Goal: Task Accomplishment & Management: Manage account settings

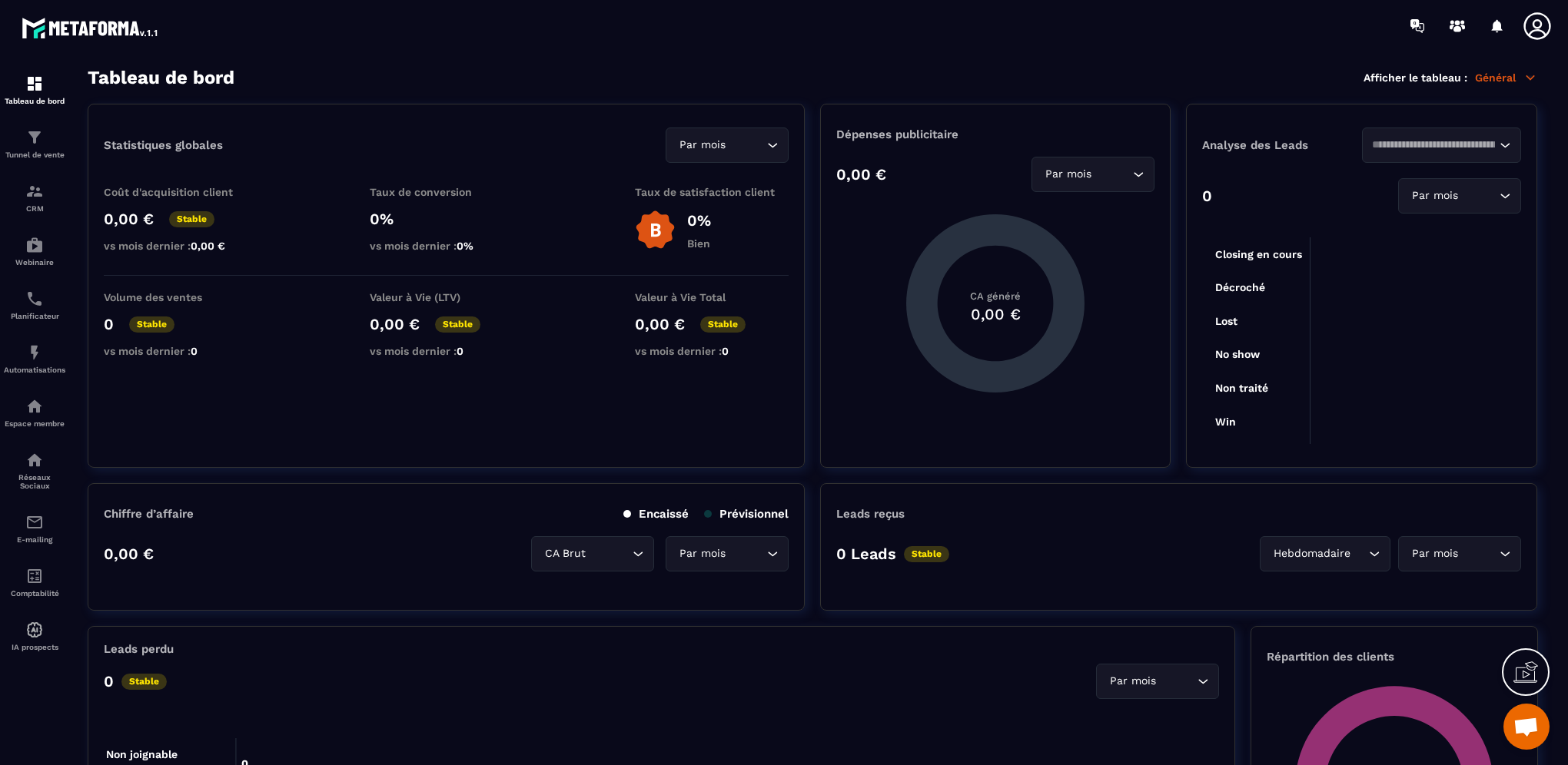
scroll to position [384, 0]
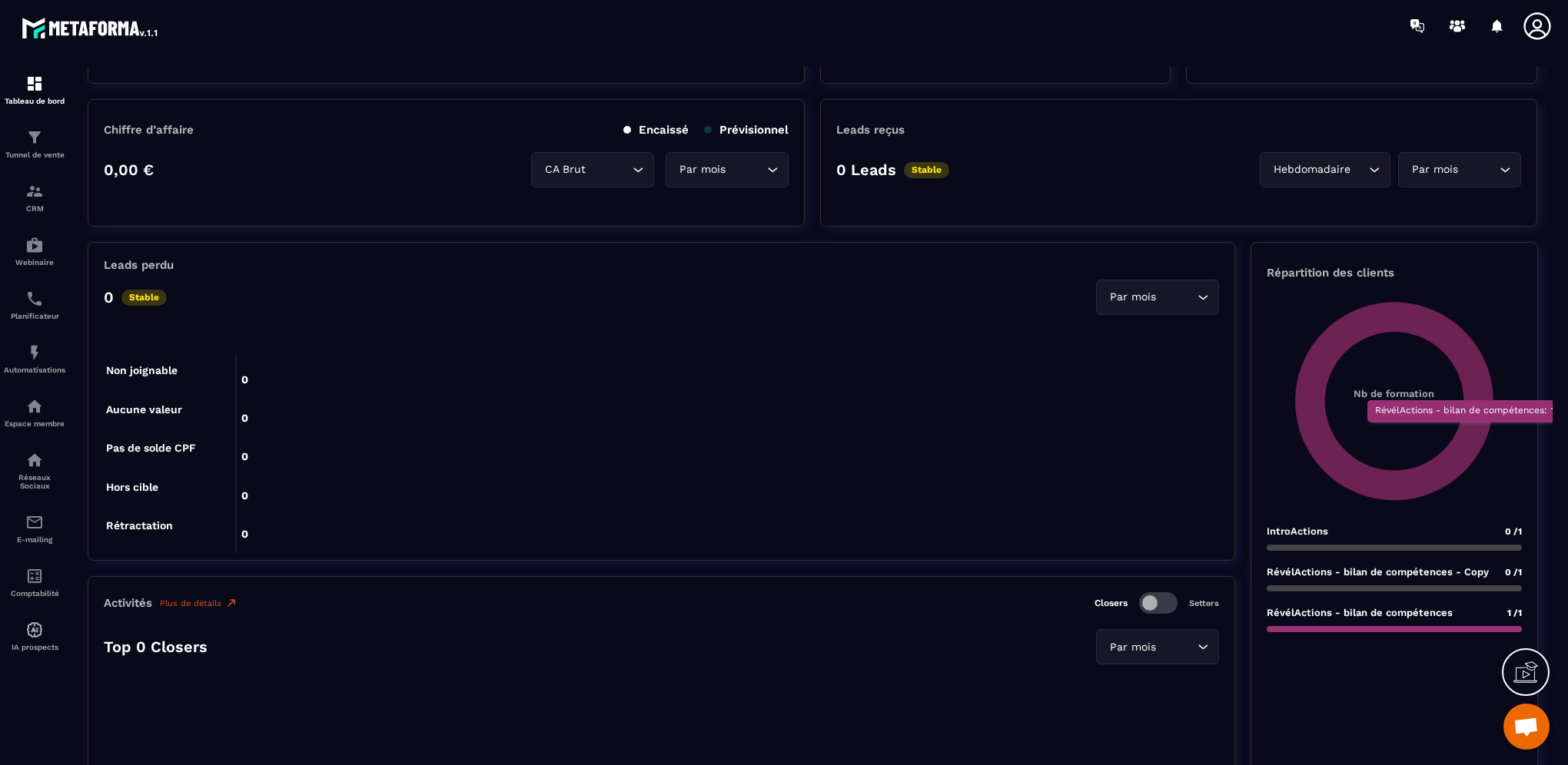
click at [1466, 430] on icon at bounding box center [1394, 401] width 198 height 198
click at [1458, 623] on div "RévélActions - bilan de compétences 1 /1" at bounding box center [1394, 620] width 255 height 26
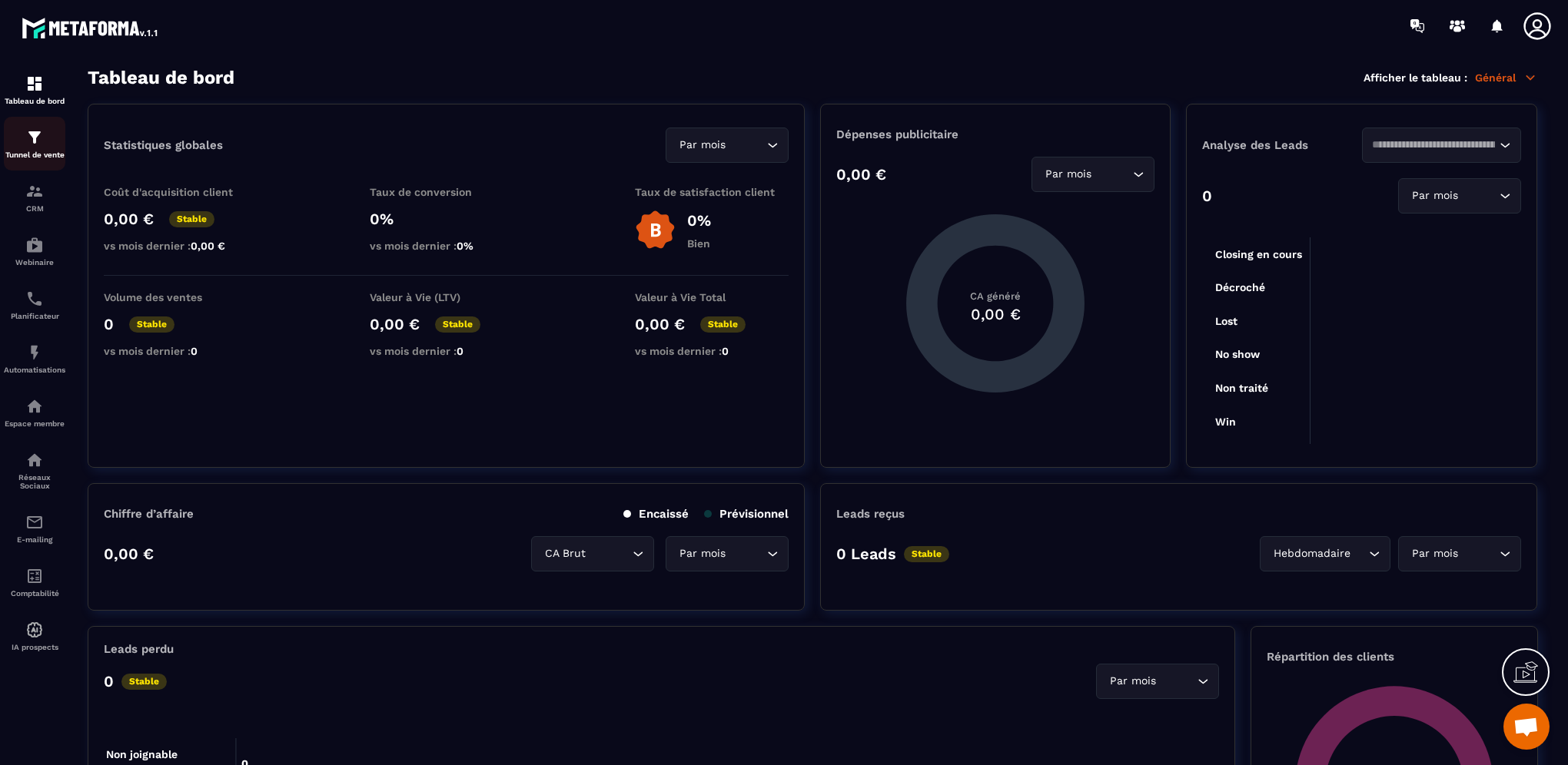
click at [39, 157] on p "Tunnel de vente" at bounding box center [35, 155] width 61 height 9
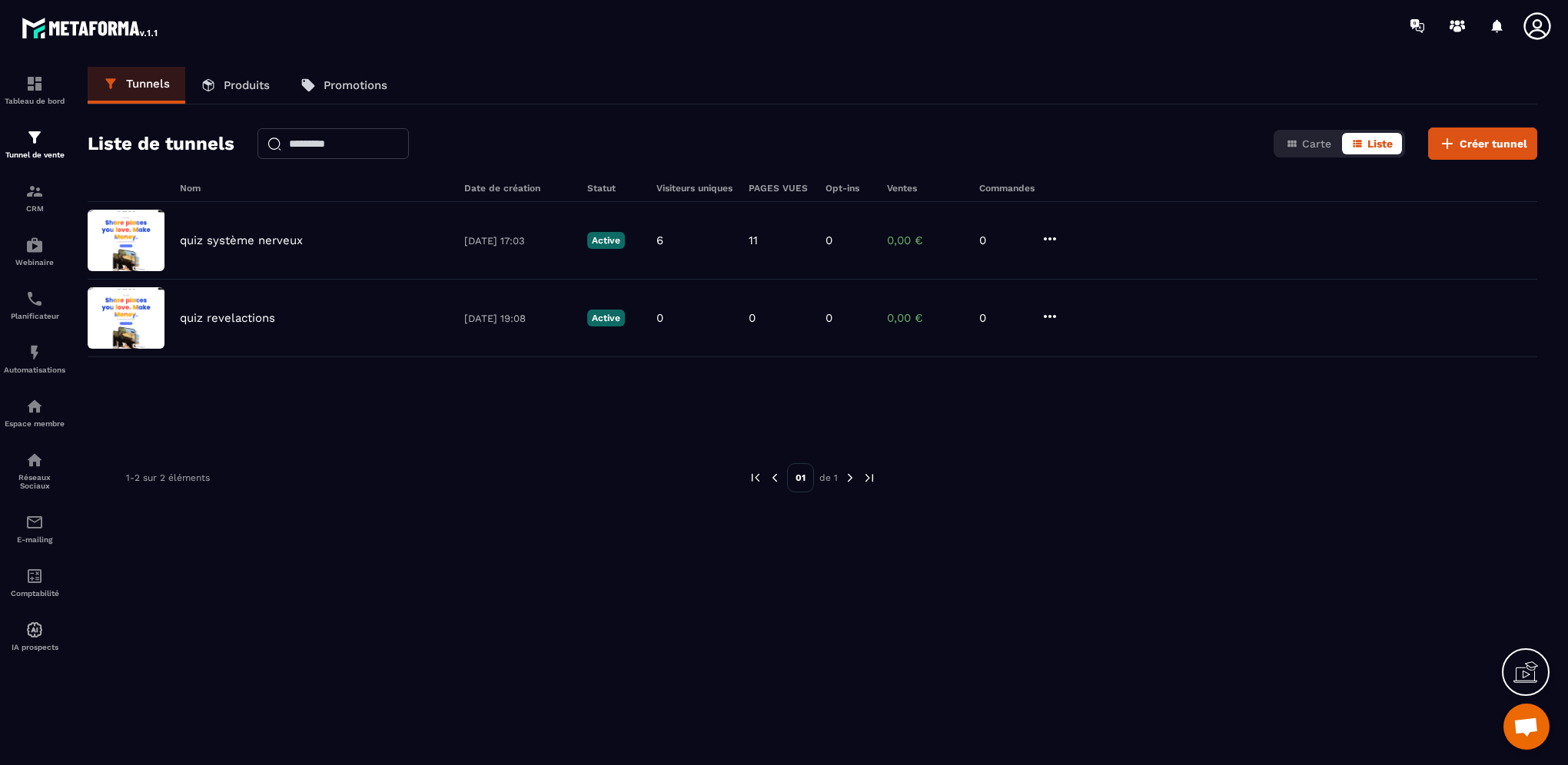
click at [258, 99] on link "Produits" at bounding box center [235, 84] width 100 height 37
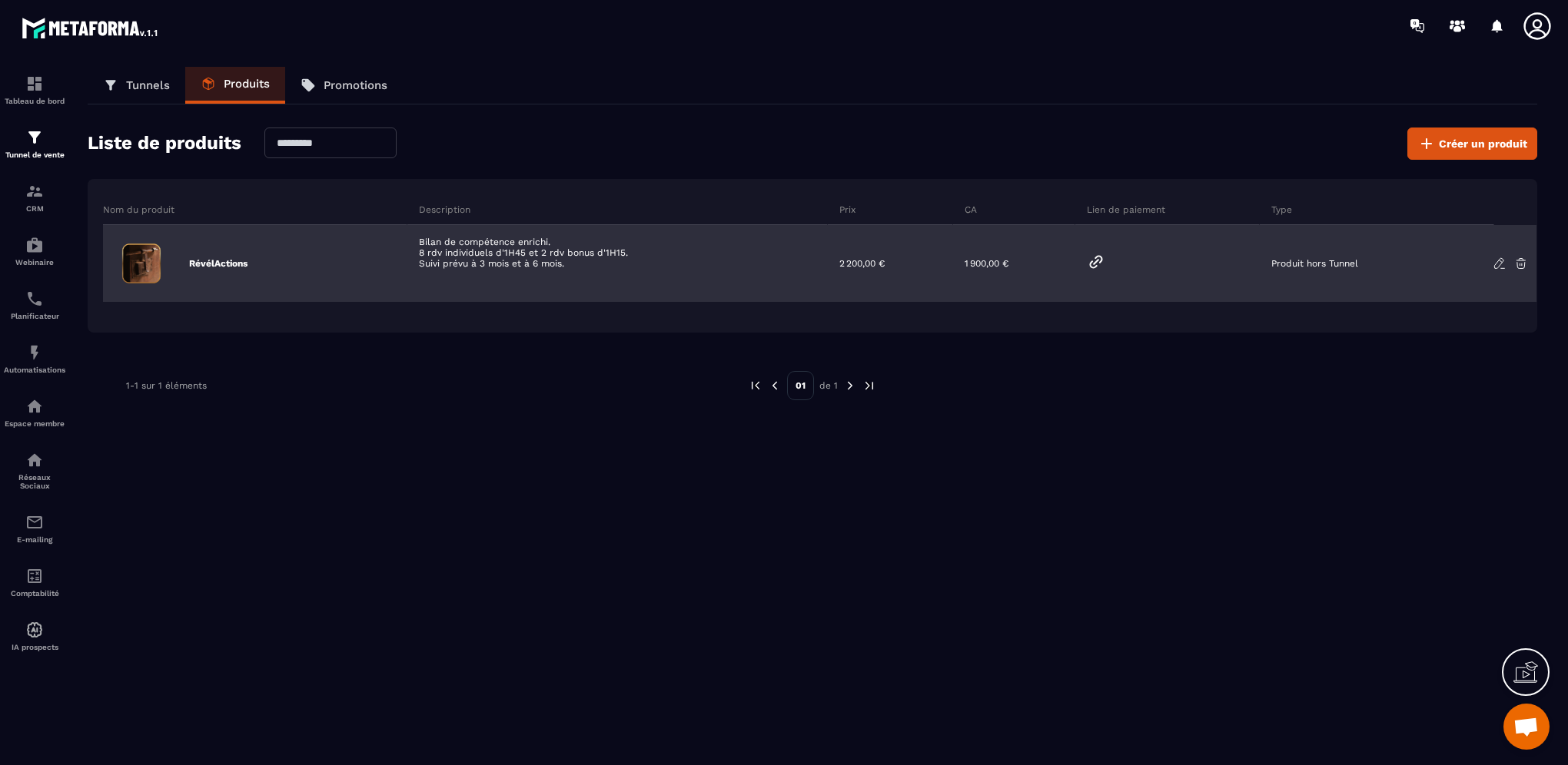
click at [698, 264] on div "Bilan de compétence enrichi. 8 rdv individuels d'1H45 et 2 rdv bonus d'1H15. Su…" at bounding box center [617, 264] width 421 height 77
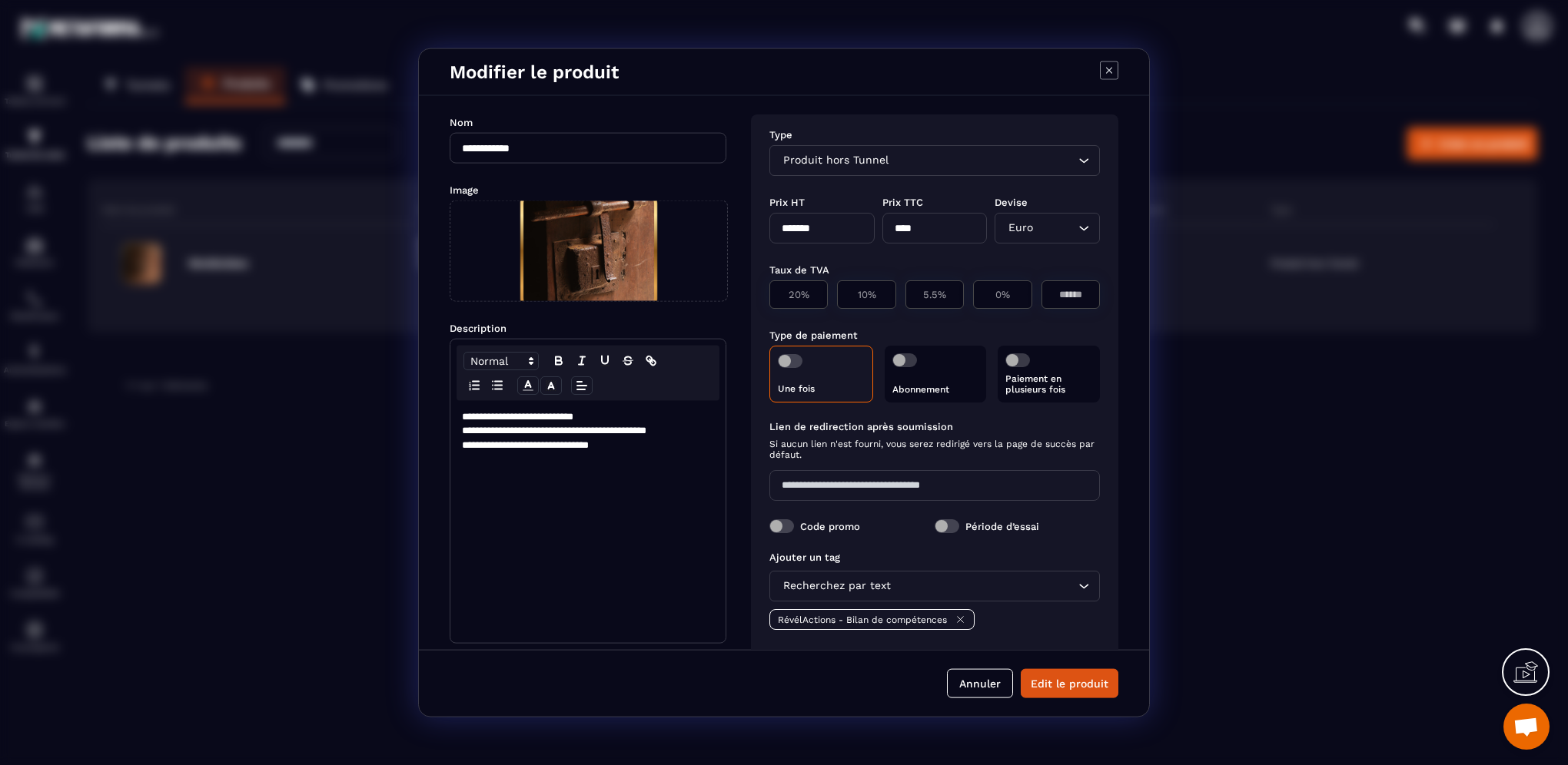
click at [1107, 65] on icon "Modal window" at bounding box center [1109, 71] width 19 height 19
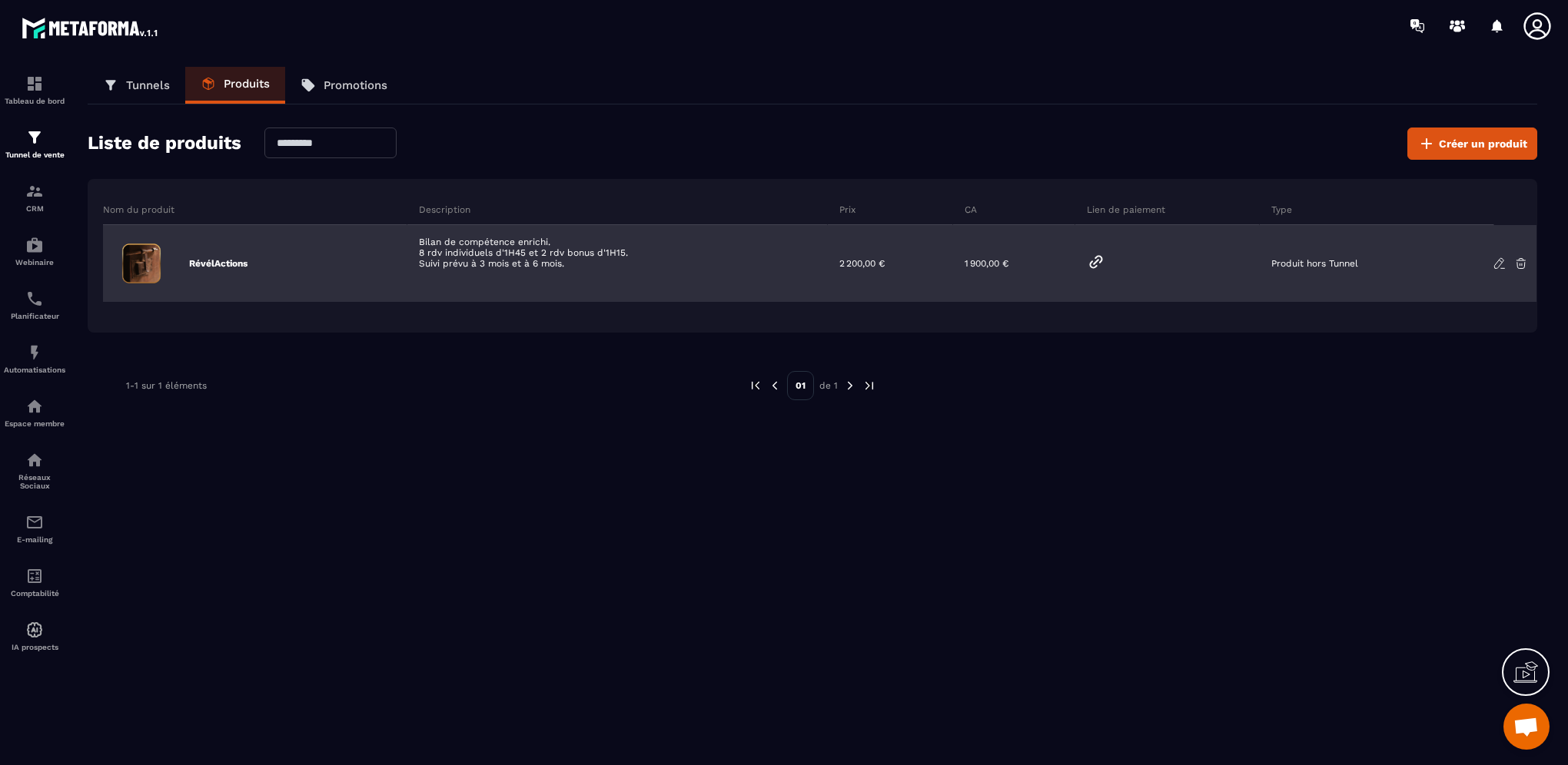
click at [1090, 261] on icon at bounding box center [1095, 262] width 12 height 12
click at [1500, 264] on icon at bounding box center [1499, 264] width 14 height 14
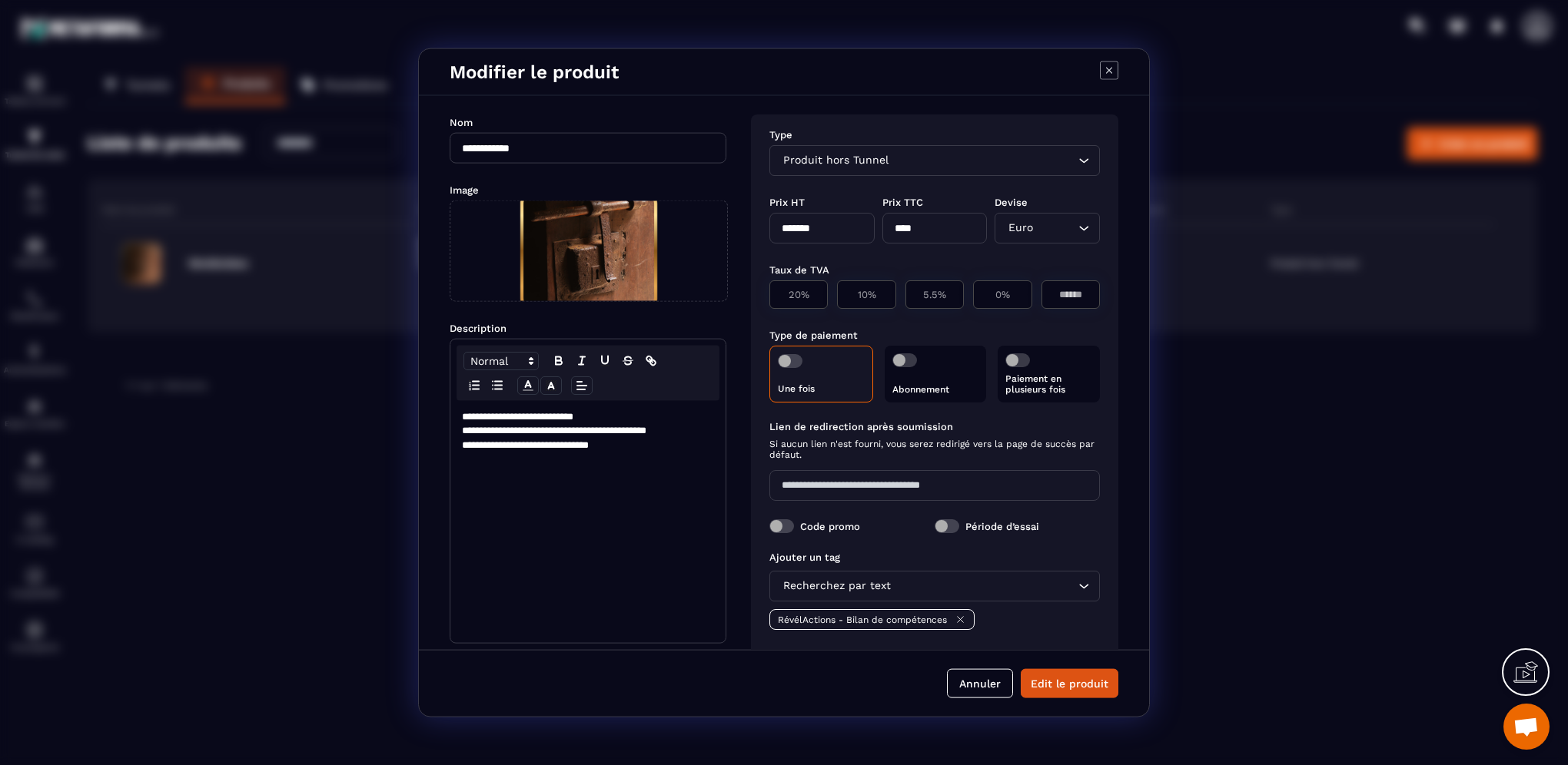
click at [1020, 389] on p "Paiement en plusieurs fois" at bounding box center [1048, 384] width 87 height 21
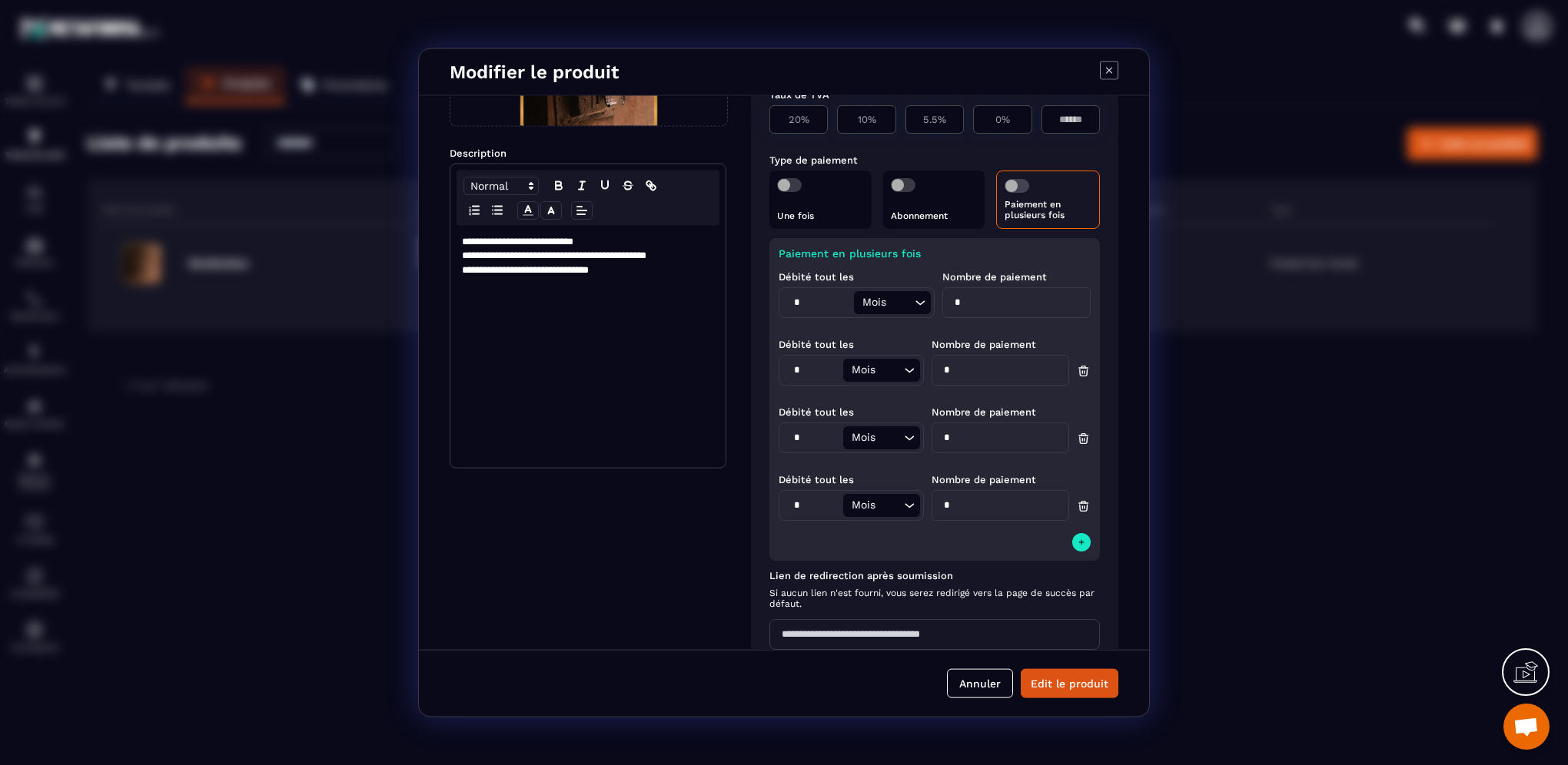
scroll to position [307, 0]
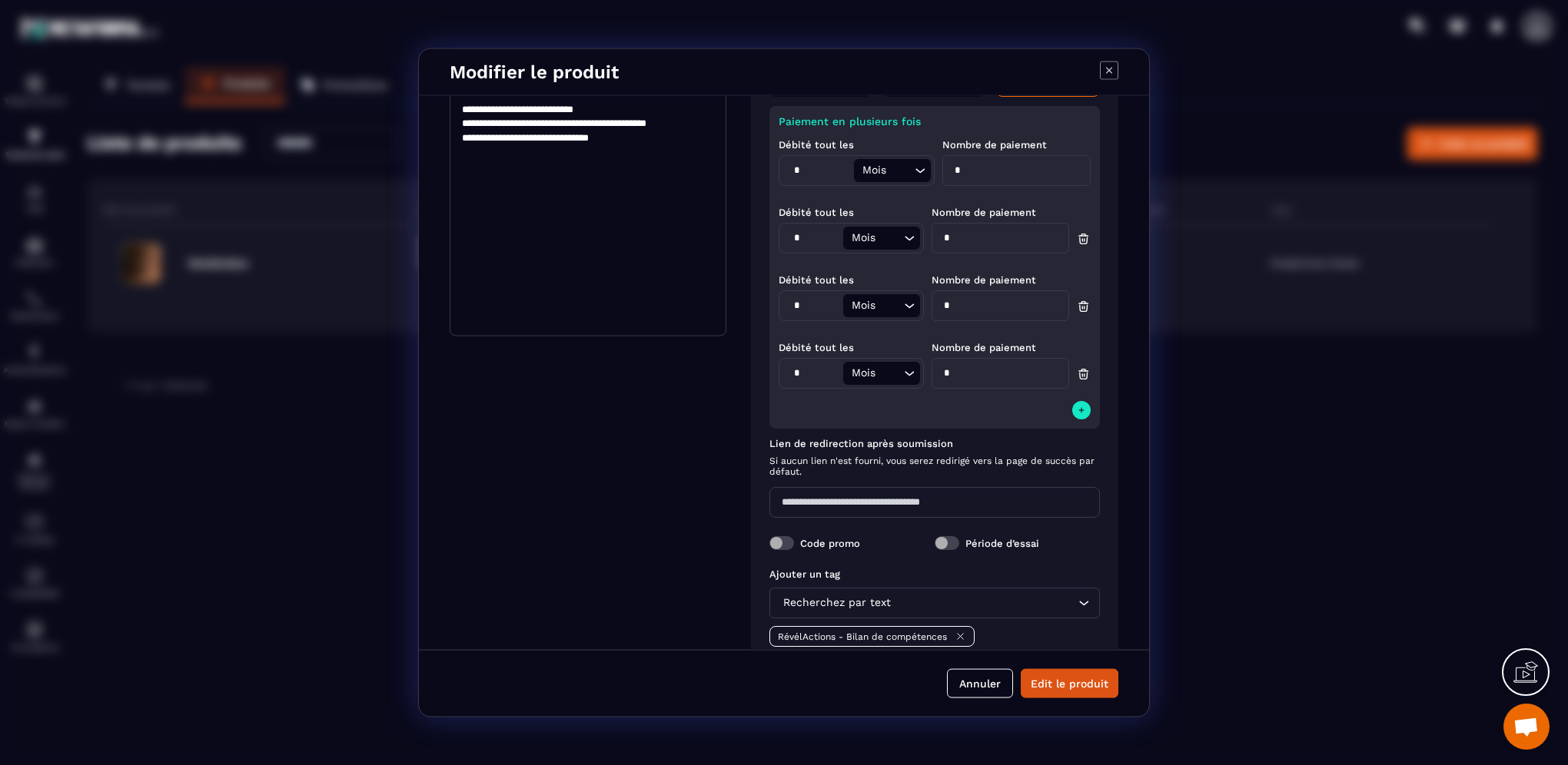
click at [1079, 306] on icon "Modal window" at bounding box center [1083, 306] width 14 height 15
type input "*"
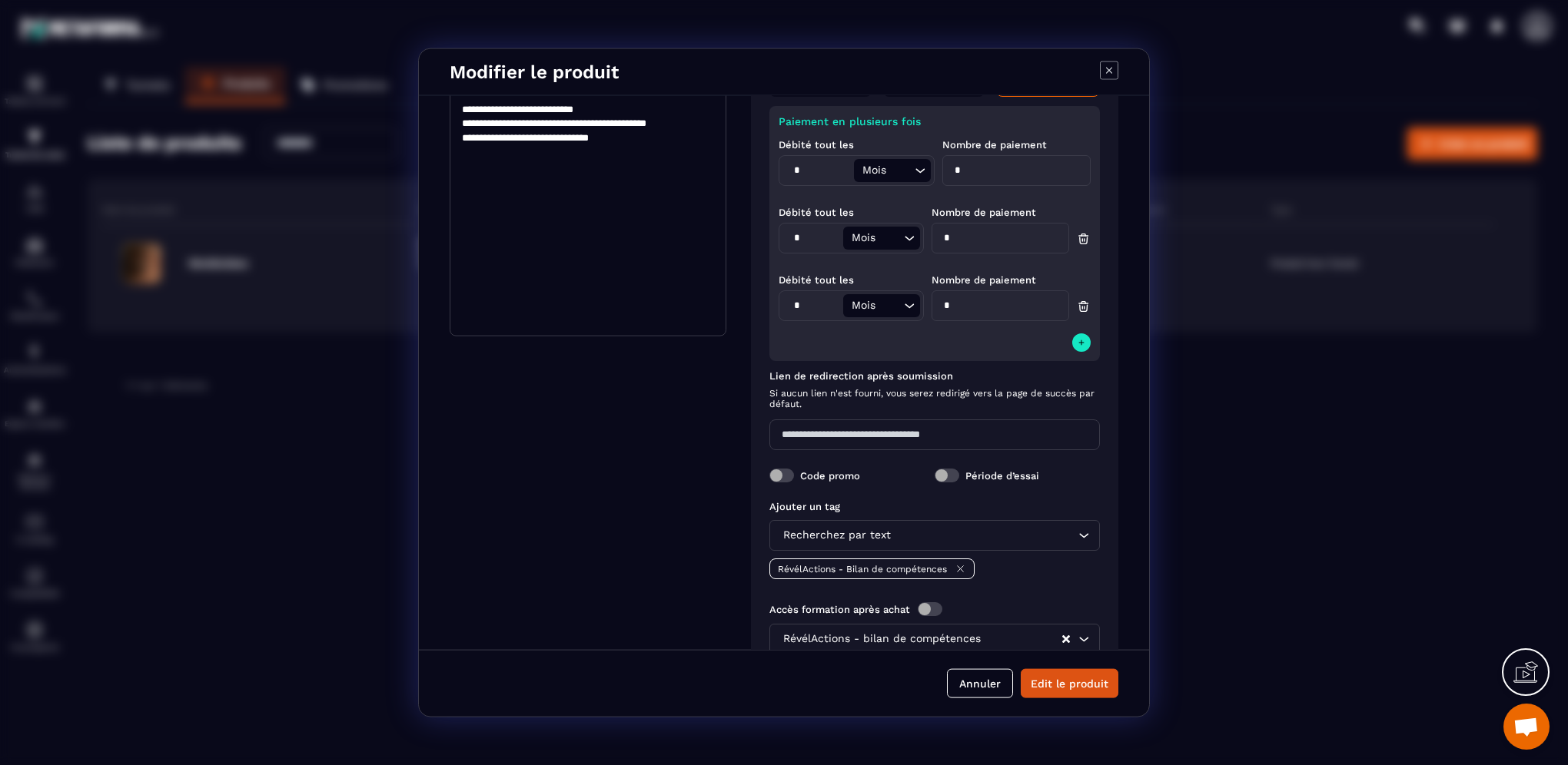
click at [975, 159] on input "*" at bounding box center [1016, 171] width 148 height 31
type input "*"
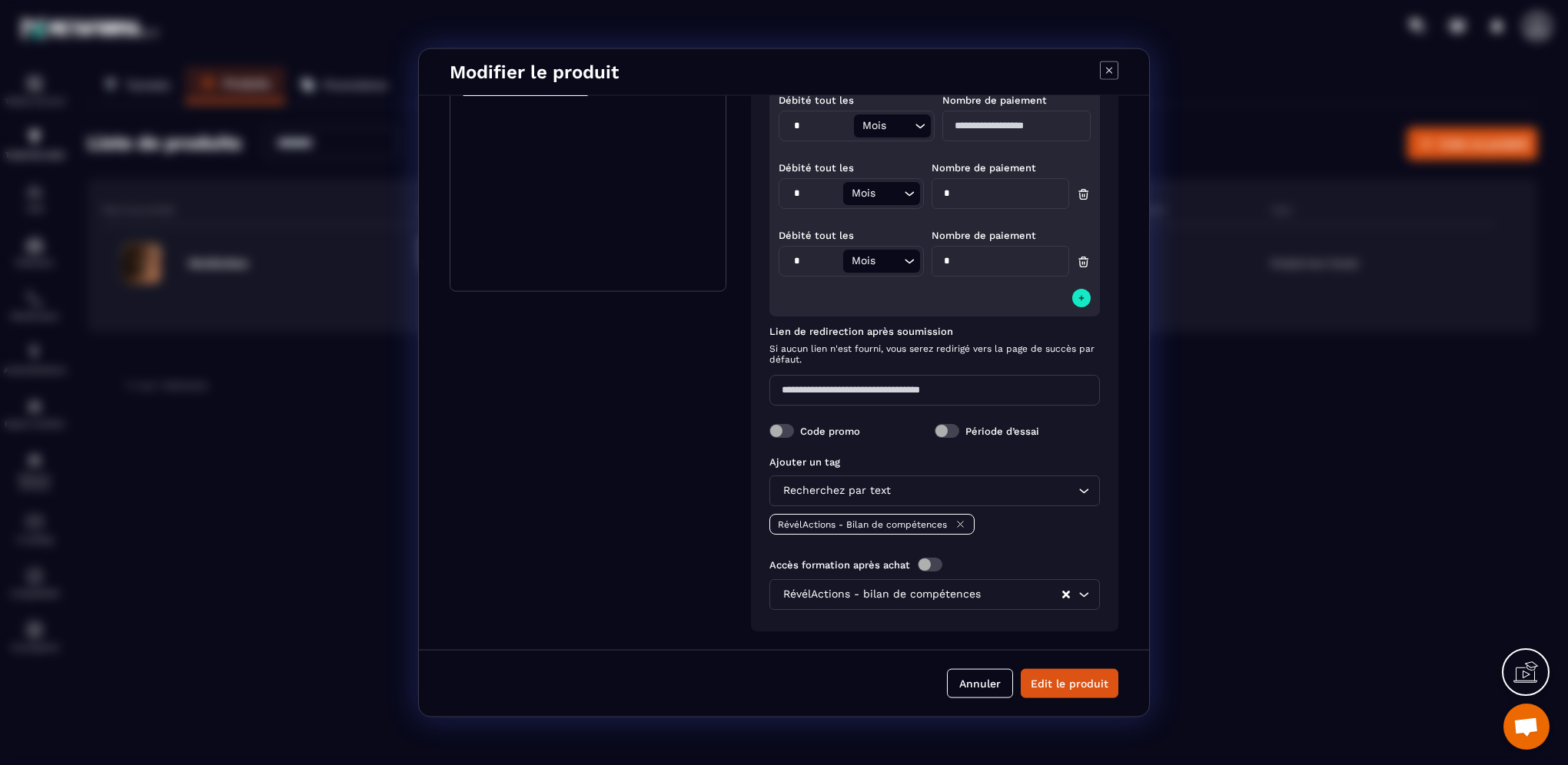
scroll to position [353, 0]
click at [969, 128] on input "Modal window" at bounding box center [1016, 126] width 148 height 31
type input "*"
click at [956, 194] on input "*" at bounding box center [1000, 194] width 137 height 31
type input "*"
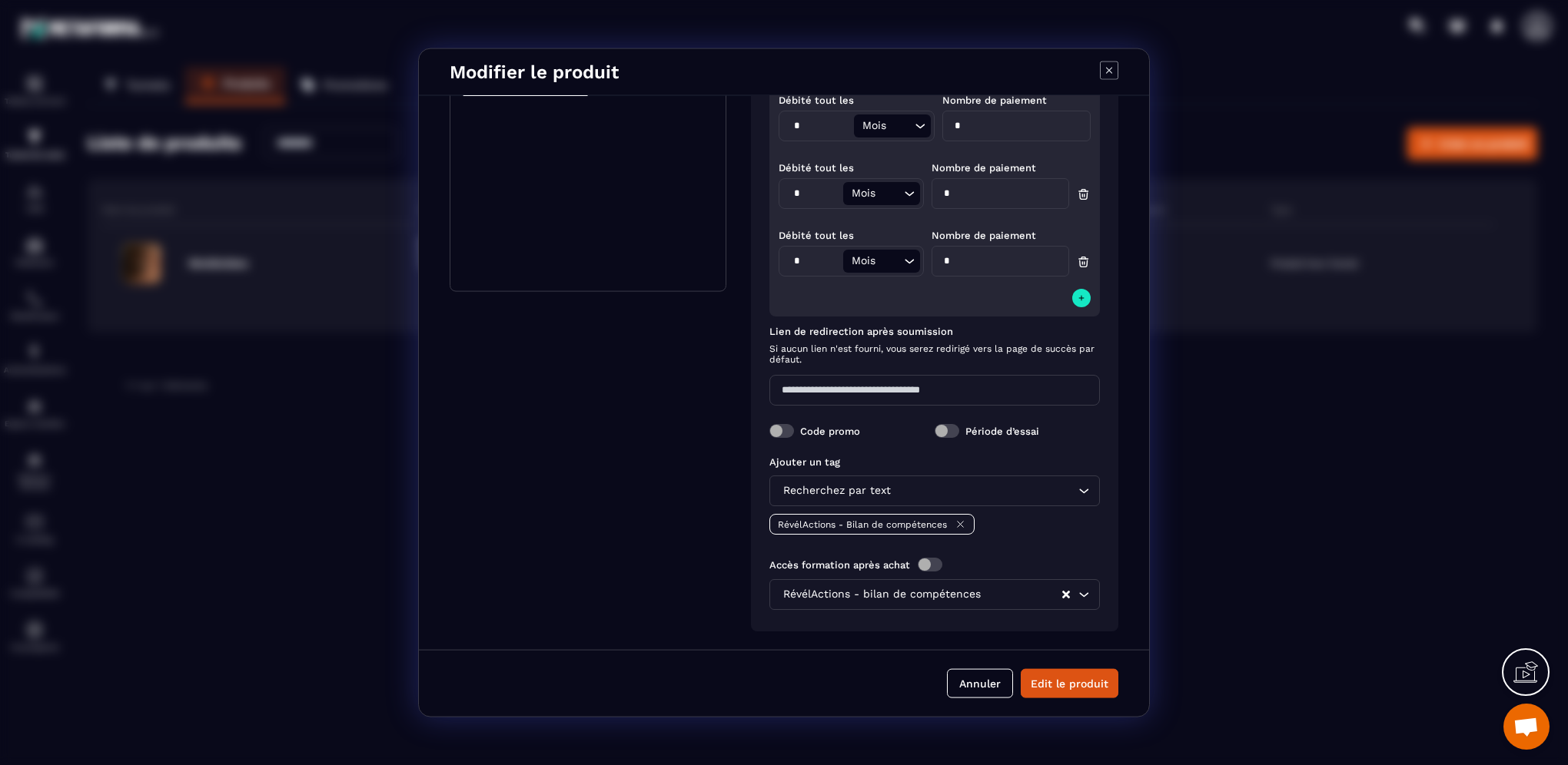
click at [965, 270] on input "*" at bounding box center [1000, 261] width 137 height 31
type input "*"
click at [958, 309] on div "Paiement en plusieurs fois Débité tout les * Mois Loading... Nombre de paiement…" at bounding box center [934, 188] width 330 height 255
click at [1058, 687] on button "Edit le produit" at bounding box center [1069, 683] width 97 height 29
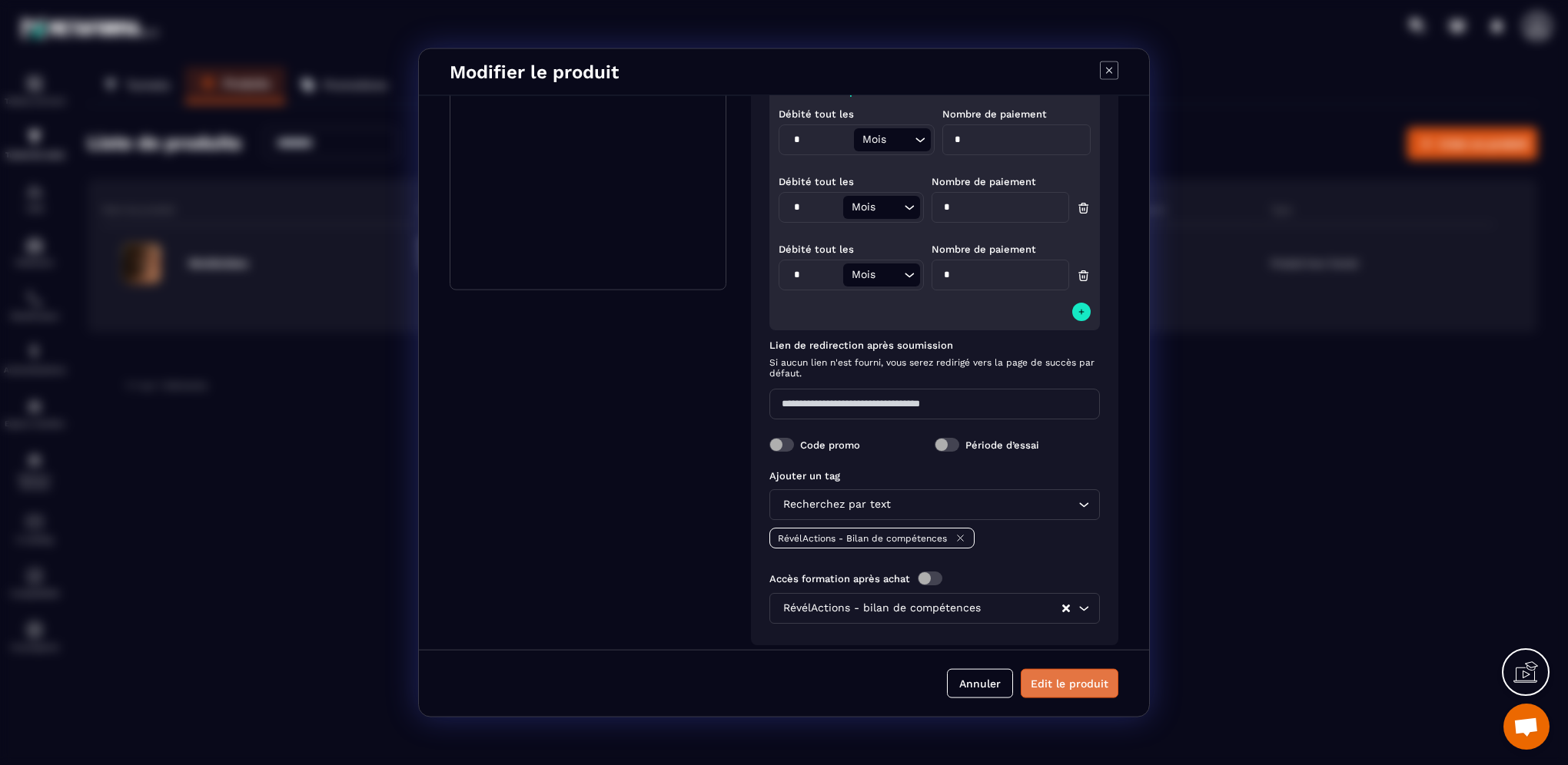
click at [1060, 681] on button "Edit le produit" at bounding box center [1069, 683] width 97 height 29
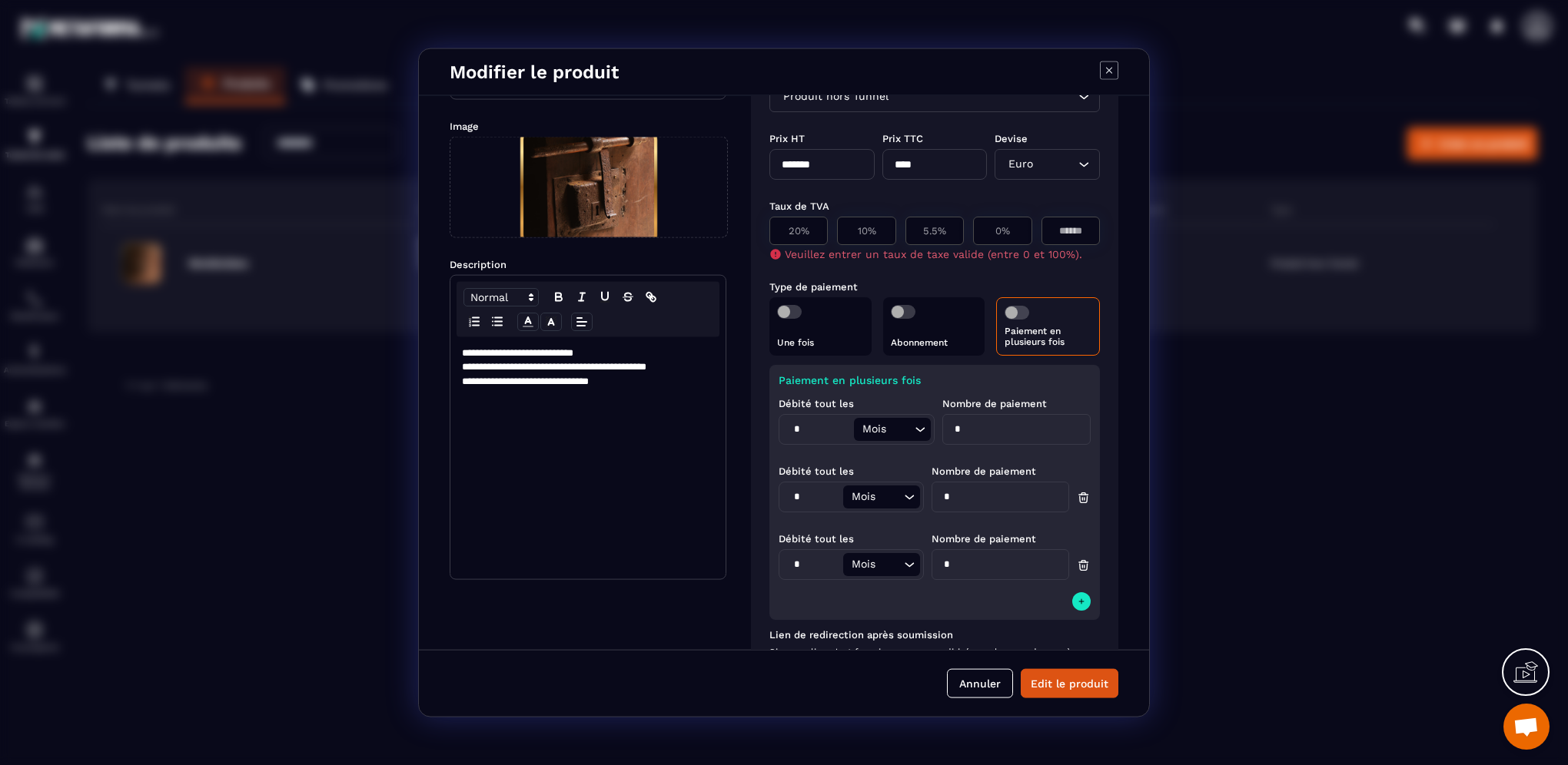
scroll to position [46, 0]
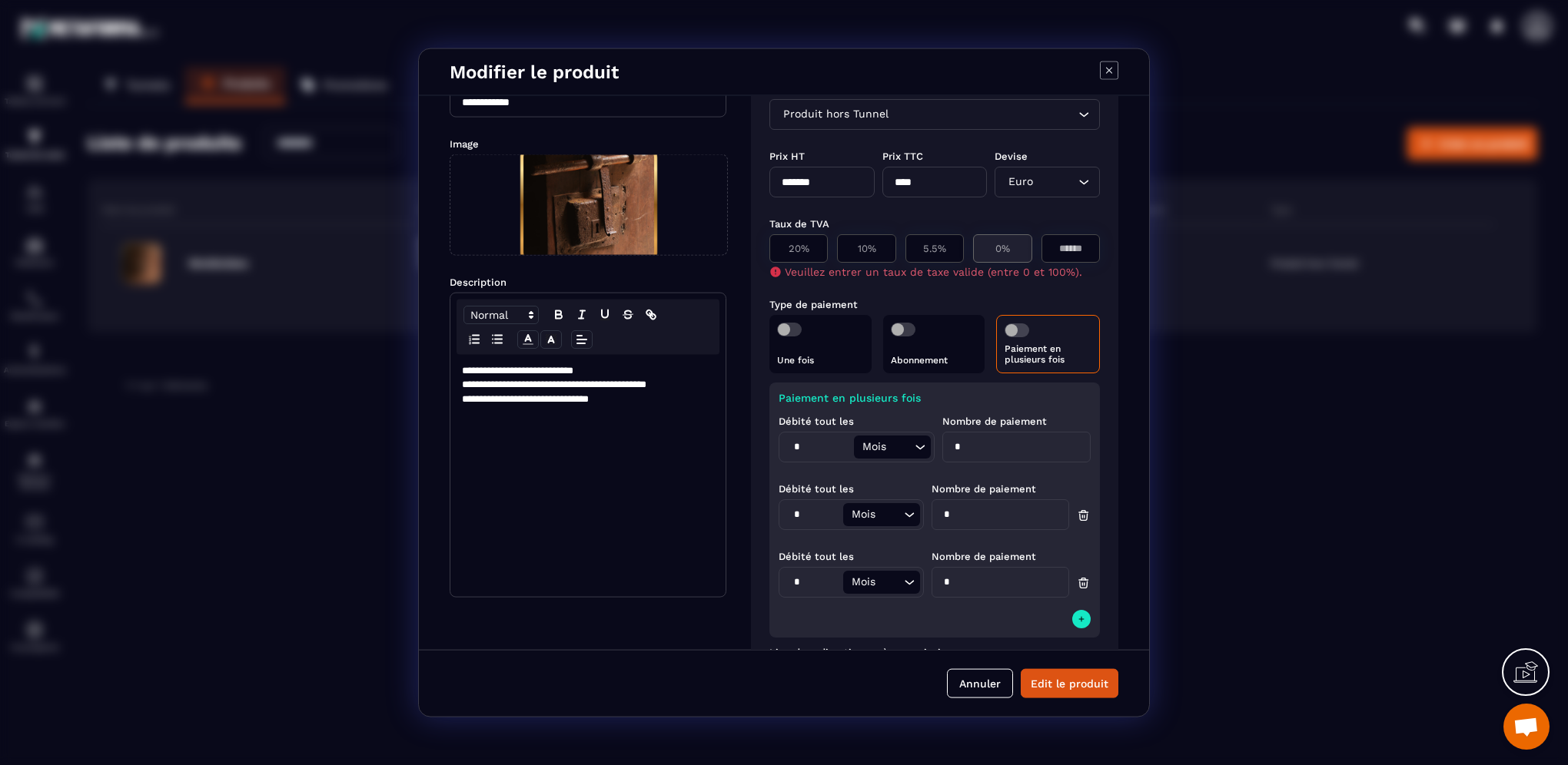
click at [991, 246] on p "0%" at bounding box center [1002, 249] width 42 height 12
type input "*"
click at [593, 378] on p "**********" at bounding box center [587, 385] width 252 height 14
click at [515, 413] on p "**********" at bounding box center [587, 414] width 252 height 14
click at [628, 372] on p "**********" at bounding box center [587, 371] width 252 height 14
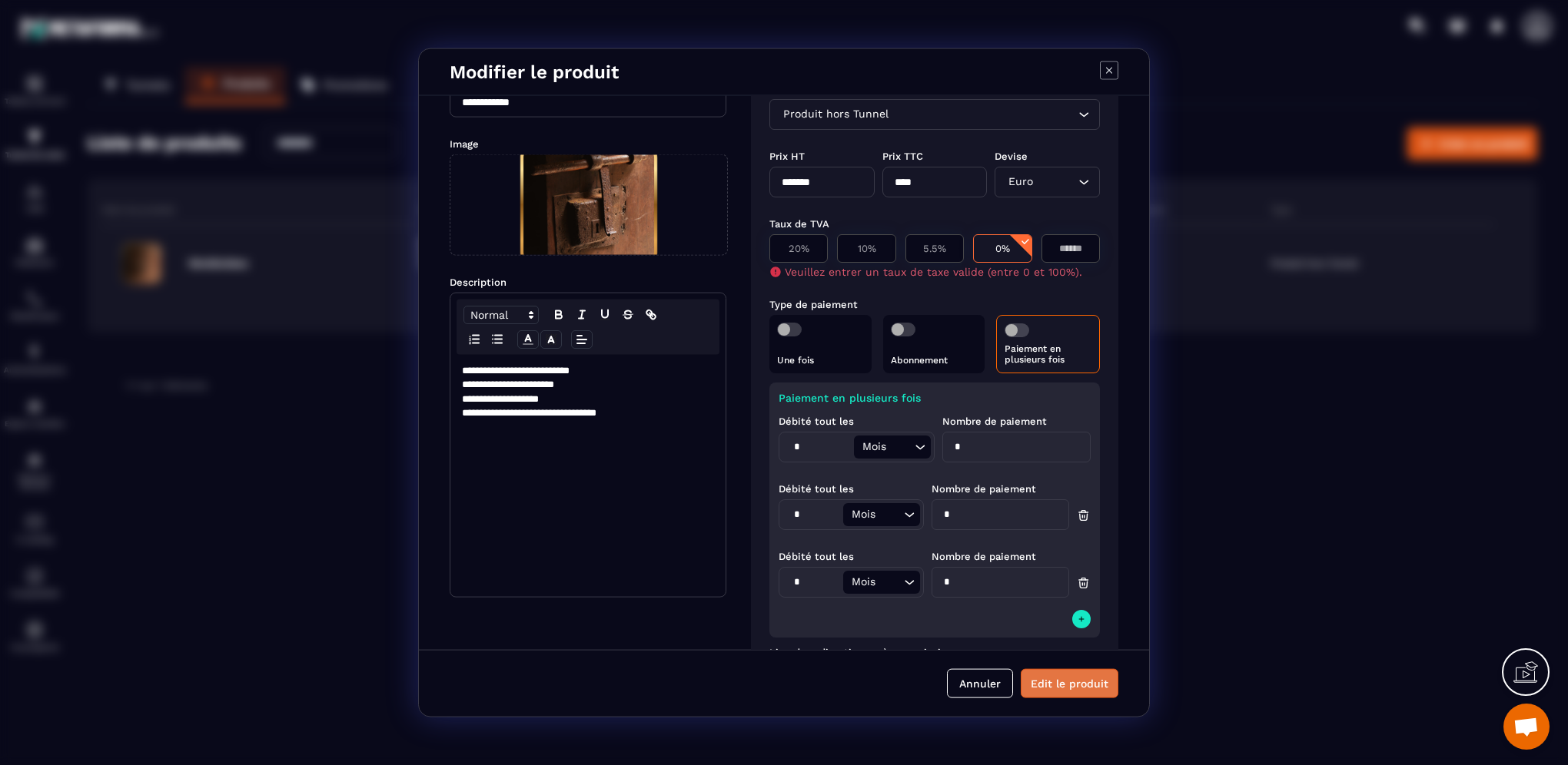
click at [1070, 679] on button "Edit le produit" at bounding box center [1069, 683] width 97 height 29
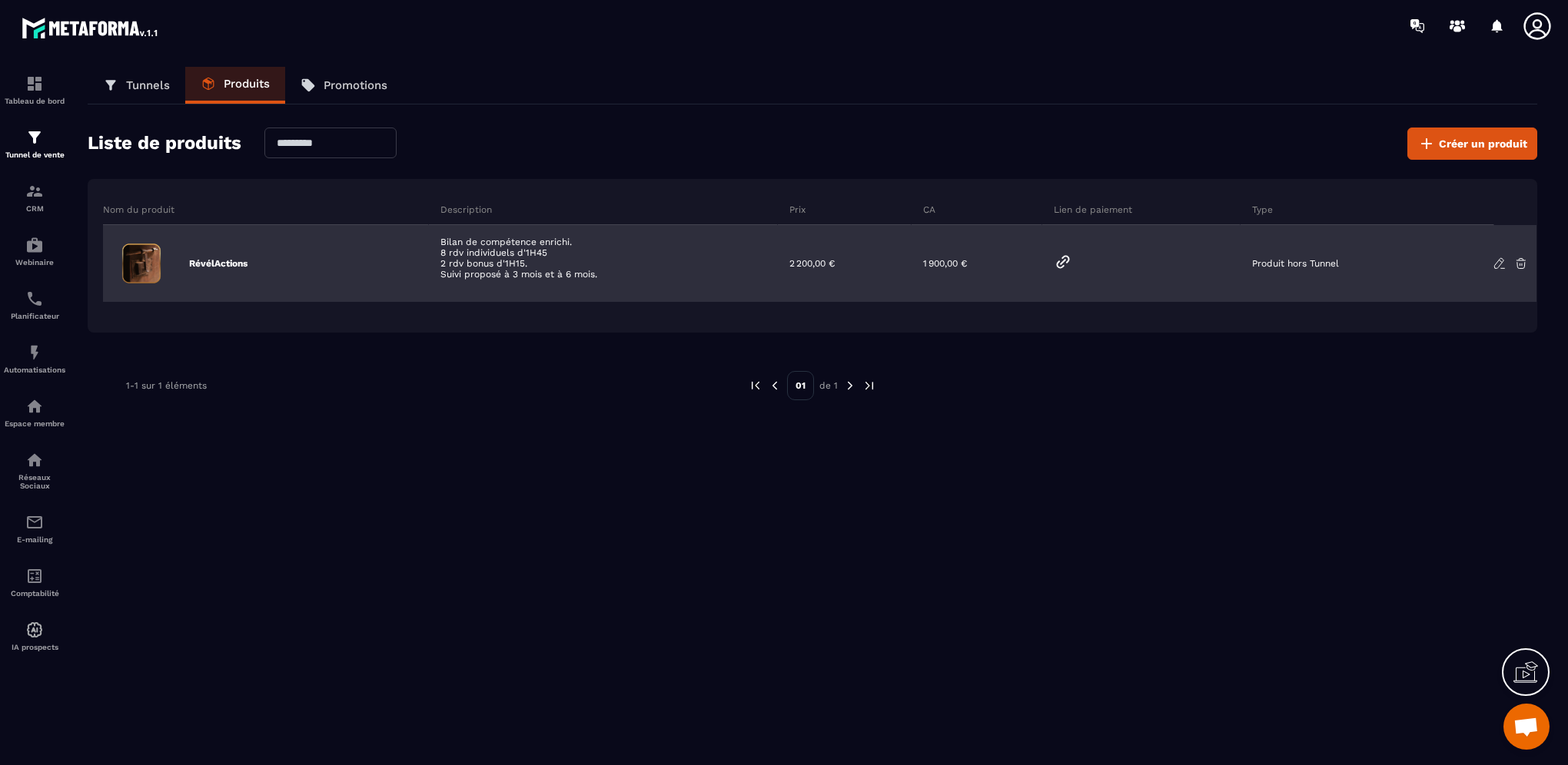
click at [1498, 267] on icon at bounding box center [1499, 264] width 14 height 14
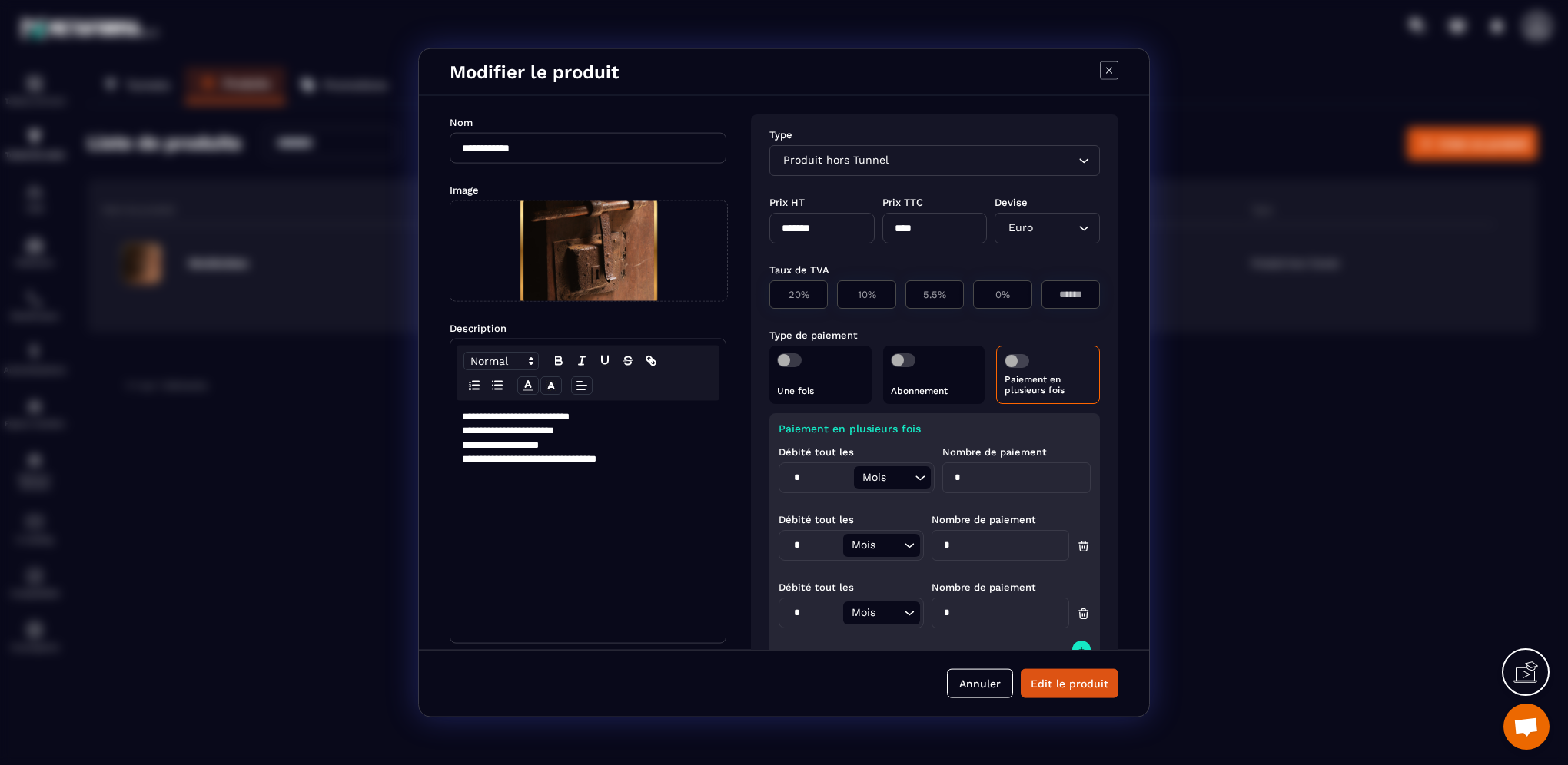
click at [560, 449] on p "**********" at bounding box center [587, 444] width 252 height 14
click at [460, 418] on div "**********" at bounding box center [588, 522] width 275 height 242
click at [1086, 687] on button "Edit le produit" at bounding box center [1069, 683] width 97 height 29
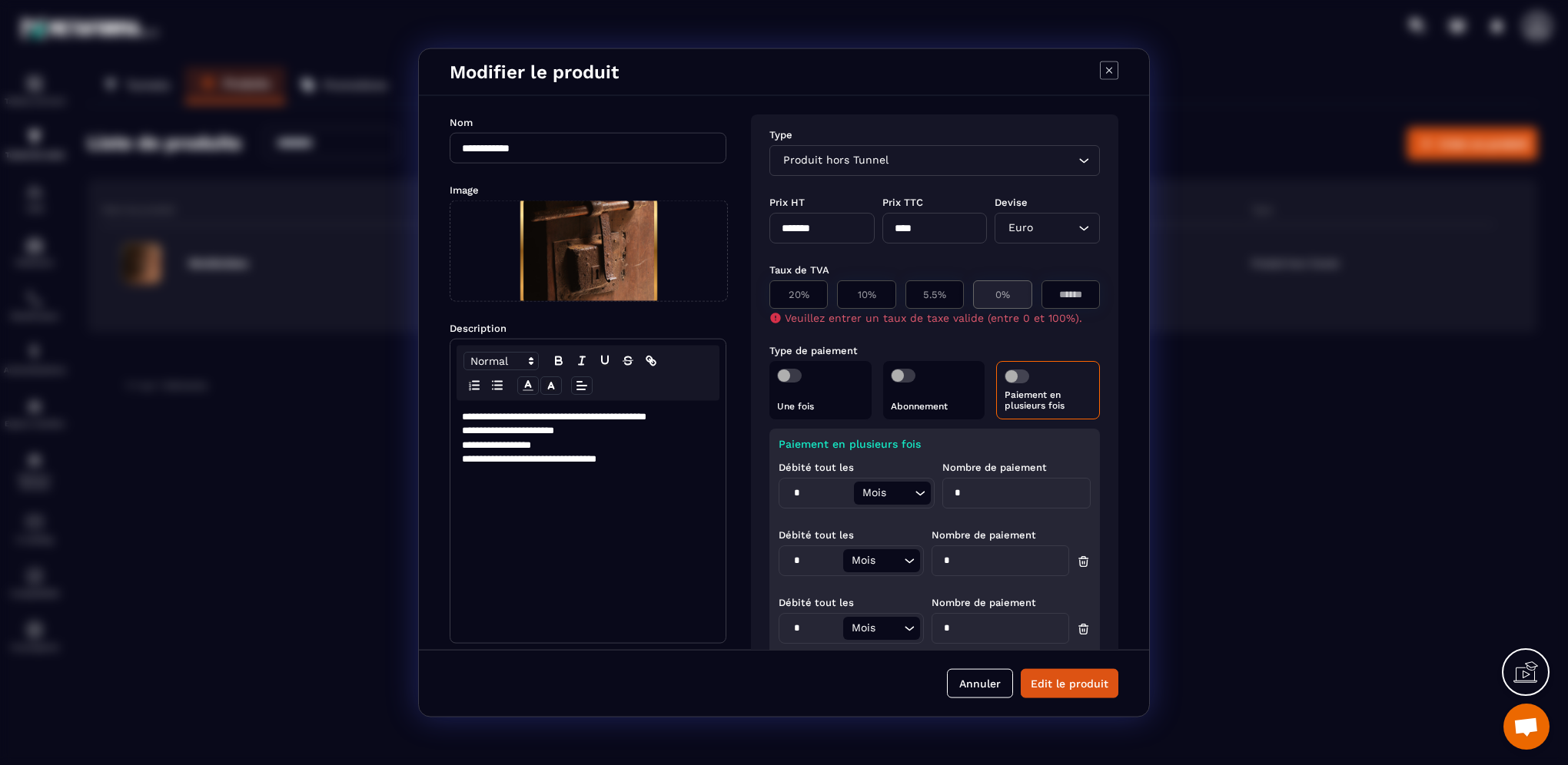
click at [989, 295] on p "0%" at bounding box center [1002, 295] width 42 height 12
type input "*"
click at [1073, 682] on button "Edit le produit" at bounding box center [1069, 683] width 97 height 29
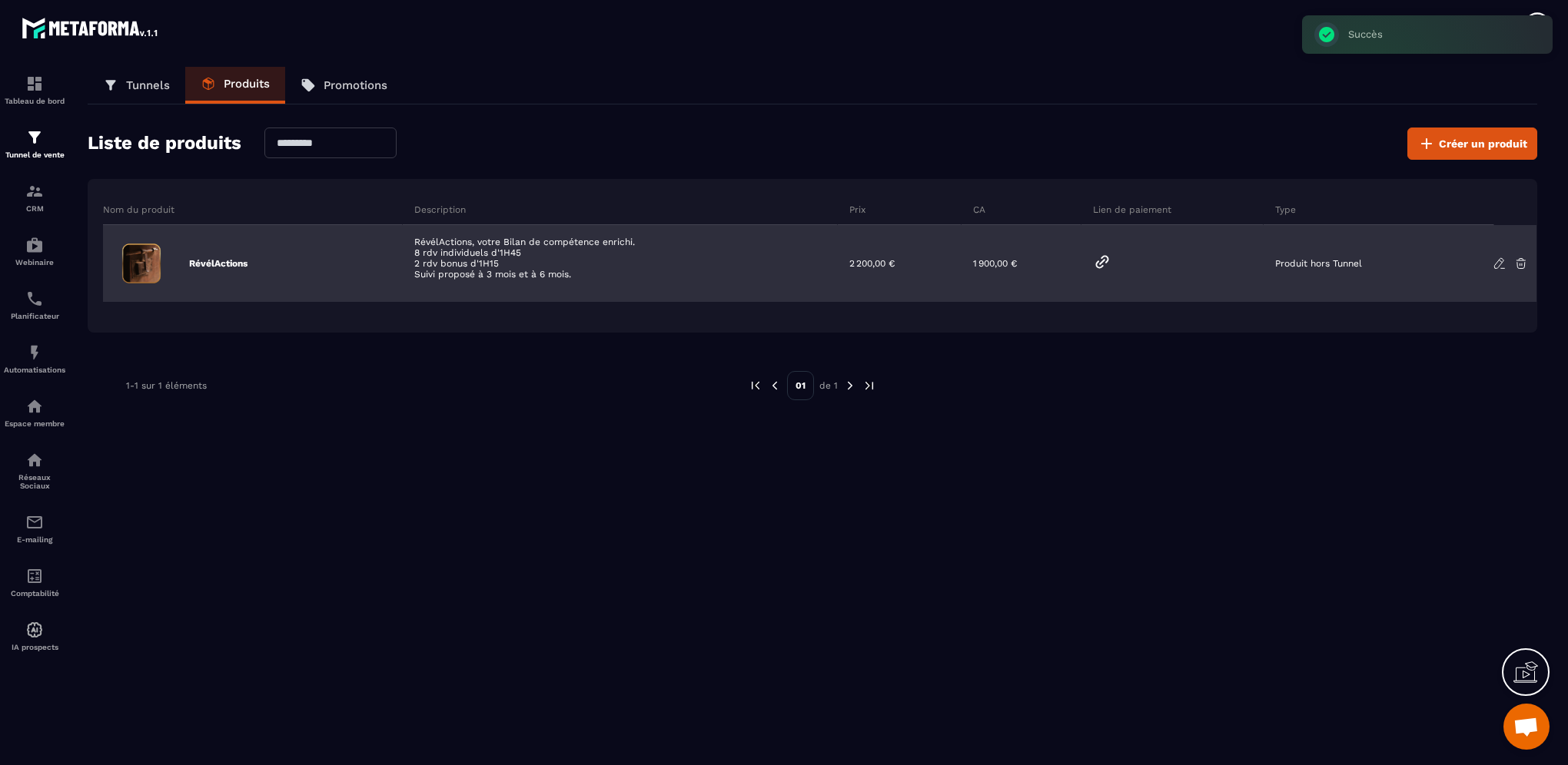
click at [1102, 263] on icon at bounding box center [1102, 262] width 19 height 19
click at [1495, 264] on icon at bounding box center [1499, 264] width 14 height 14
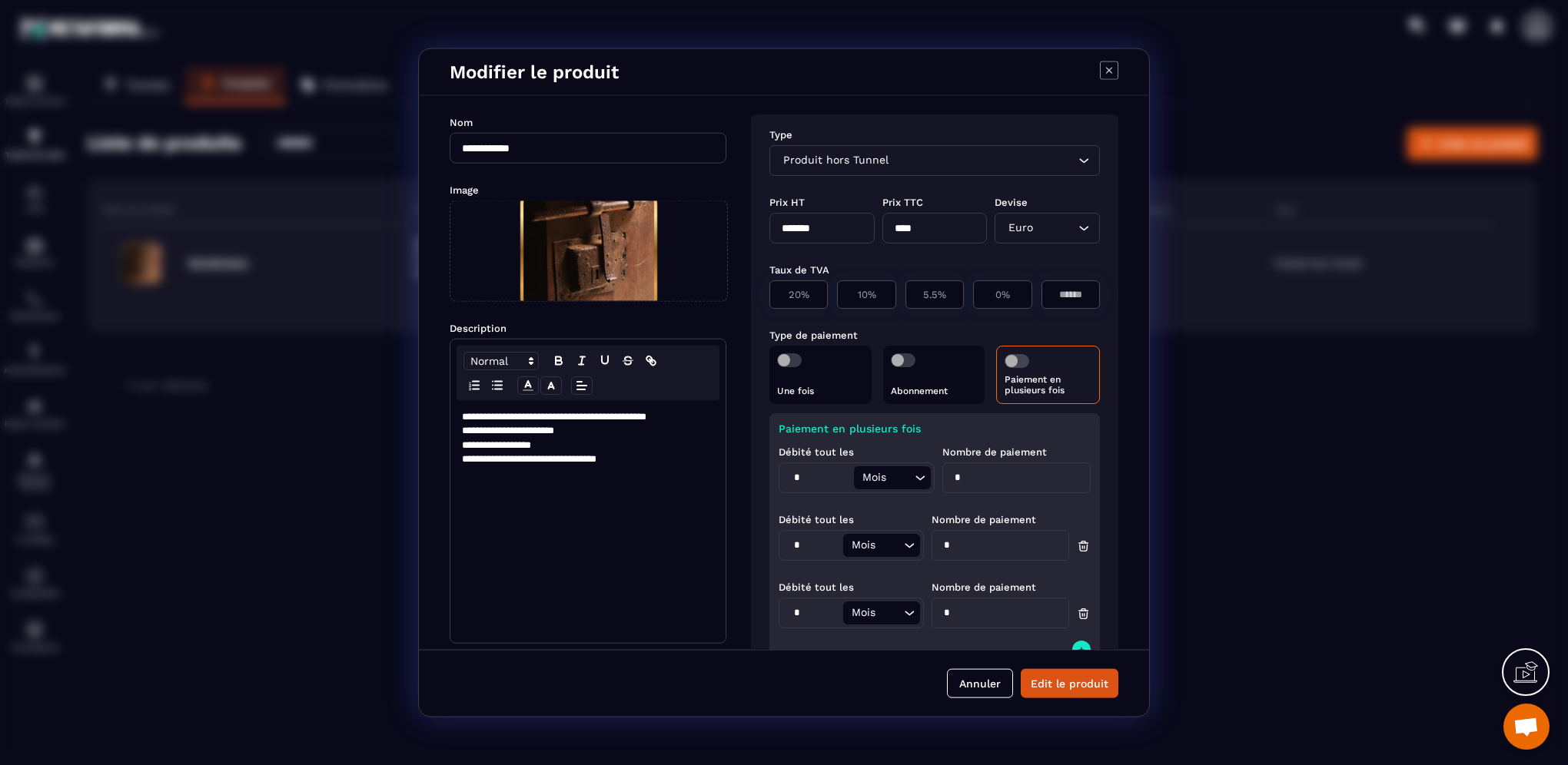
click at [968, 475] on input "*" at bounding box center [1016, 478] width 148 height 31
type input "*"
click at [952, 548] on input "*" at bounding box center [1000, 546] width 137 height 31
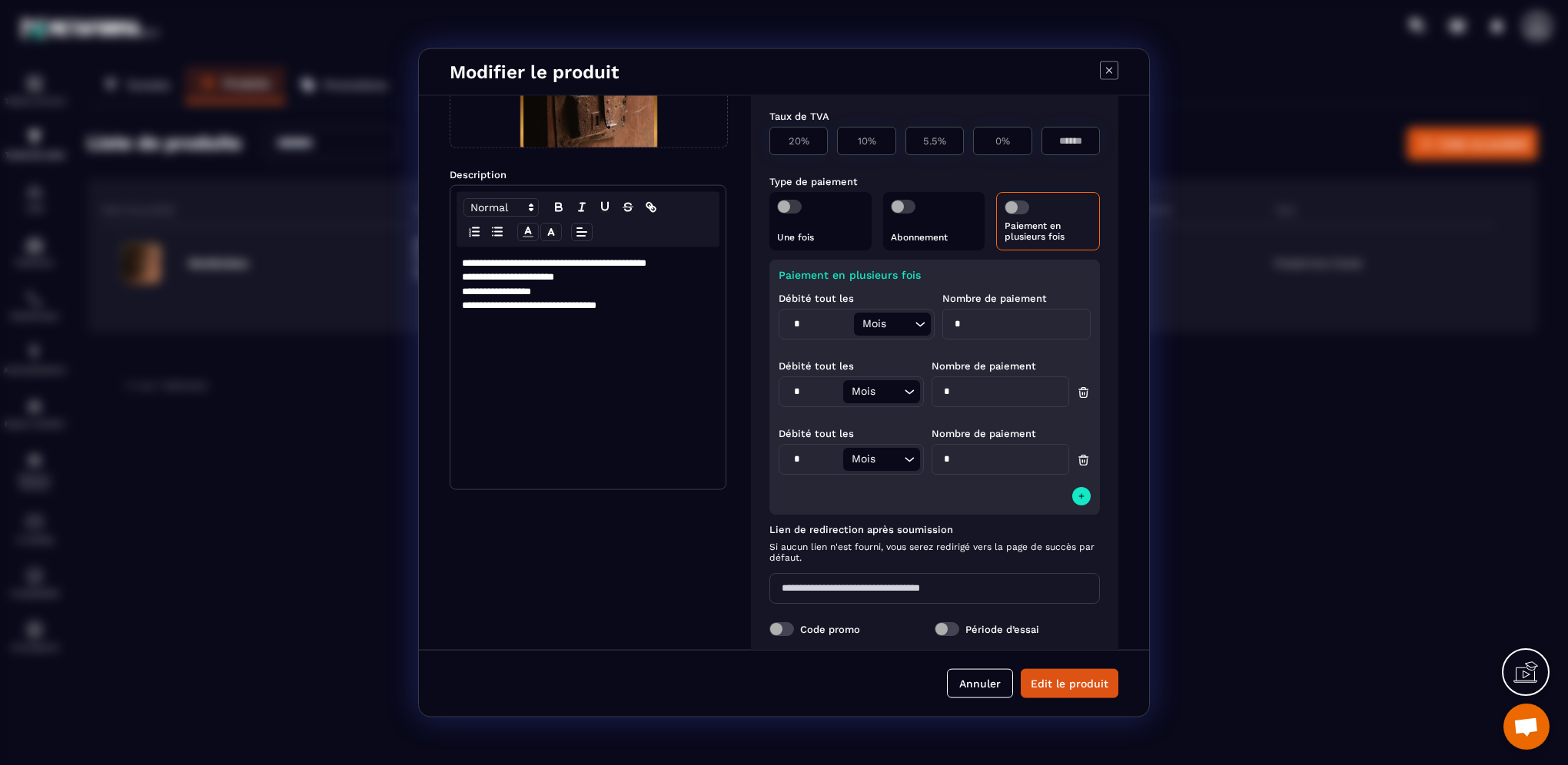
type input "*"
click at [955, 460] on input "*" at bounding box center [1000, 460] width 137 height 31
type input "*"
click at [1077, 498] on icon "Modal window" at bounding box center [1081, 496] width 9 height 12
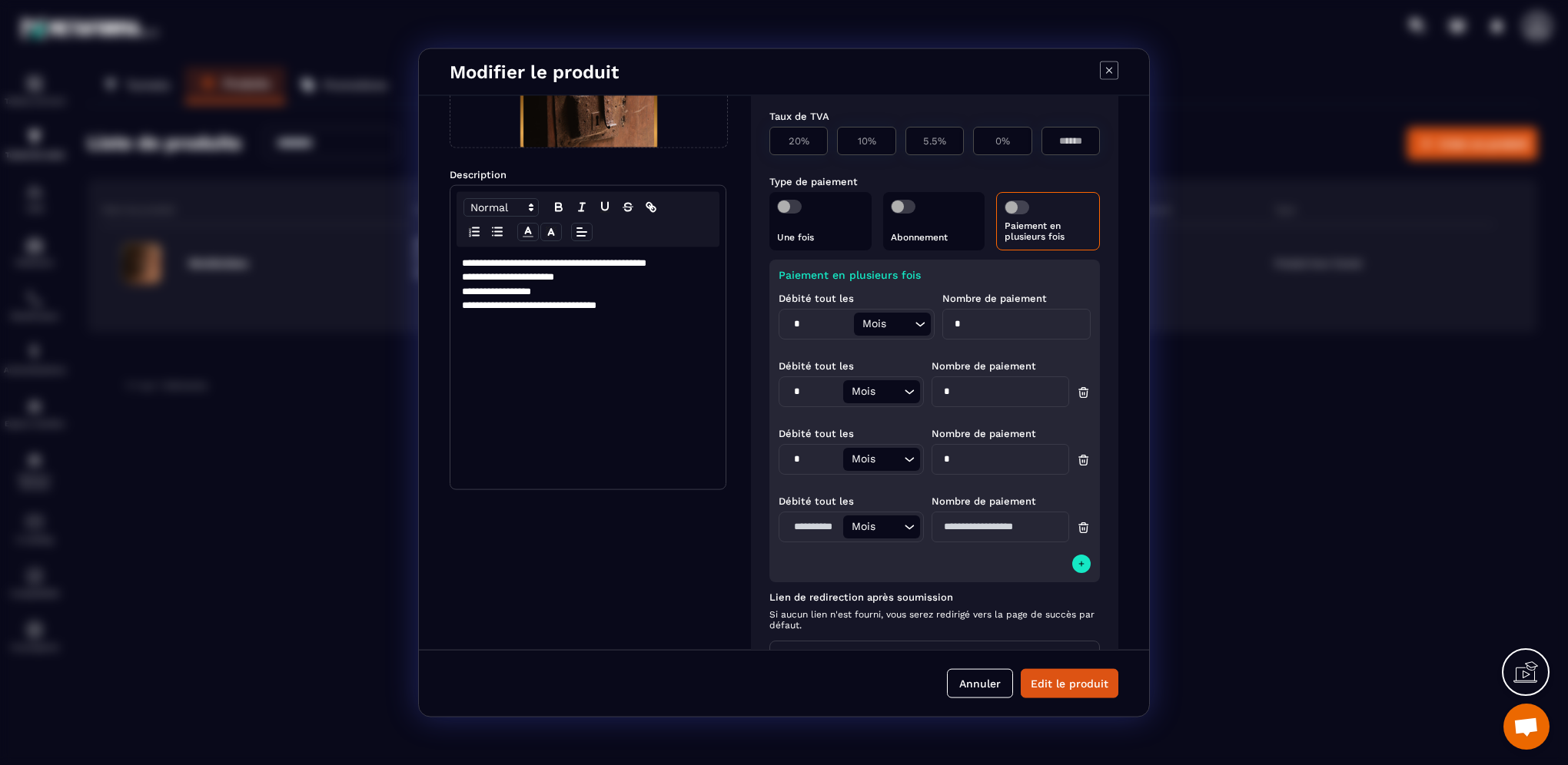
click at [806, 526] on input "Modal window" at bounding box center [812, 526] width 61 height 23
type input "*"
click at [986, 529] on input "Modal window" at bounding box center [1000, 527] width 137 height 31
type input "*"
click at [1066, 692] on button "Edit le produit" at bounding box center [1069, 683] width 97 height 29
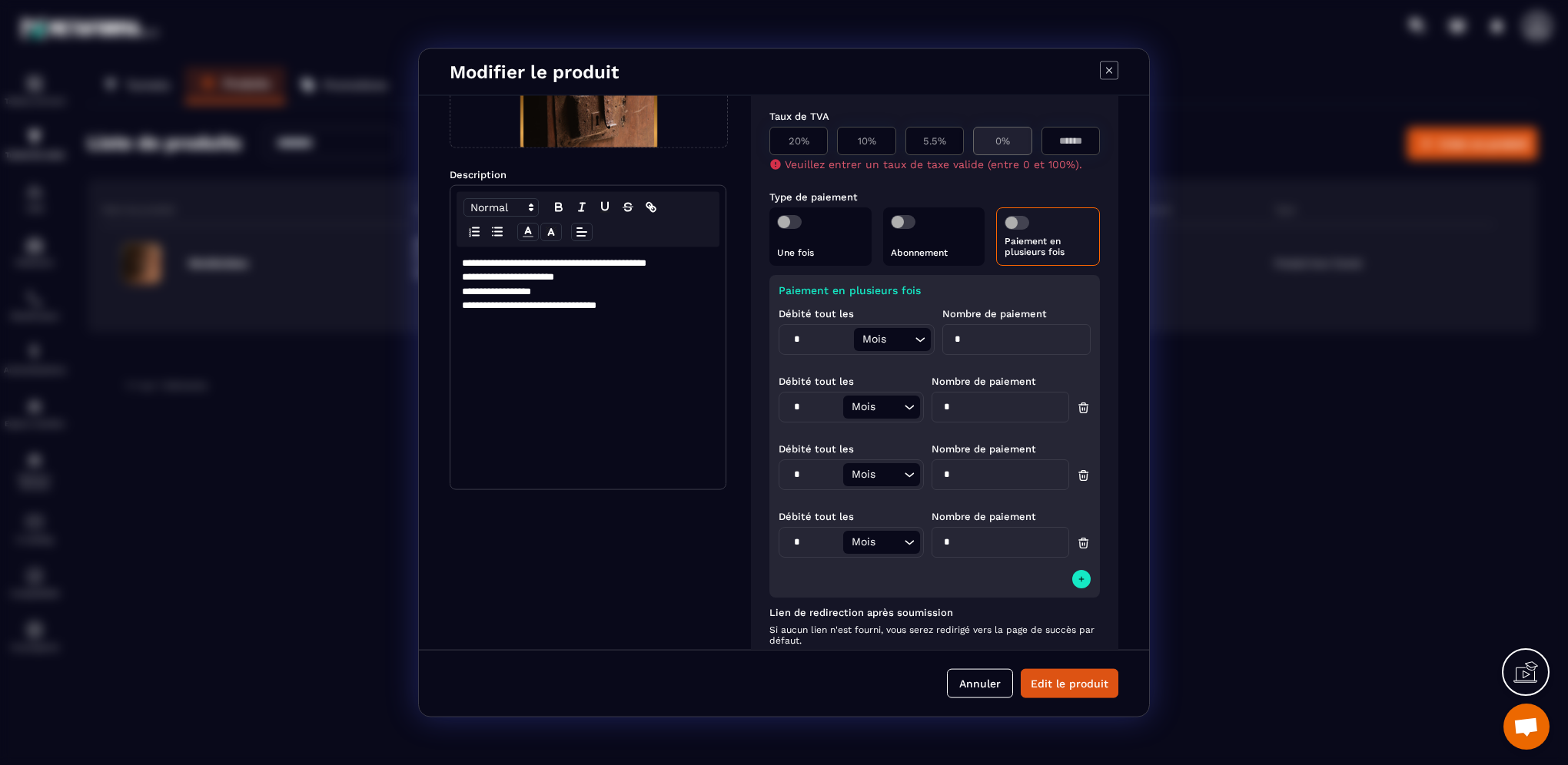
click at [996, 143] on p "0%" at bounding box center [1002, 142] width 42 height 12
type input "*"
click at [1079, 688] on button "Edit le produit" at bounding box center [1069, 683] width 97 height 29
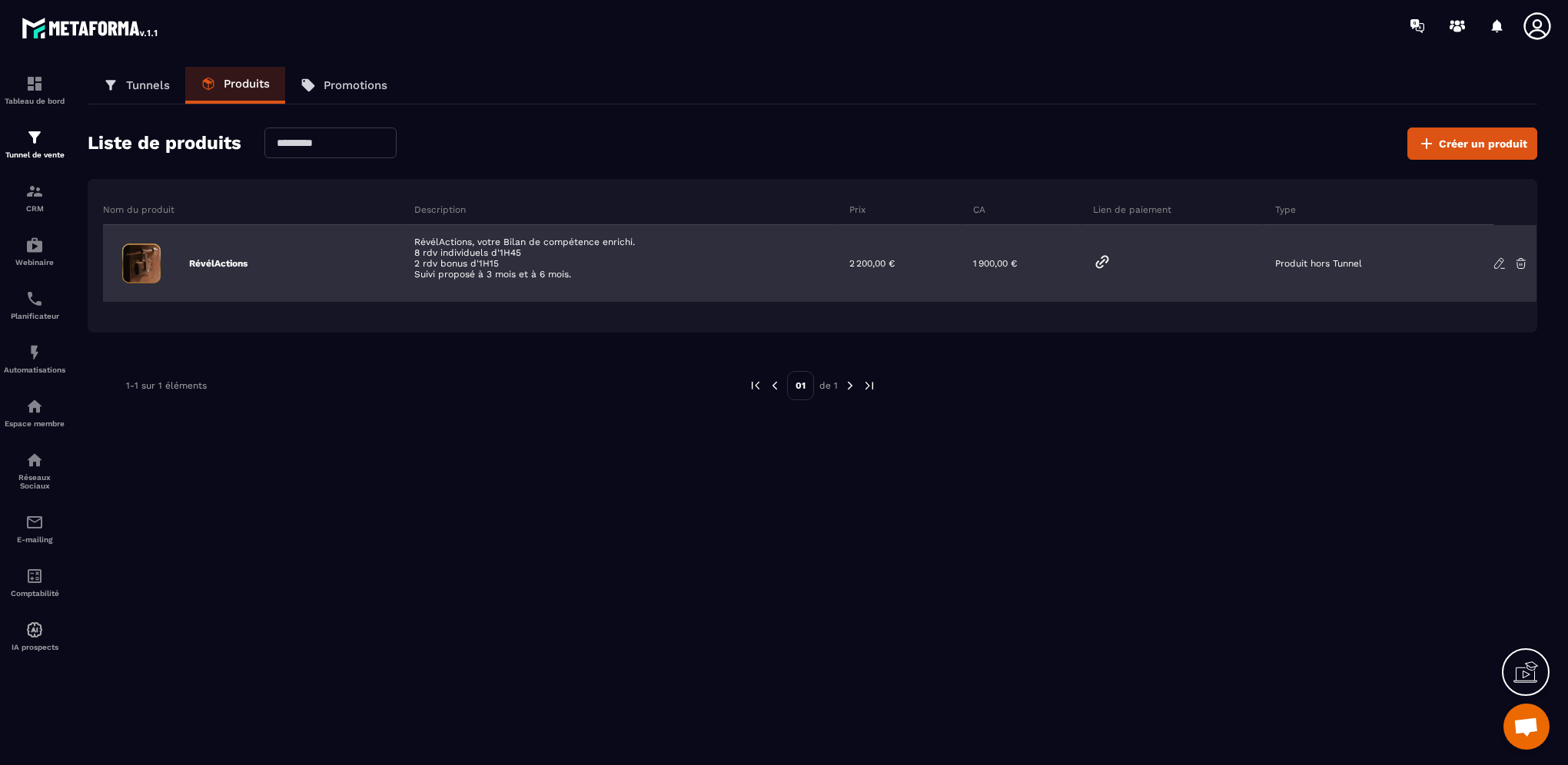
click at [1105, 259] on icon at bounding box center [1102, 262] width 19 height 19
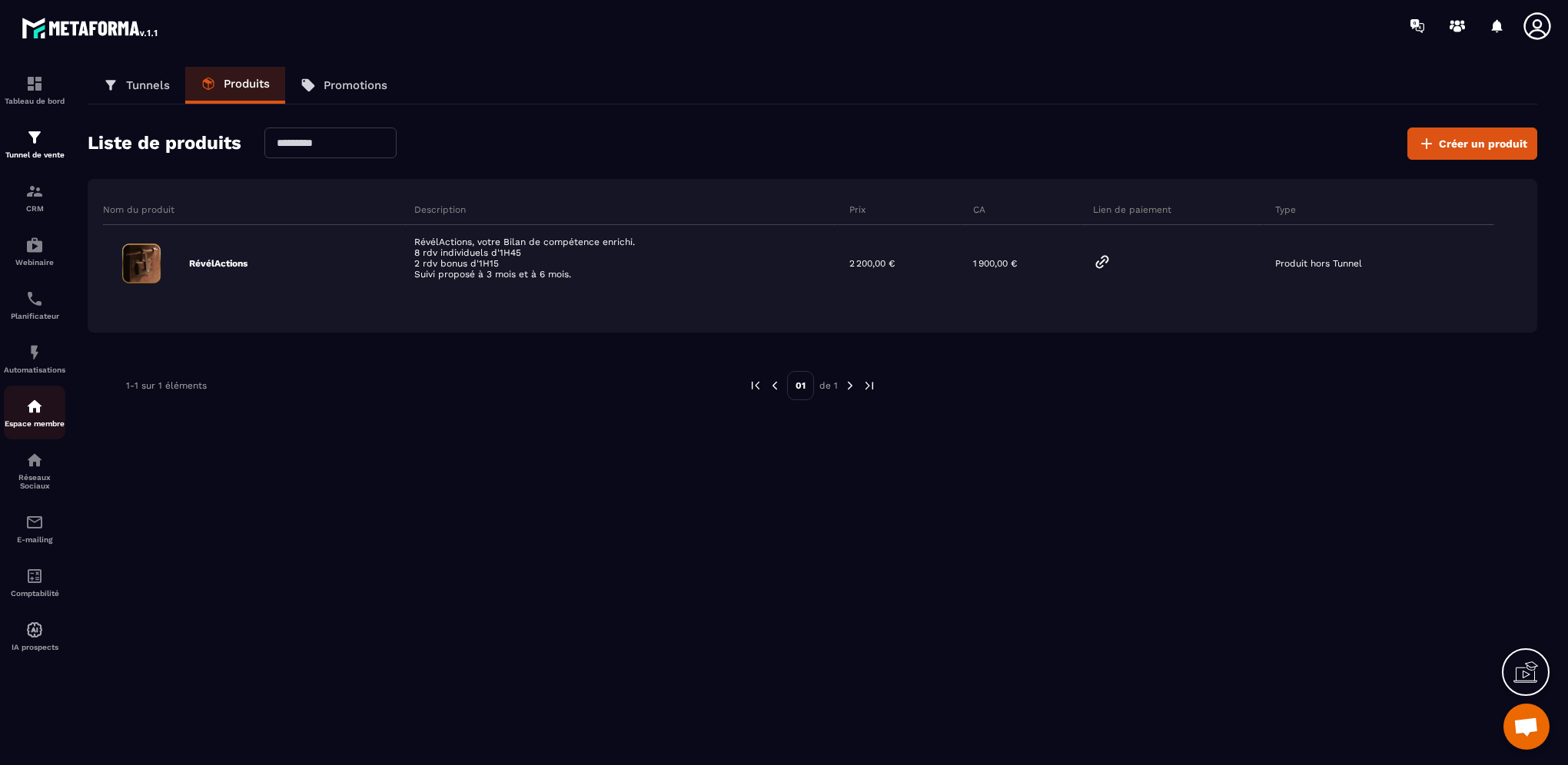
click at [38, 415] on img at bounding box center [35, 407] width 19 height 19
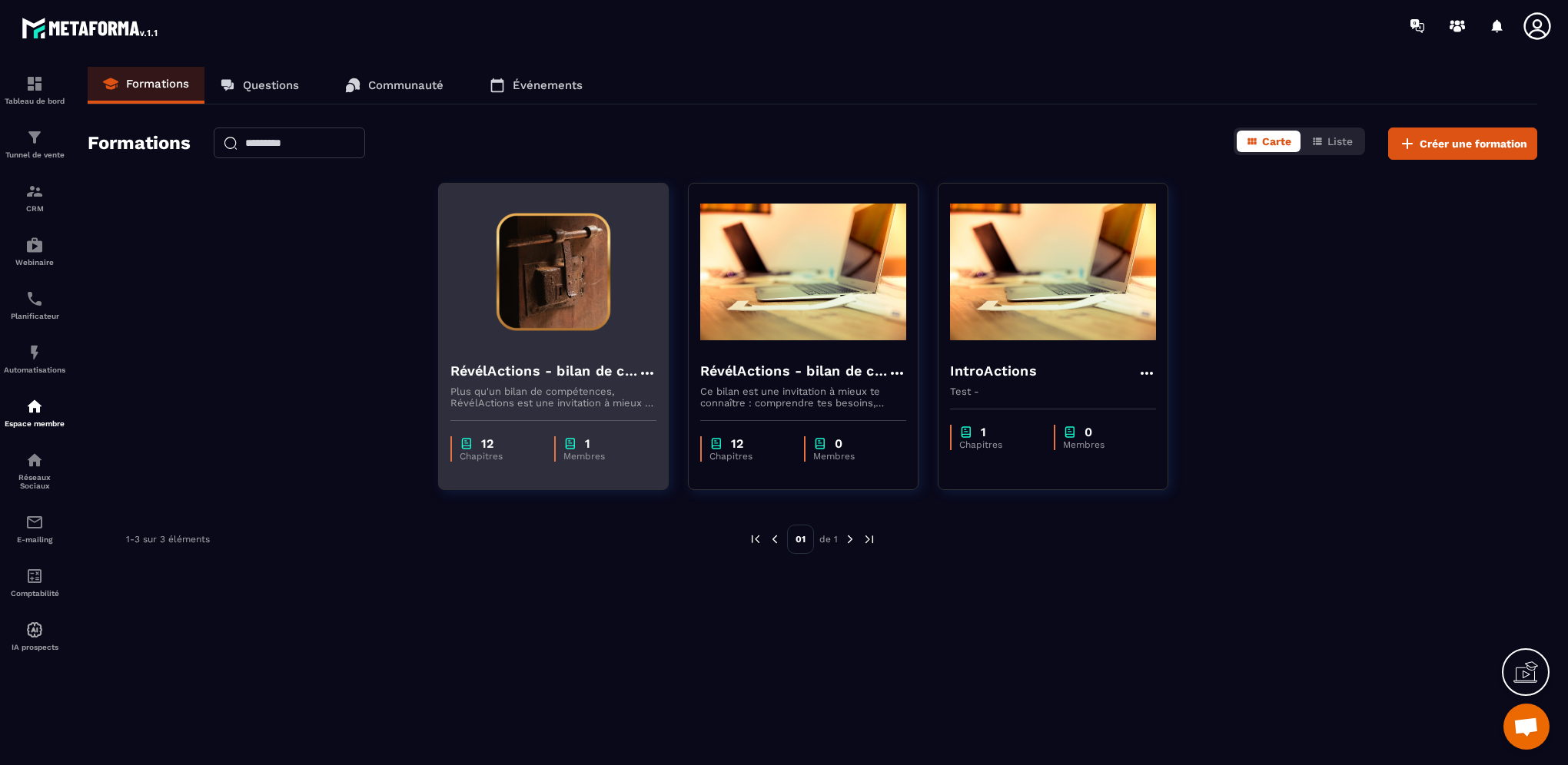
click at [549, 367] on h4 "RévélActions - bilan de compétences" at bounding box center [544, 370] width 188 height 21
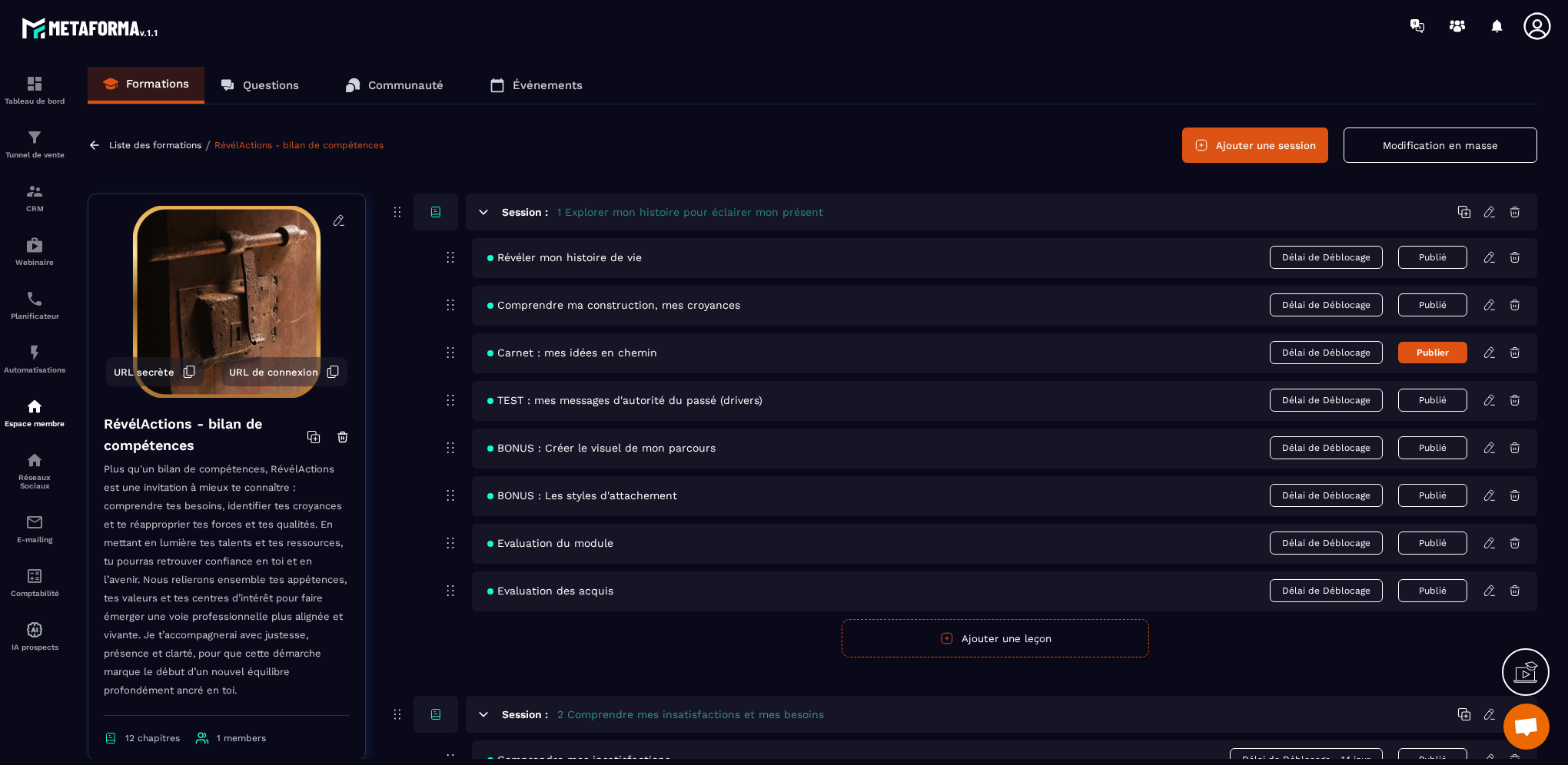
click at [1485, 258] on icon at bounding box center [1490, 258] width 14 height 14
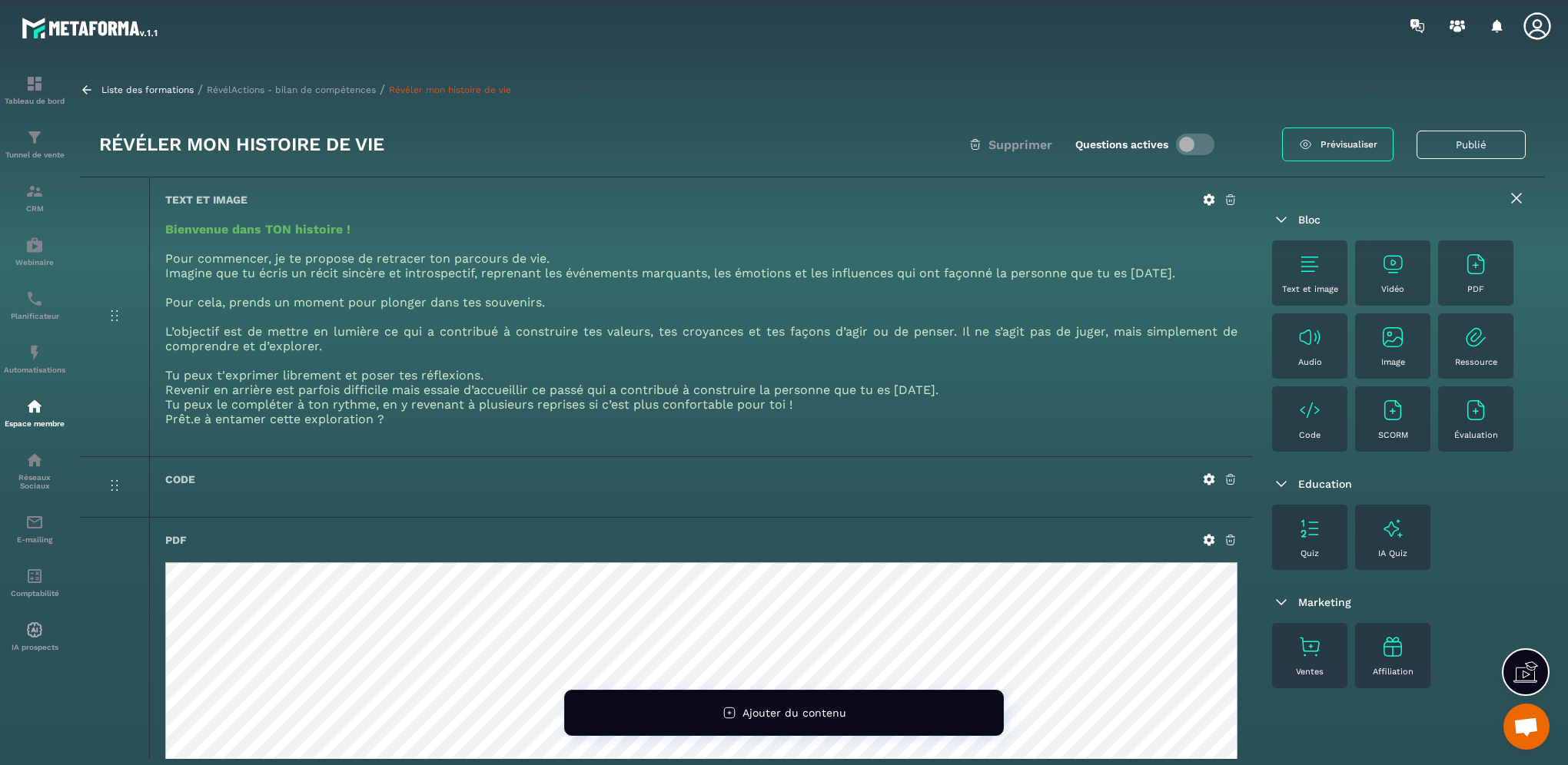
click at [1205, 538] on icon at bounding box center [1210, 541] width 12 height 12
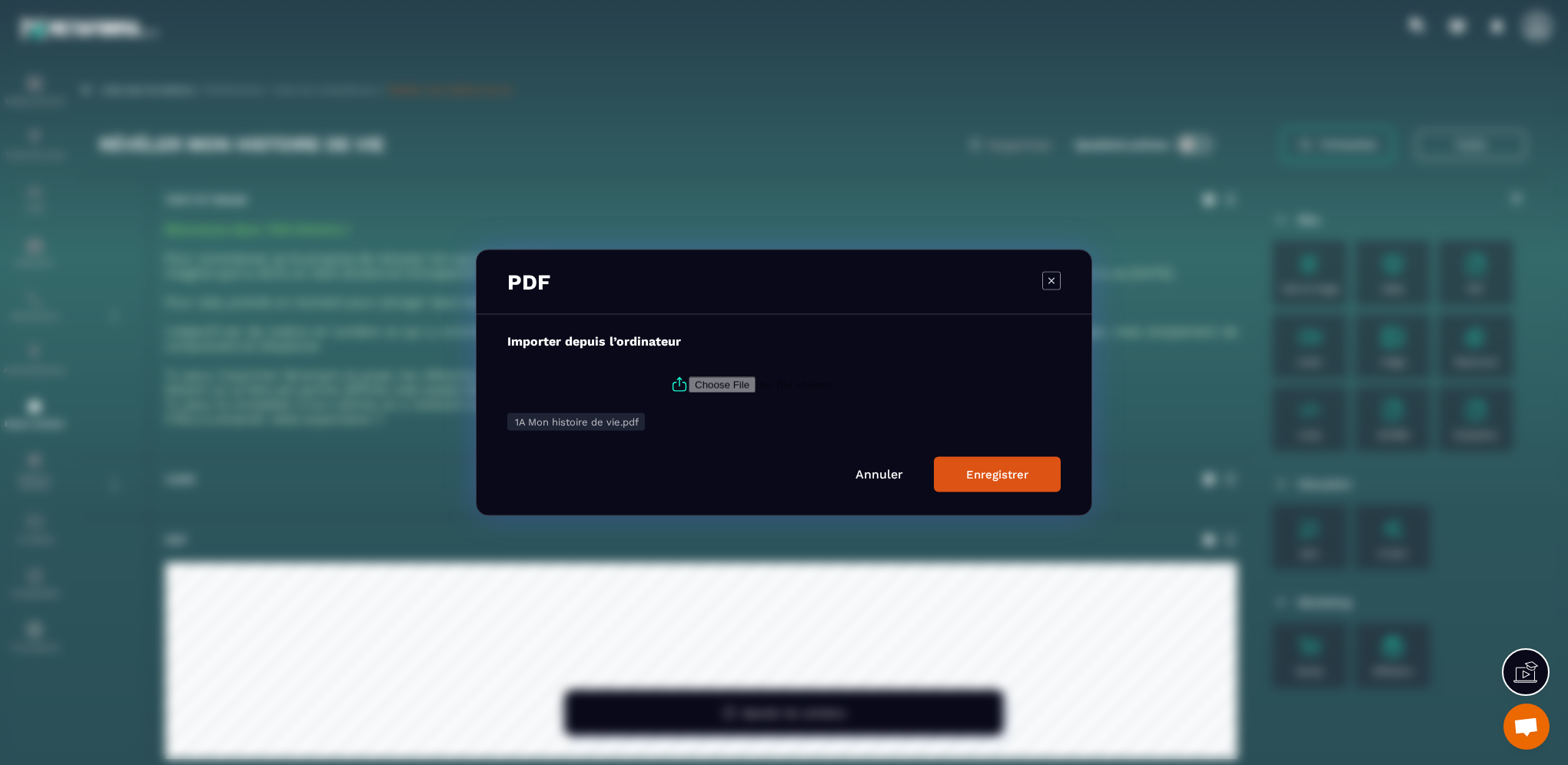
click at [1050, 280] on icon "Modal window" at bounding box center [1051, 280] width 6 height 6
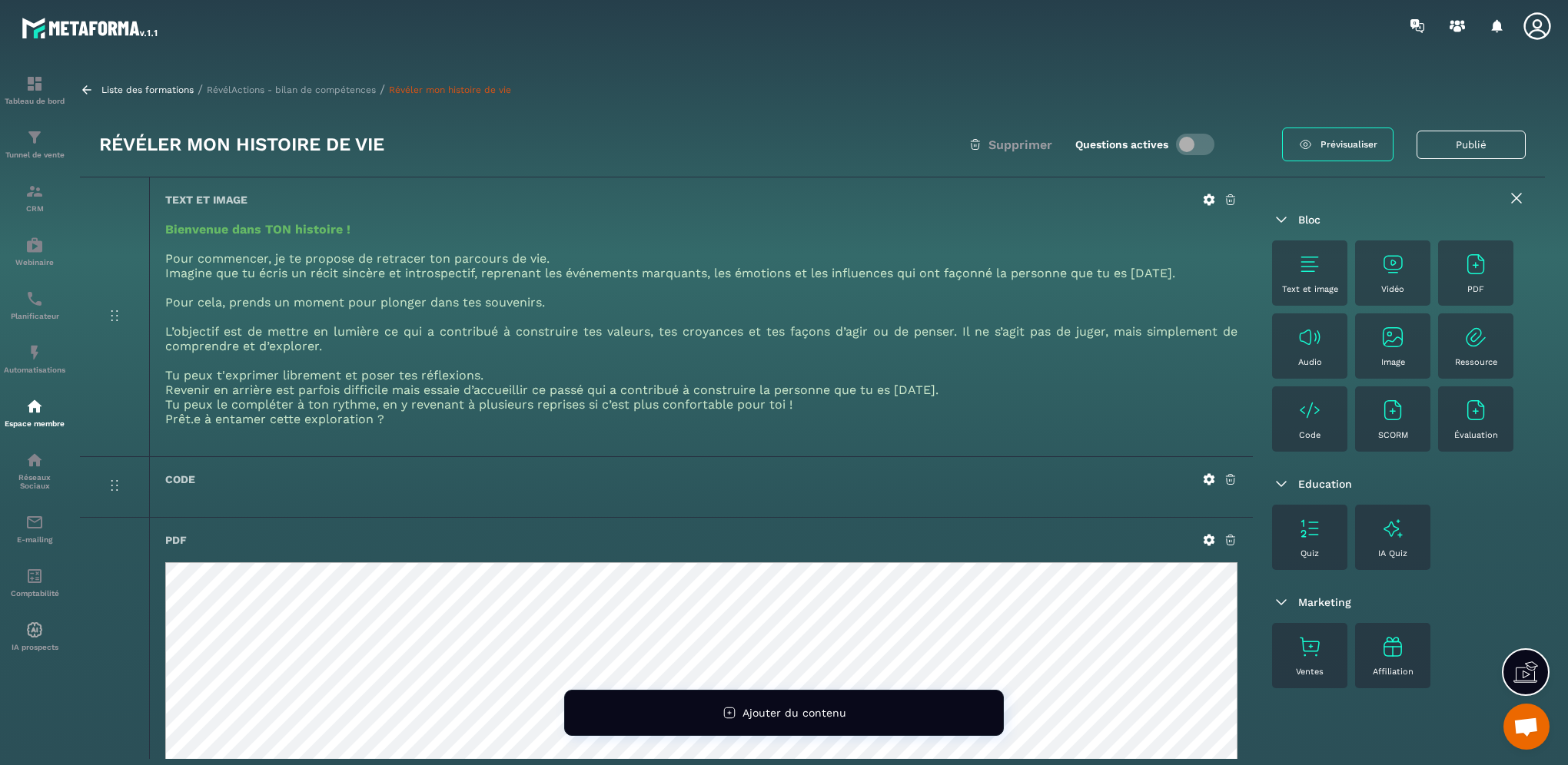
click at [1229, 540] on icon at bounding box center [1230, 540] width 14 height 14
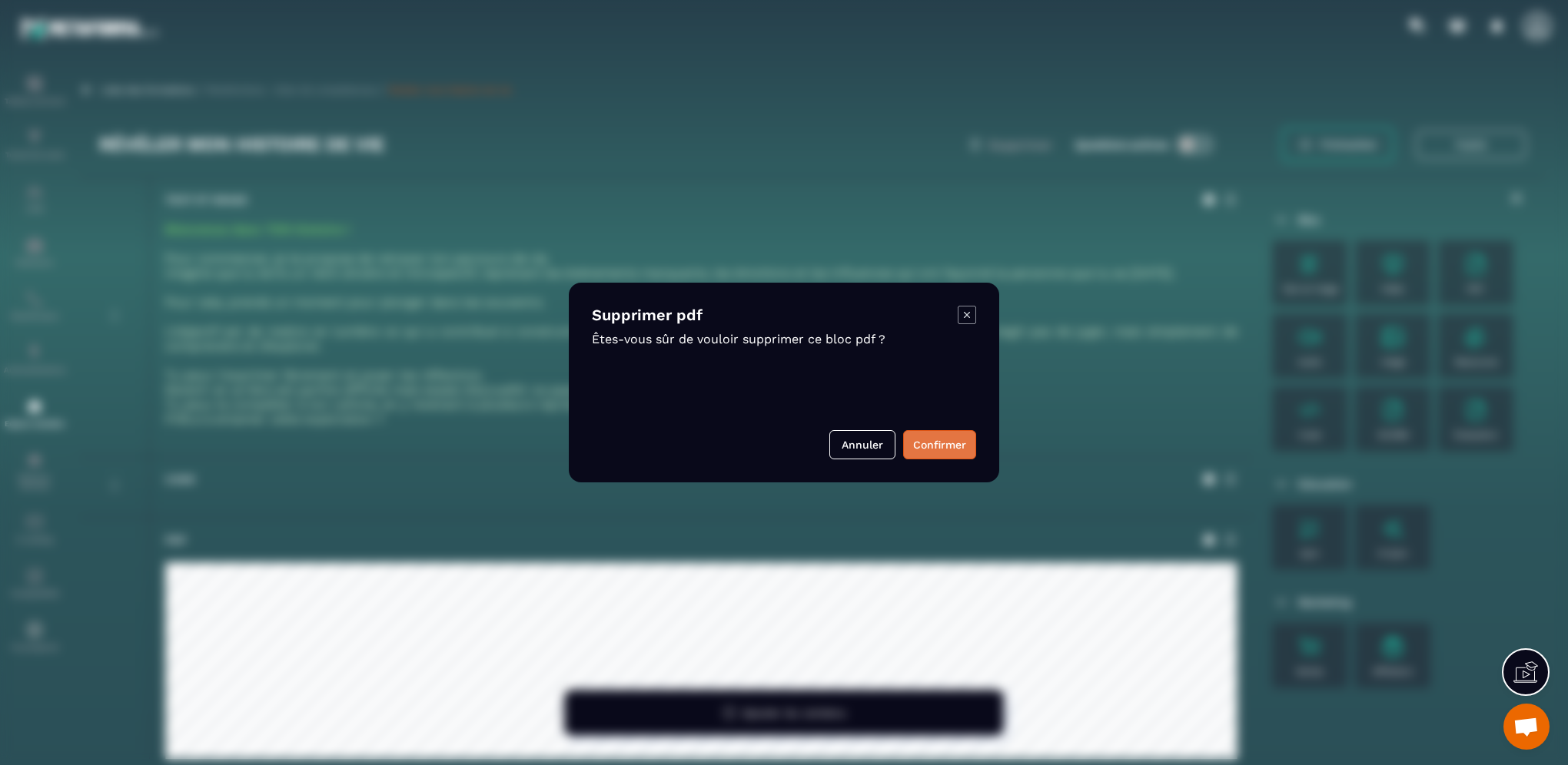
click at [918, 452] on button "Confirmer" at bounding box center [939, 444] width 73 height 29
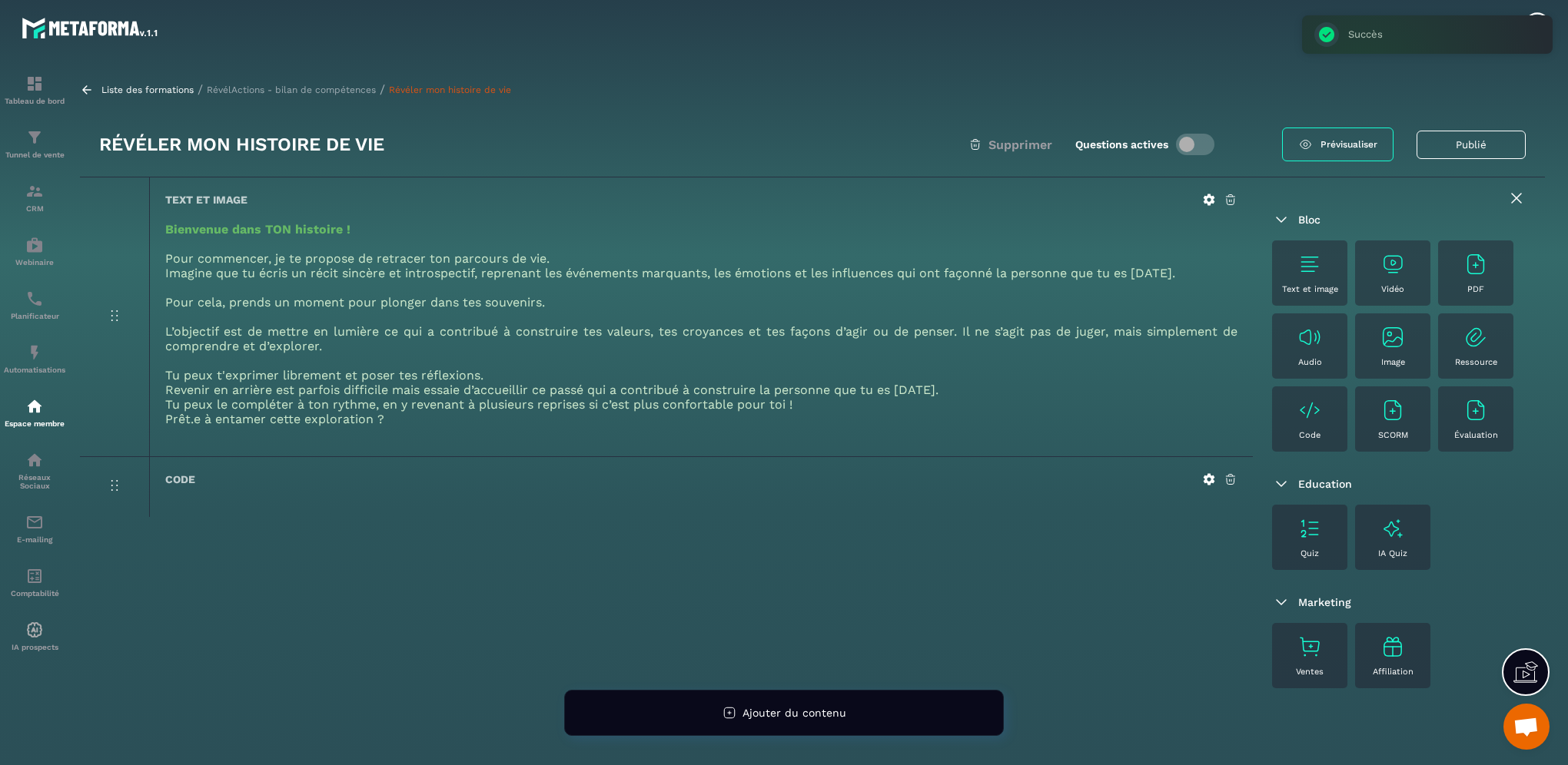
click at [1211, 479] on icon at bounding box center [1210, 480] width 12 height 12
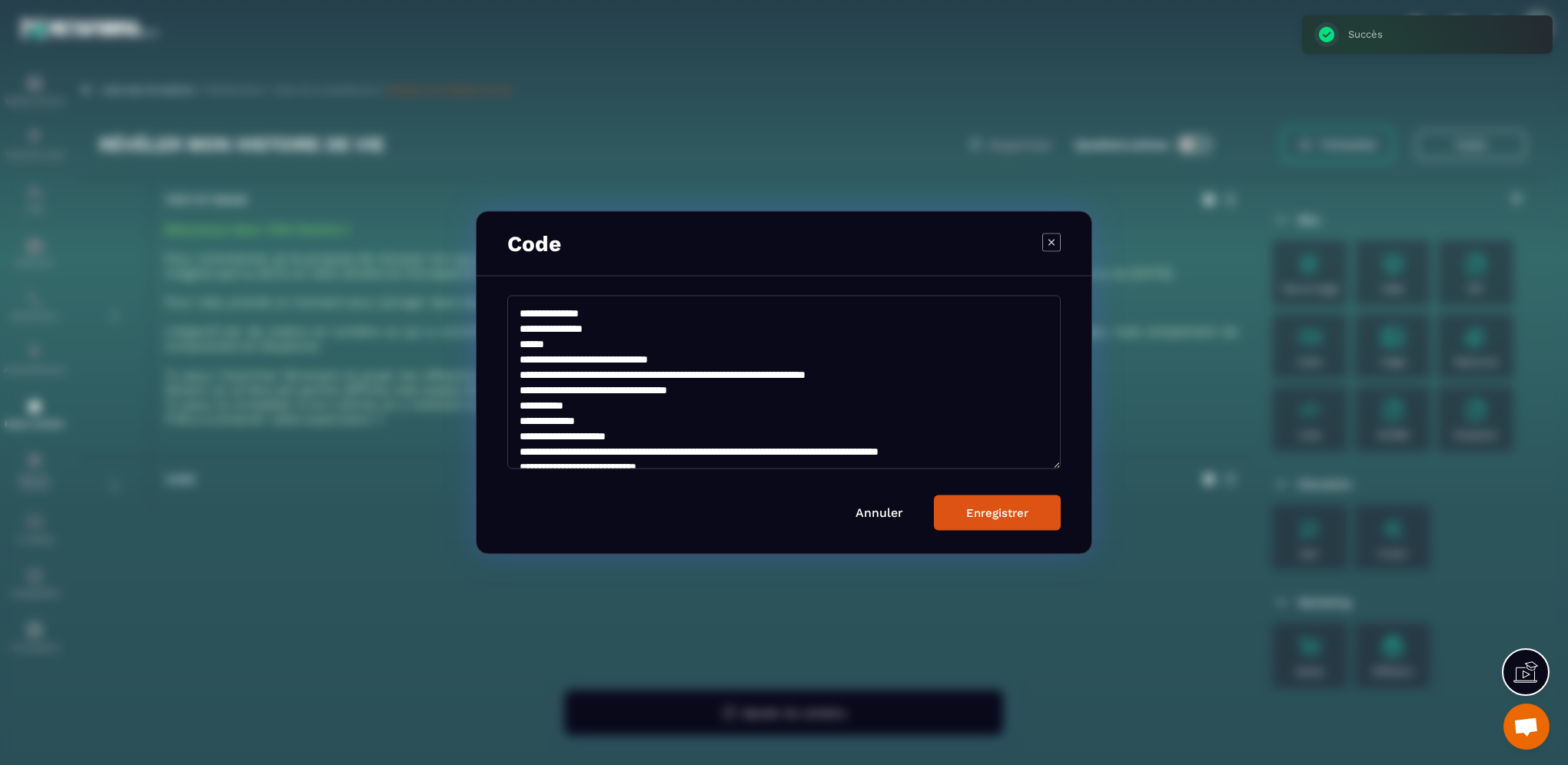
click at [1050, 243] on icon "Modal window" at bounding box center [1051, 241] width 6 height 6
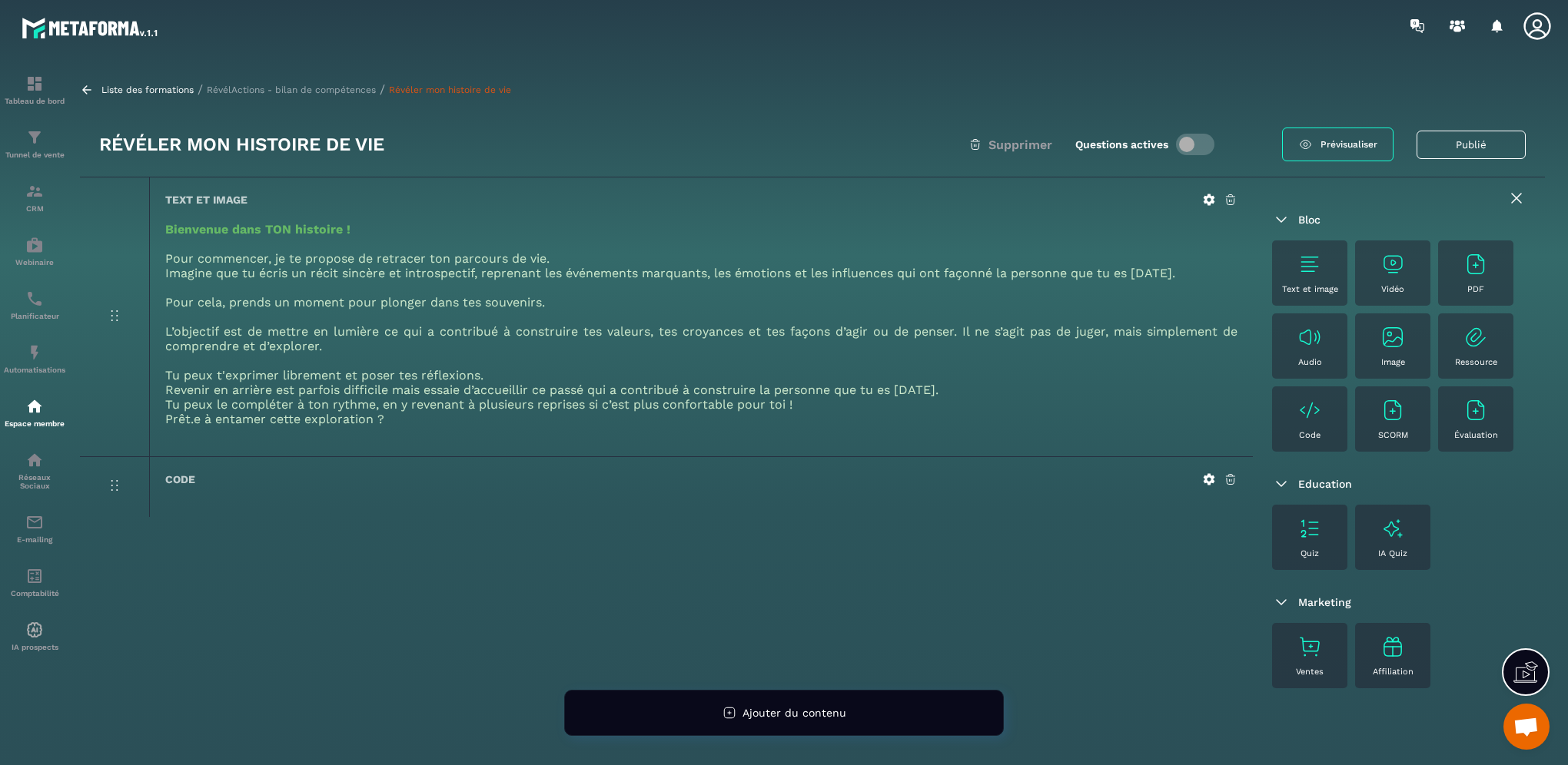
click at [1478, 272] on img at bounding box center [1475, 264] width 25 height 25
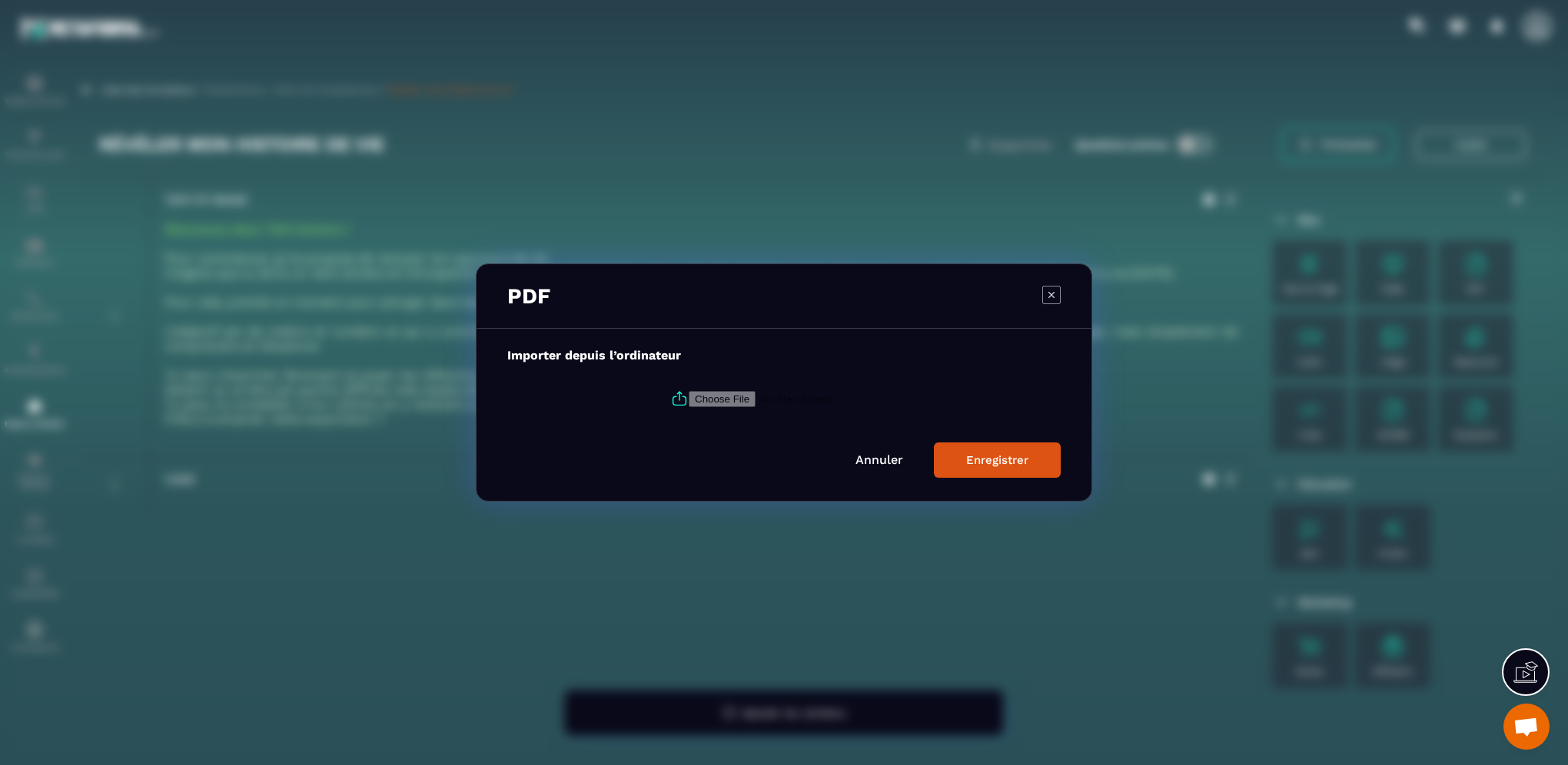
click at [717, 398] on input "Modal window" at bounding box center [793, 399] width 209 height 16
click at [1054, 289] on icon "Modal window" at bounding box center [1052, 295] width 19 height 19
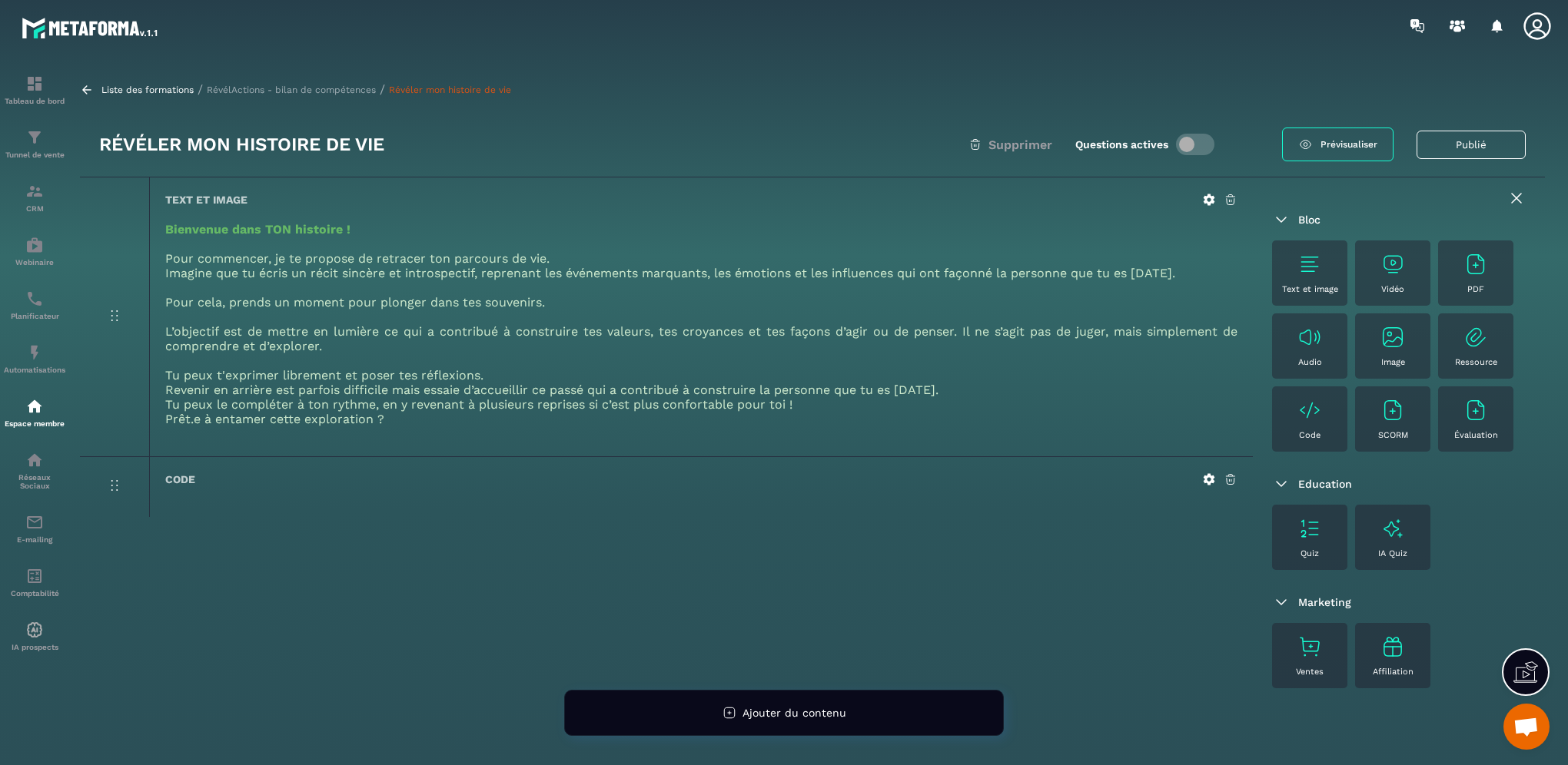
click at [1205, 477] on icon at bounding box center [1209, 479] width 14 height 14
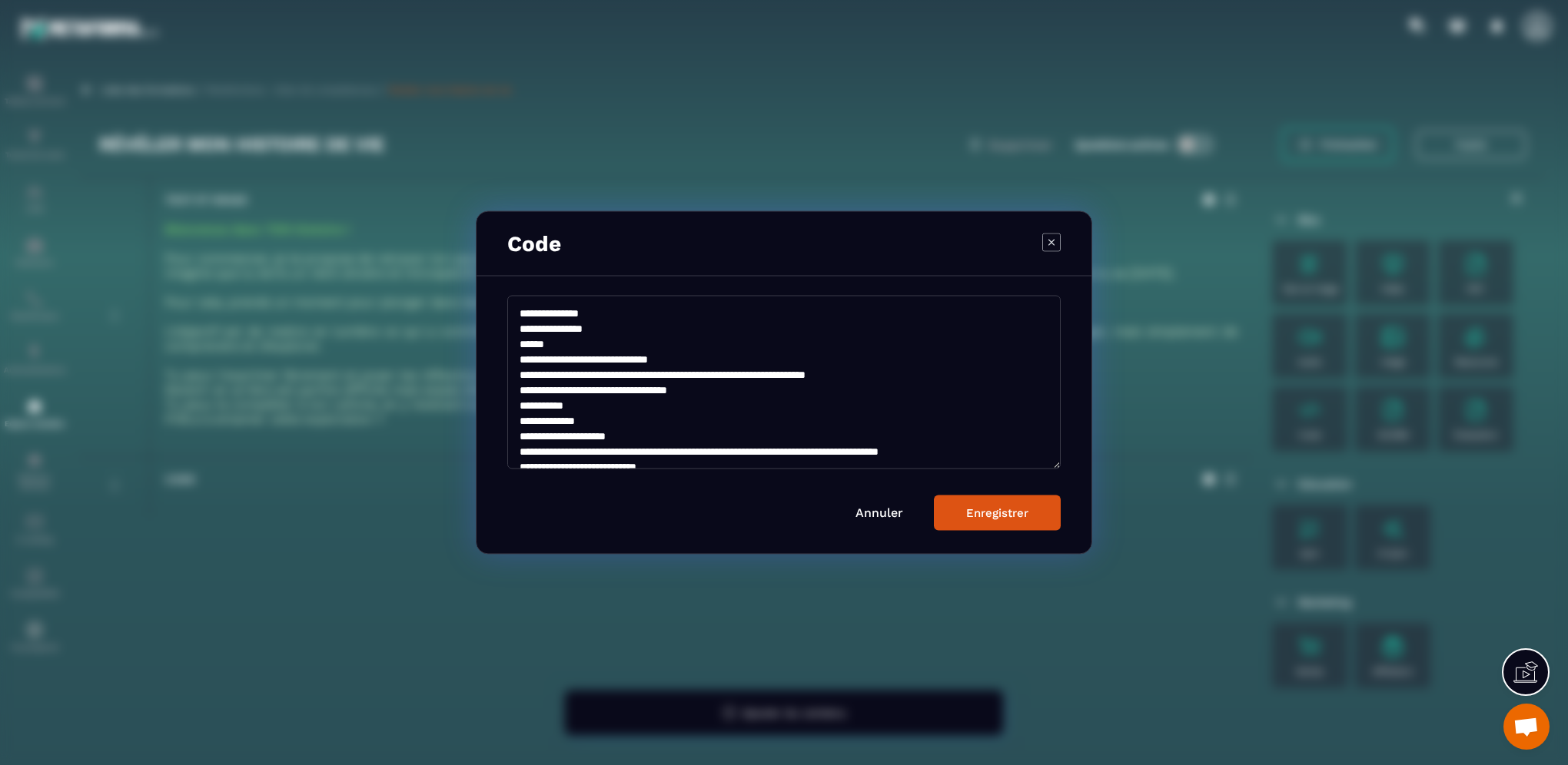
click at [1036, 249] on div "Code" at bounding box center [784, 245] width 615 height 65
click at [1057, 236] on icon "Modal window" at bounding box center [1052, 242] width 19 height 19
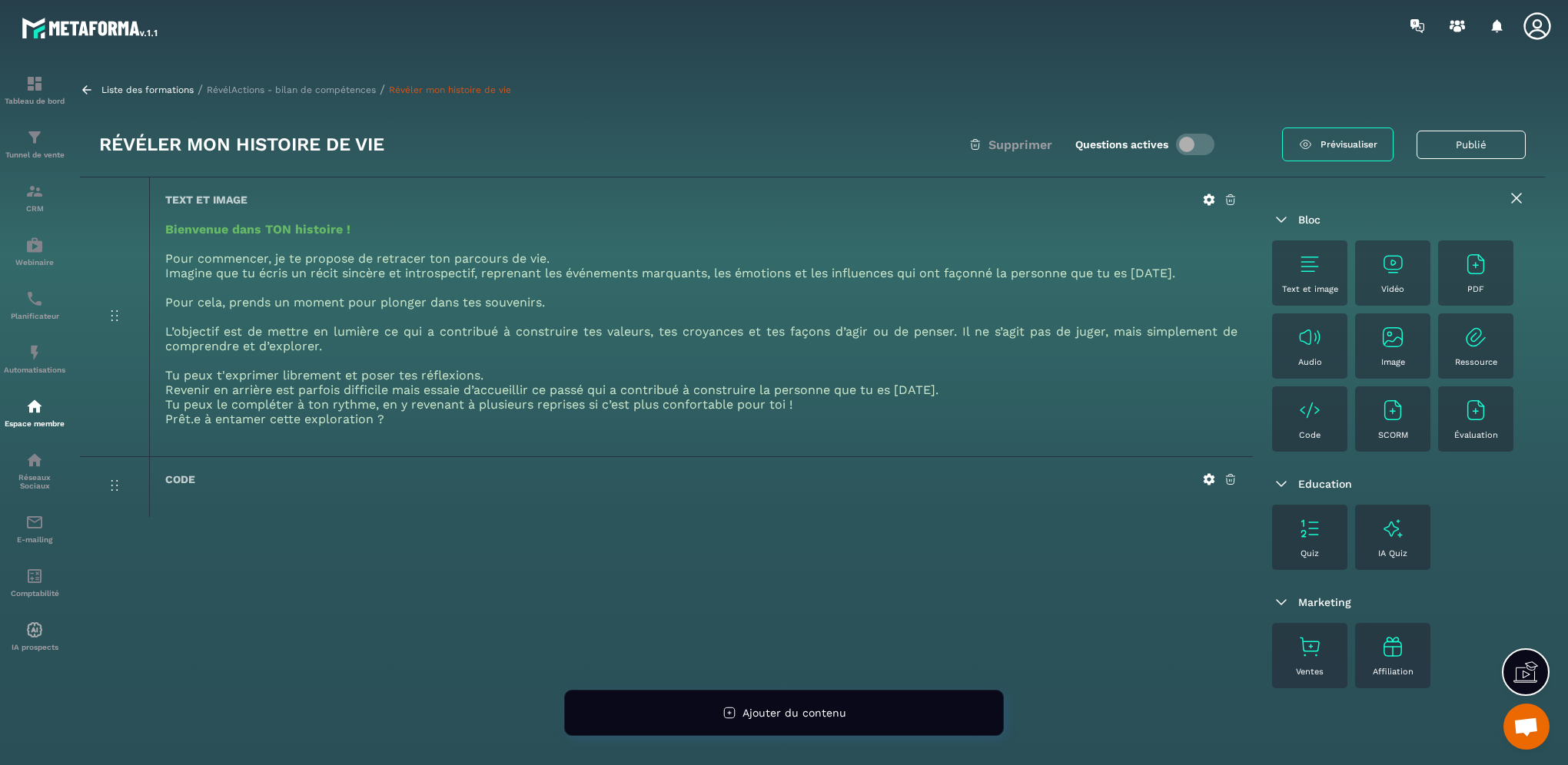
click at [1478, 281] on div "PDF" at bounding box center [1475, 273] width 60 height 43
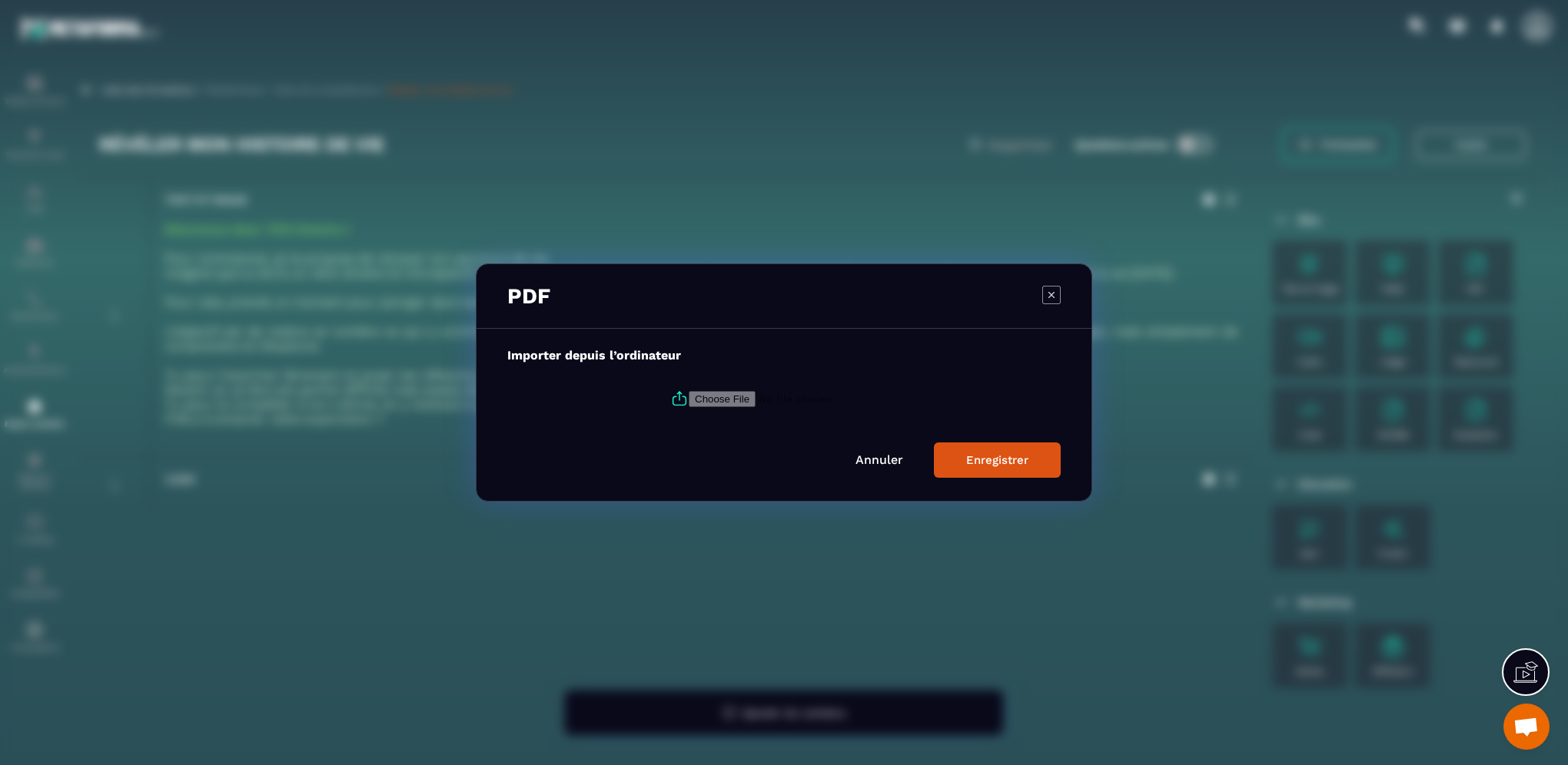
click at [713, 397] on input "Modal window" at bounding box center [793, 399] width 209 height 16
type input "**********"
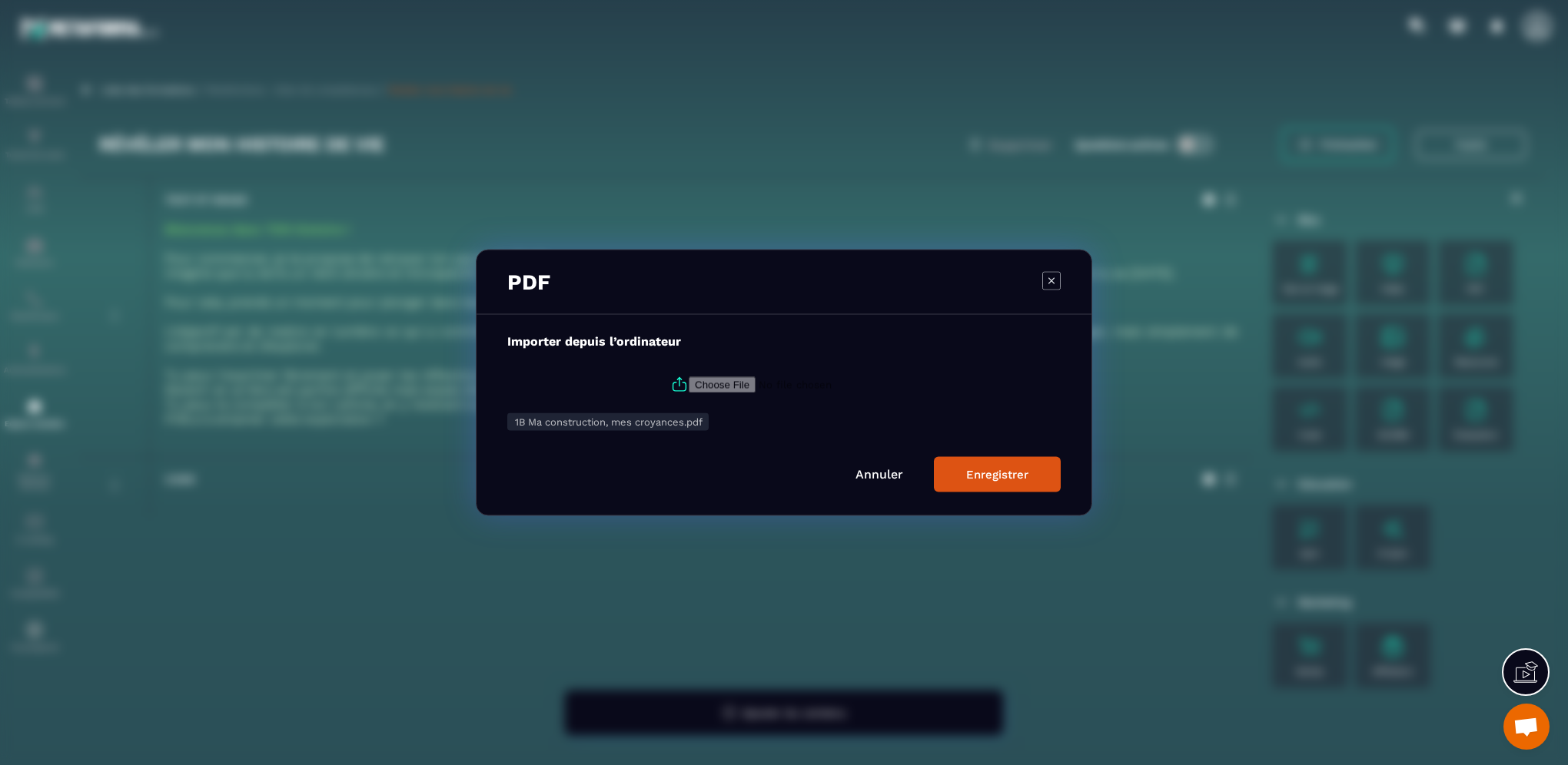
click at [1020, 481] on div "Enregistrer" at bounding box center [996, 475] width 62 height 14
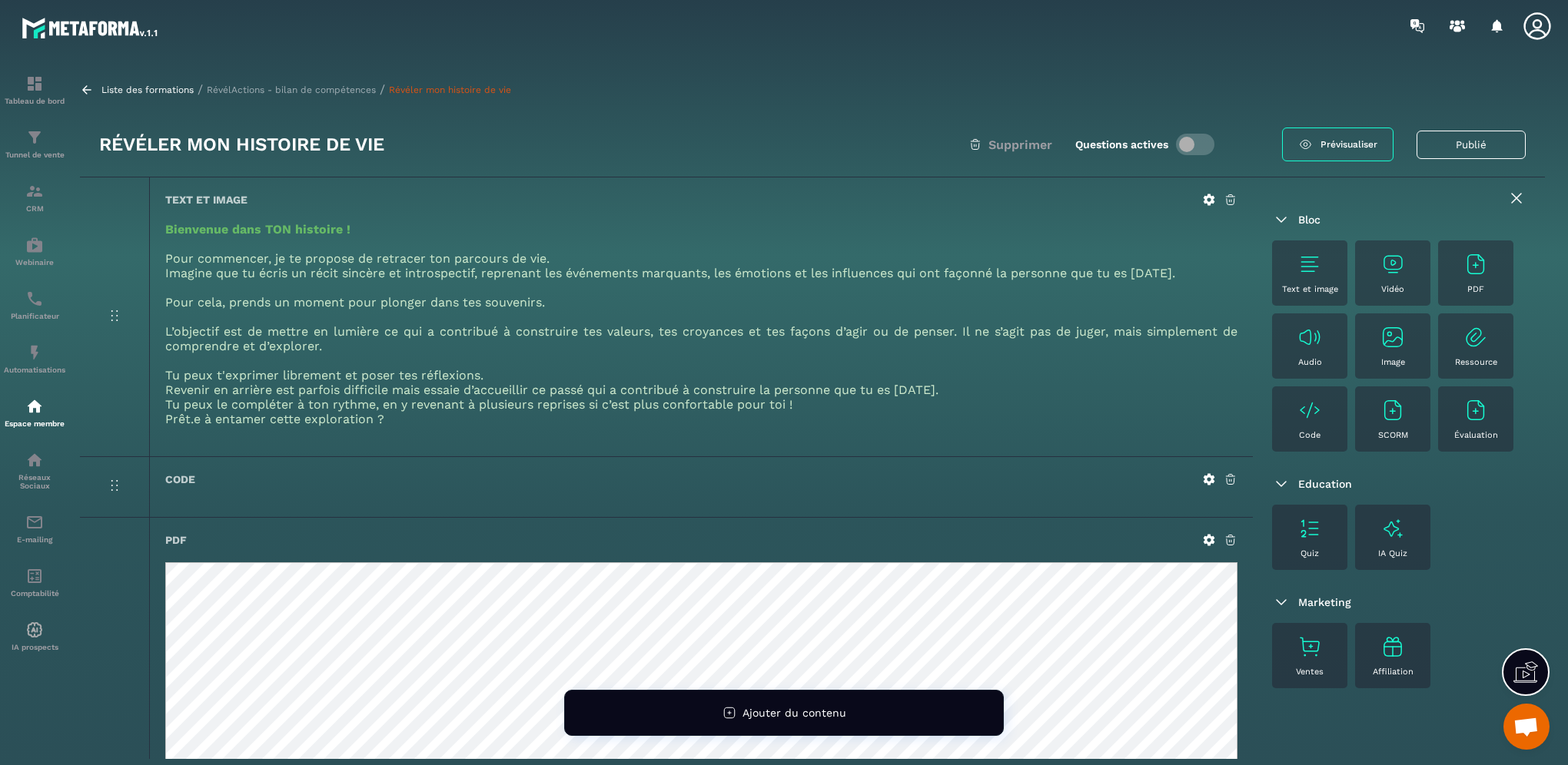
click at [1338, 139] on span "Prévisualiser" at bounding box center [1349, 144] width 57 height 11
click at [1232, 538] on icon at bounding box center [1230, 541] width 9 height 10
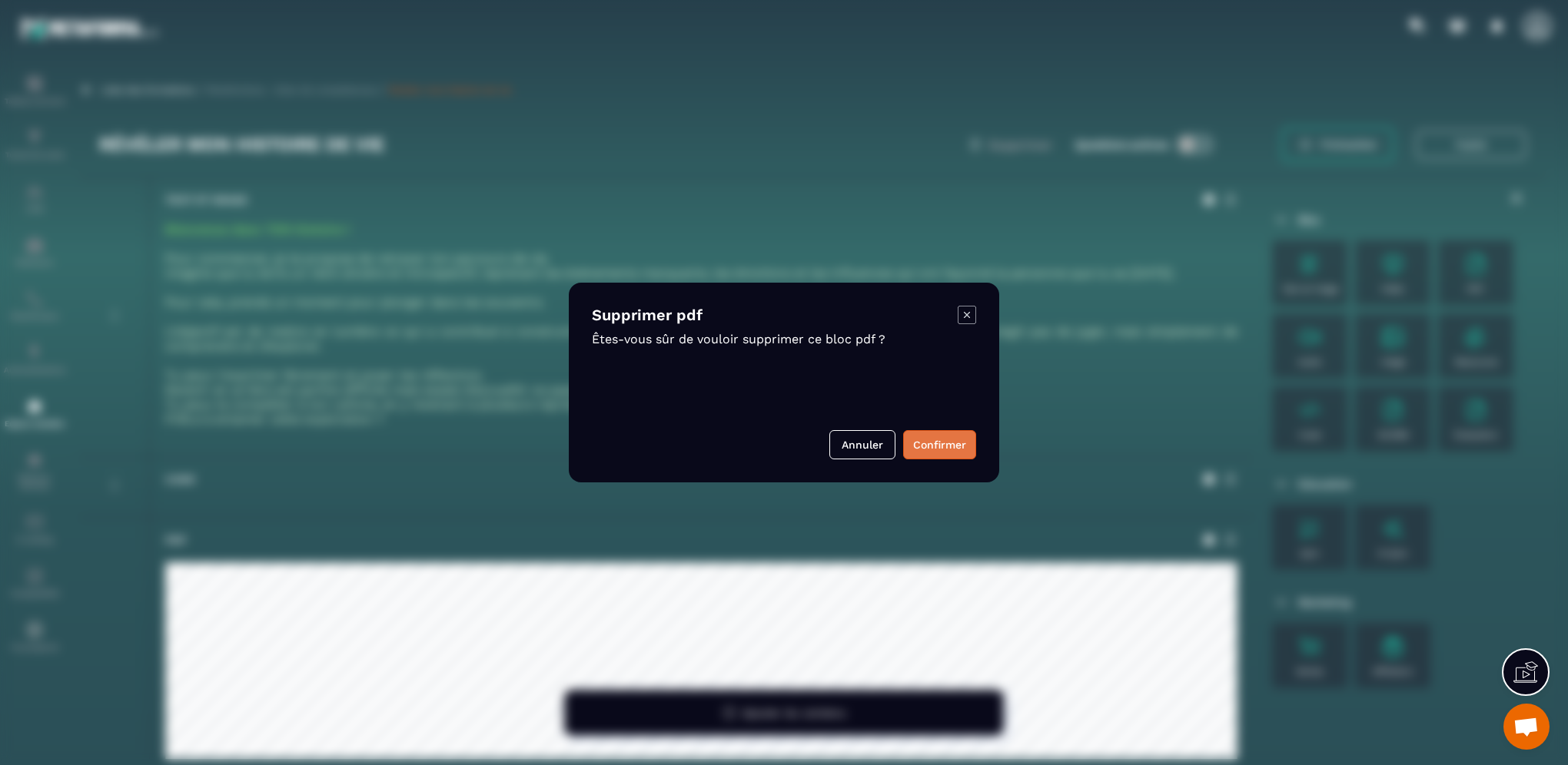
click at [940, 446] on button "Confirmer" at bounding box center [939, 444] width 73 height 29
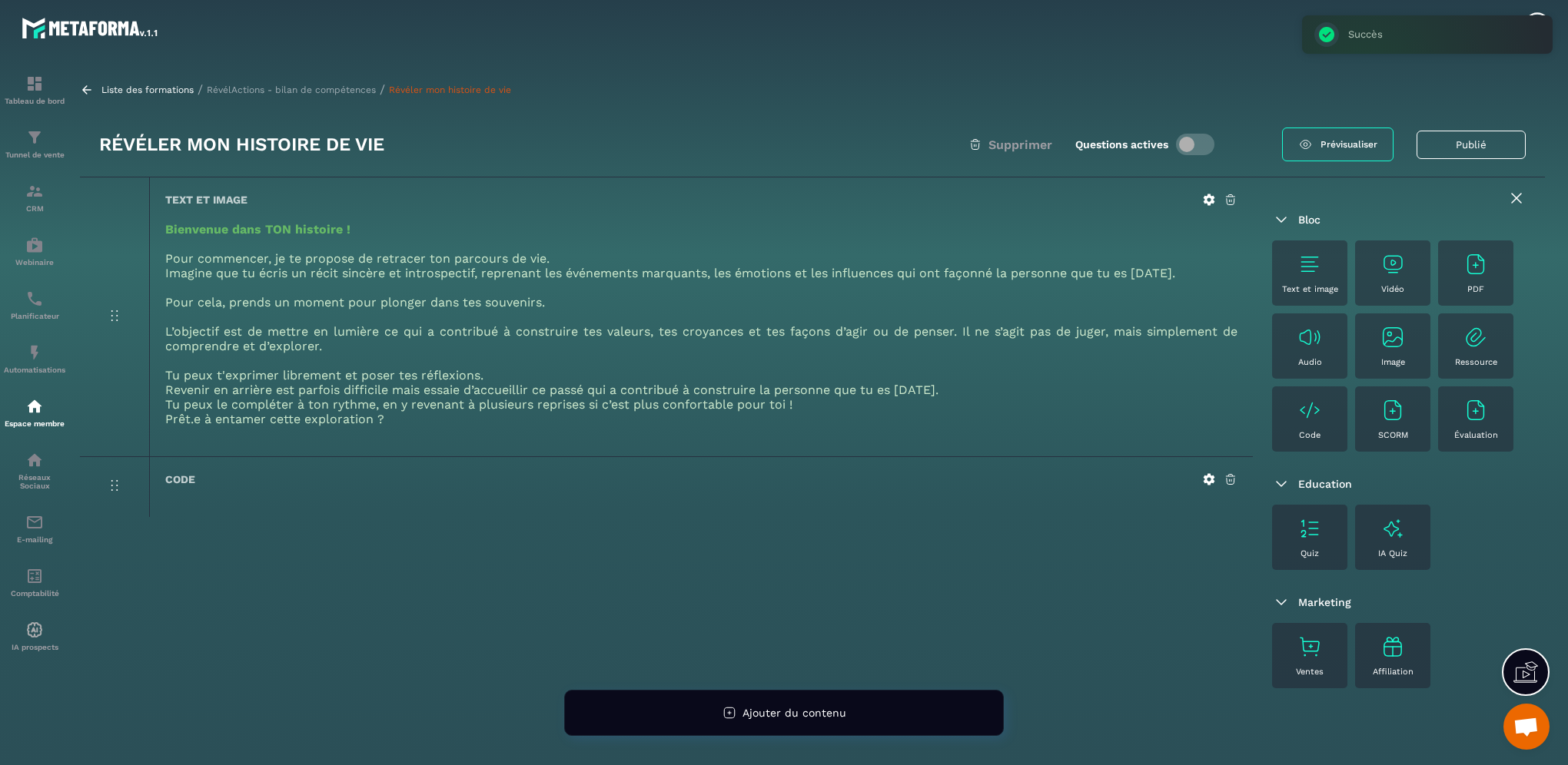
click at [1468, 276] on div "PDF" at bounding box center [1475, 273] width 60 height 43
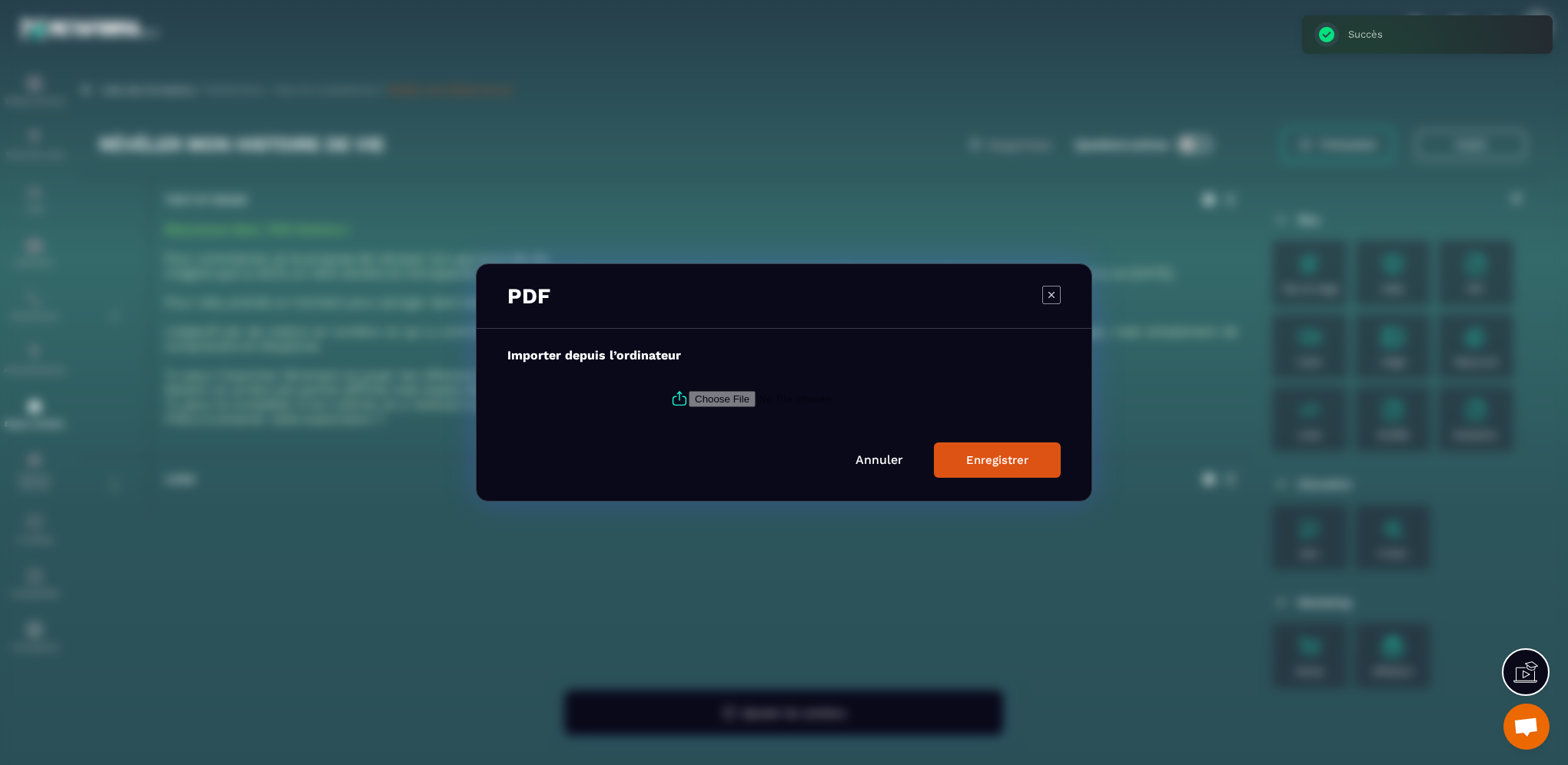
click at [728, 397] on input "Modal window" at bounding box center [793, 399] width 209 height 16
click at [693, 406] on input "Modal window" at bounding box center [793, 399] width 209 height 16
type input "**********"
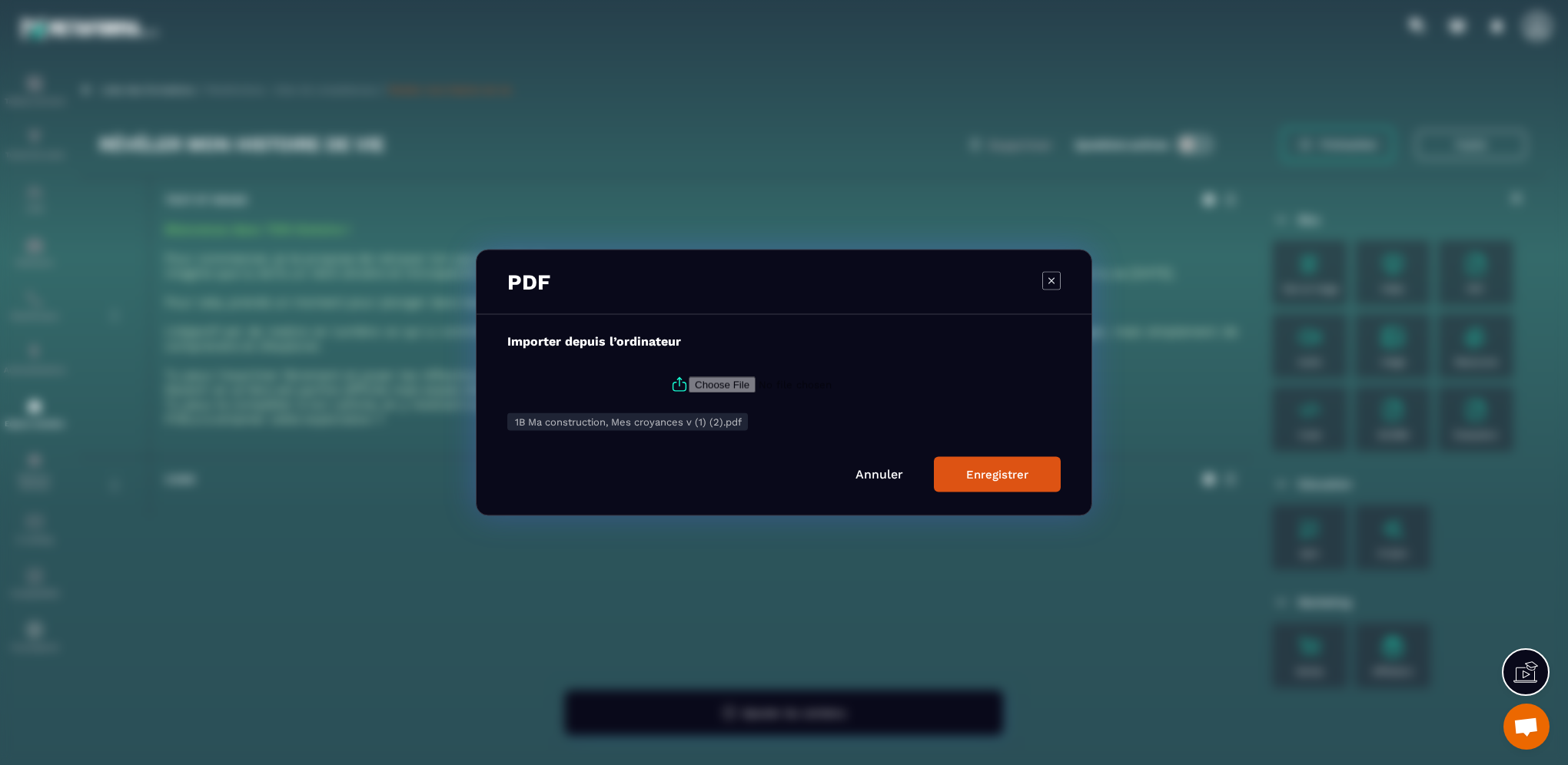
click at [1019, 479] on div "Enregistrer" at bounding box center [996, 475] width 62 height 14
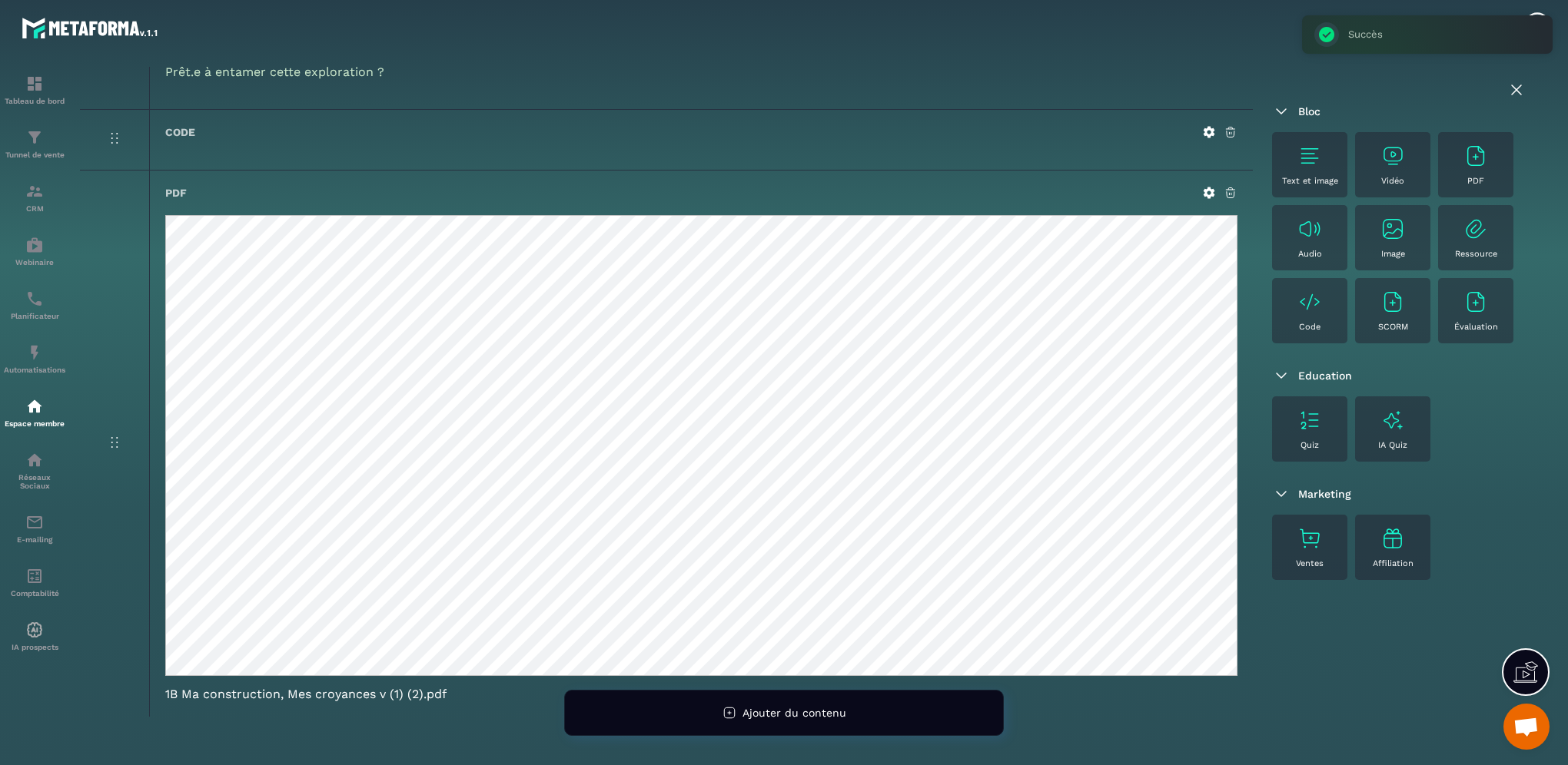
scroll to position [384, 0]
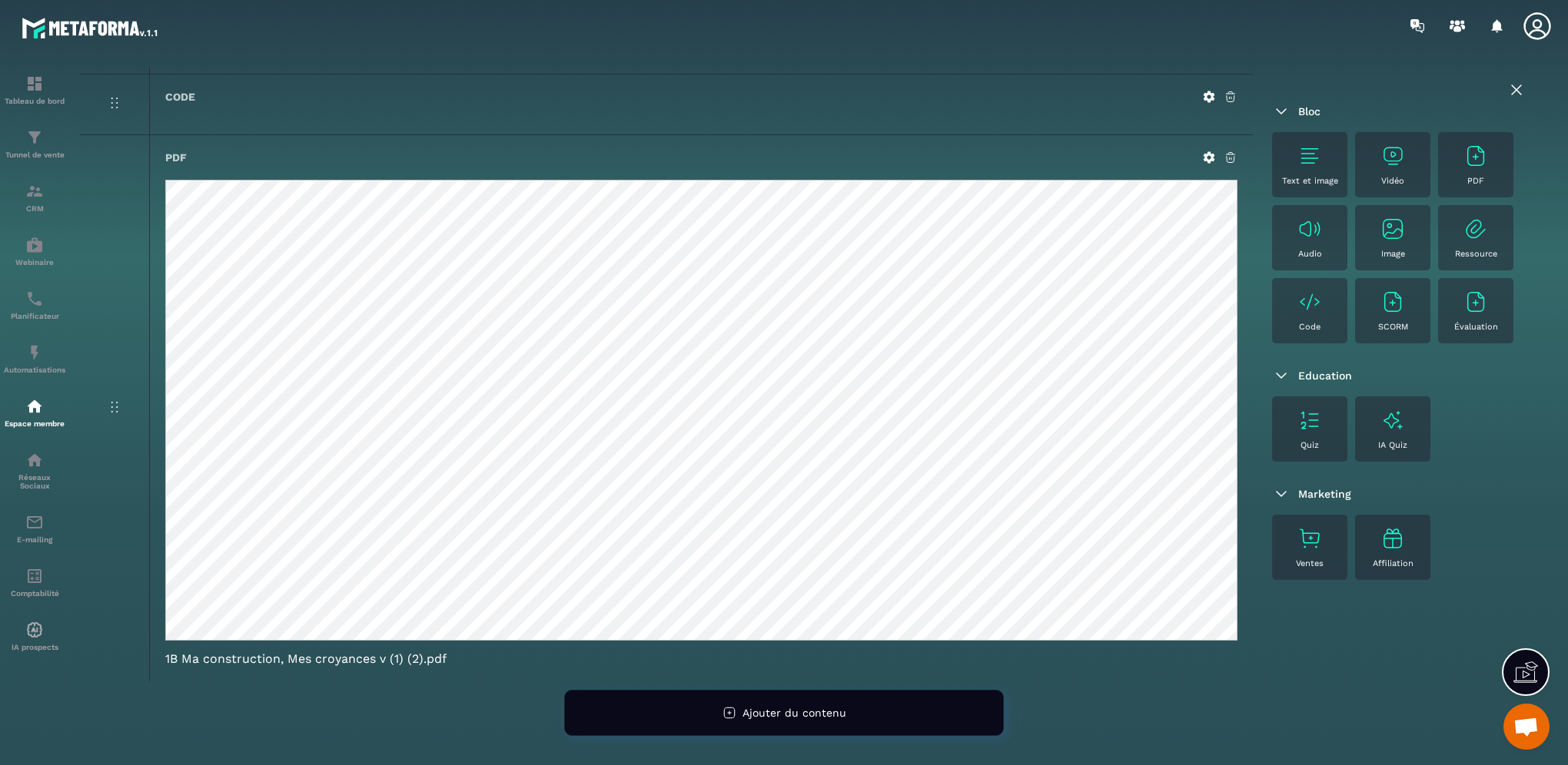
click at [1223, 154] on icon at bounding box center [1230, 158] width 14 height 14
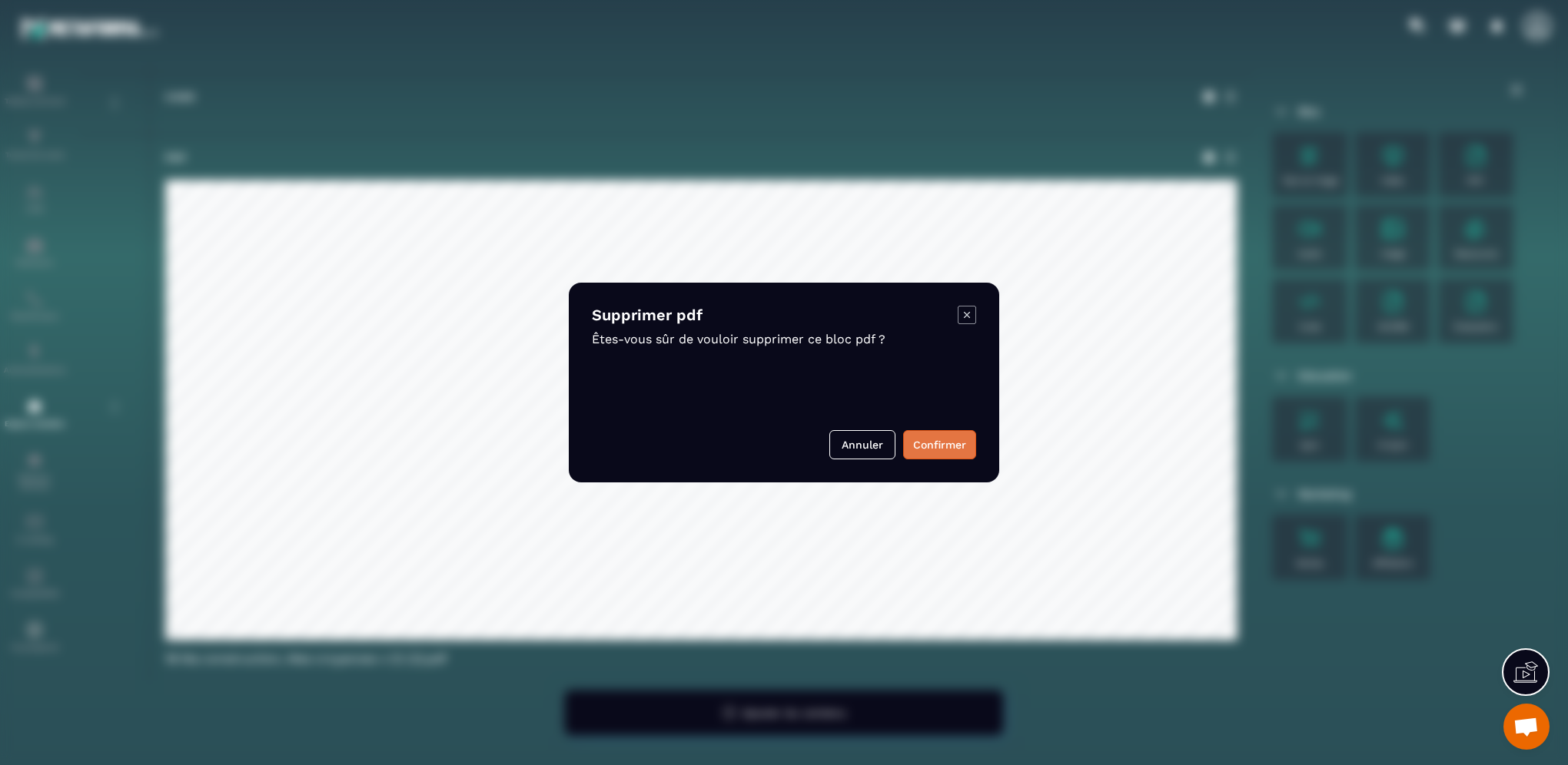
click at [922, 447] on button "Confirmer" at bounding box center [939, 444] width 73 height 29
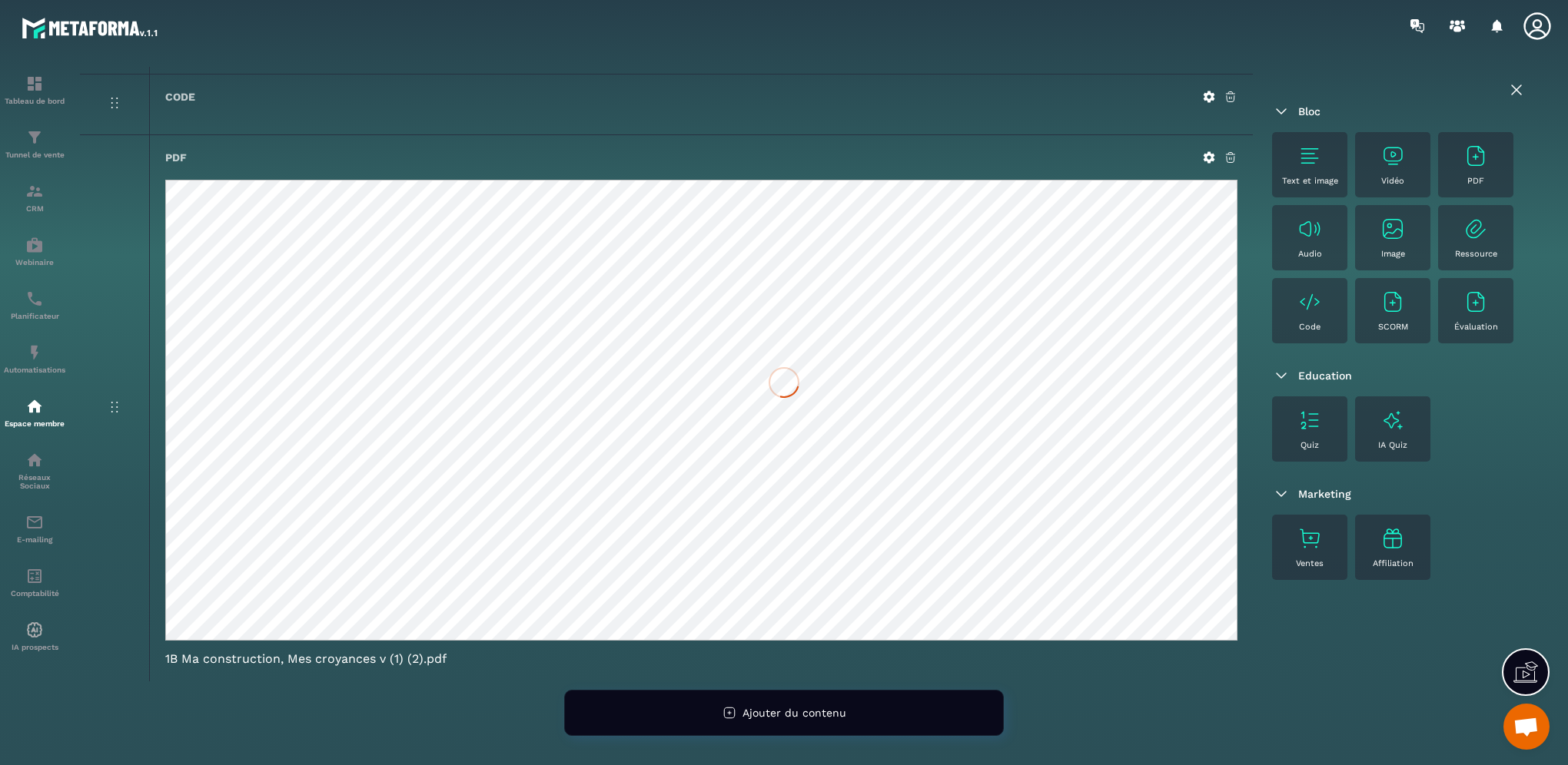
scroll to position [0, 0]
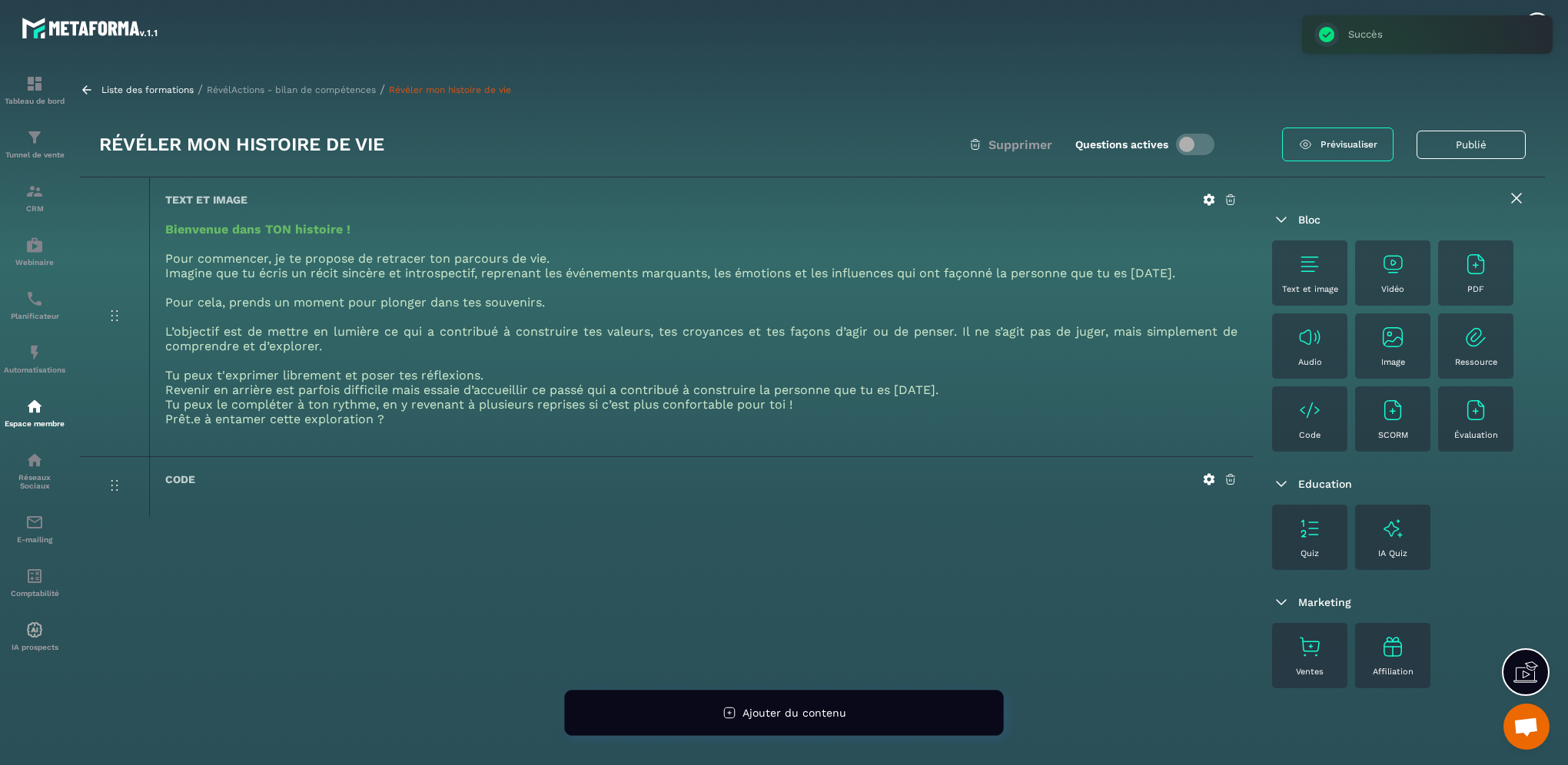
click at [1490, 269] on div "PDF" at bounding box center [1475, 273] width 60 height 43
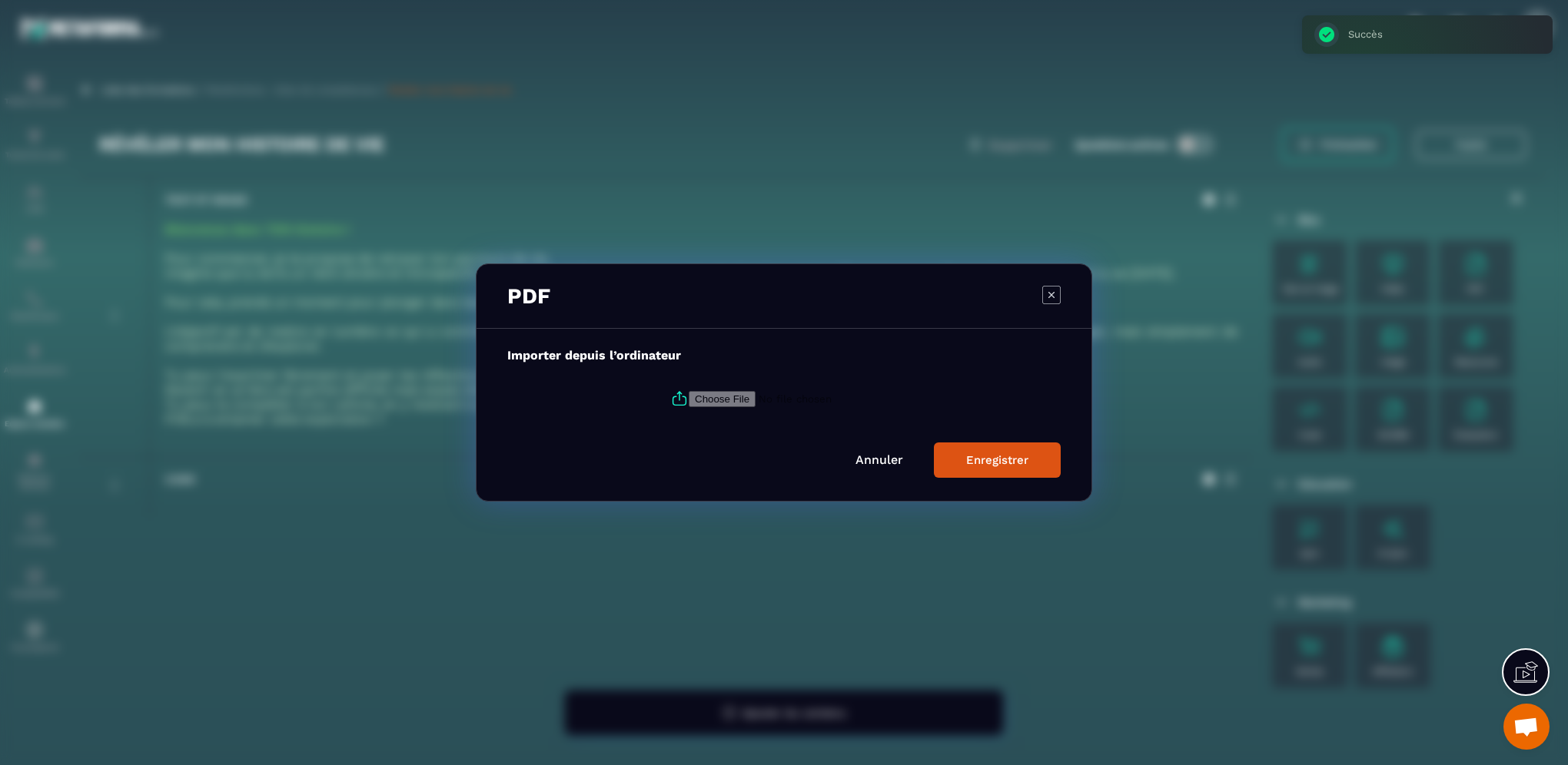
click at [709, 399] on input "Modal window" at bounding box center [793, 399] width 209 height 16
click at [1049, 301] on icon "Modal window" at bounding box center [1052, 295] width 19 height 19
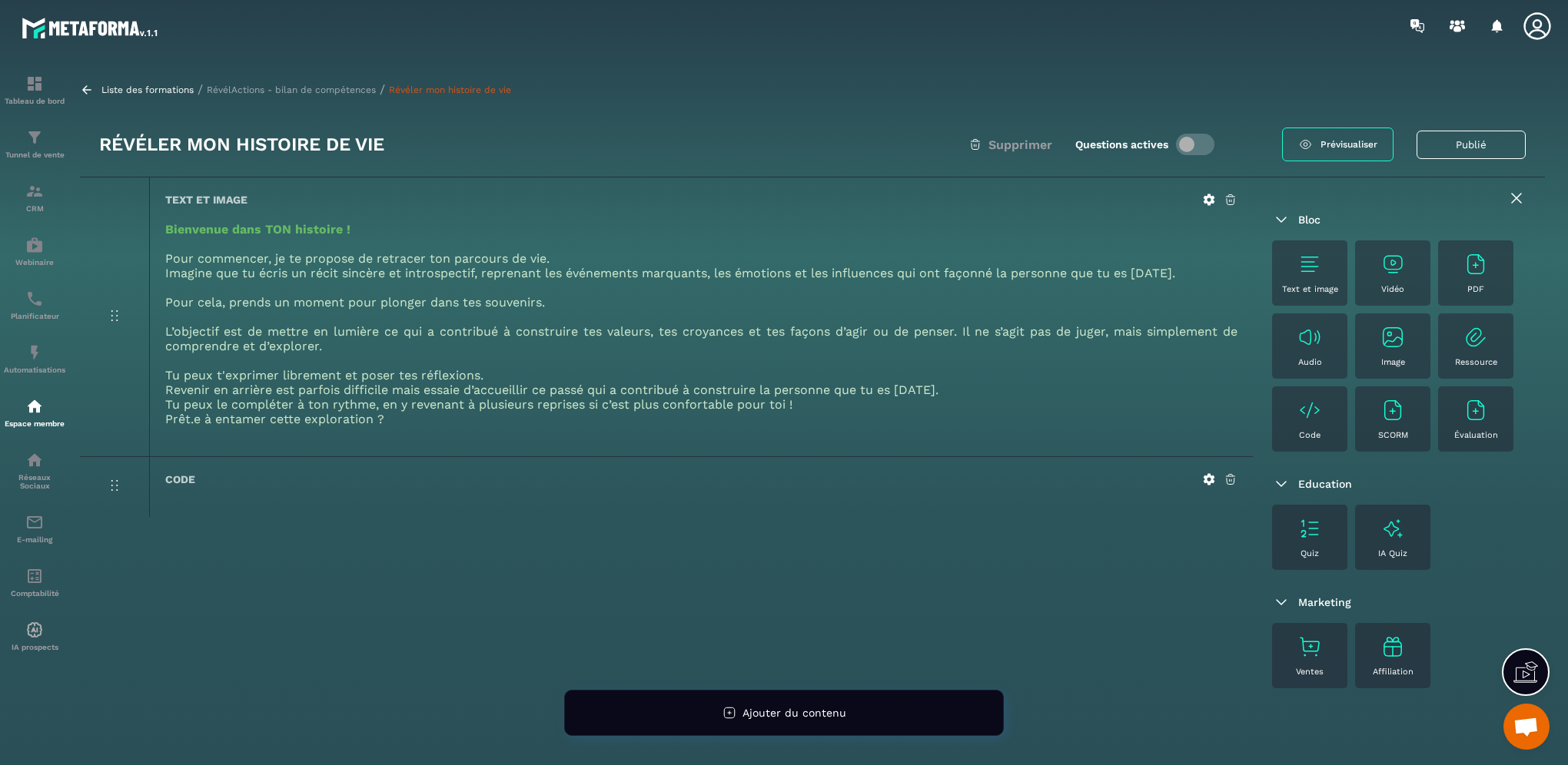
click at [1468, 263] on img at bounding box center [1475, 264] width 25 height 25
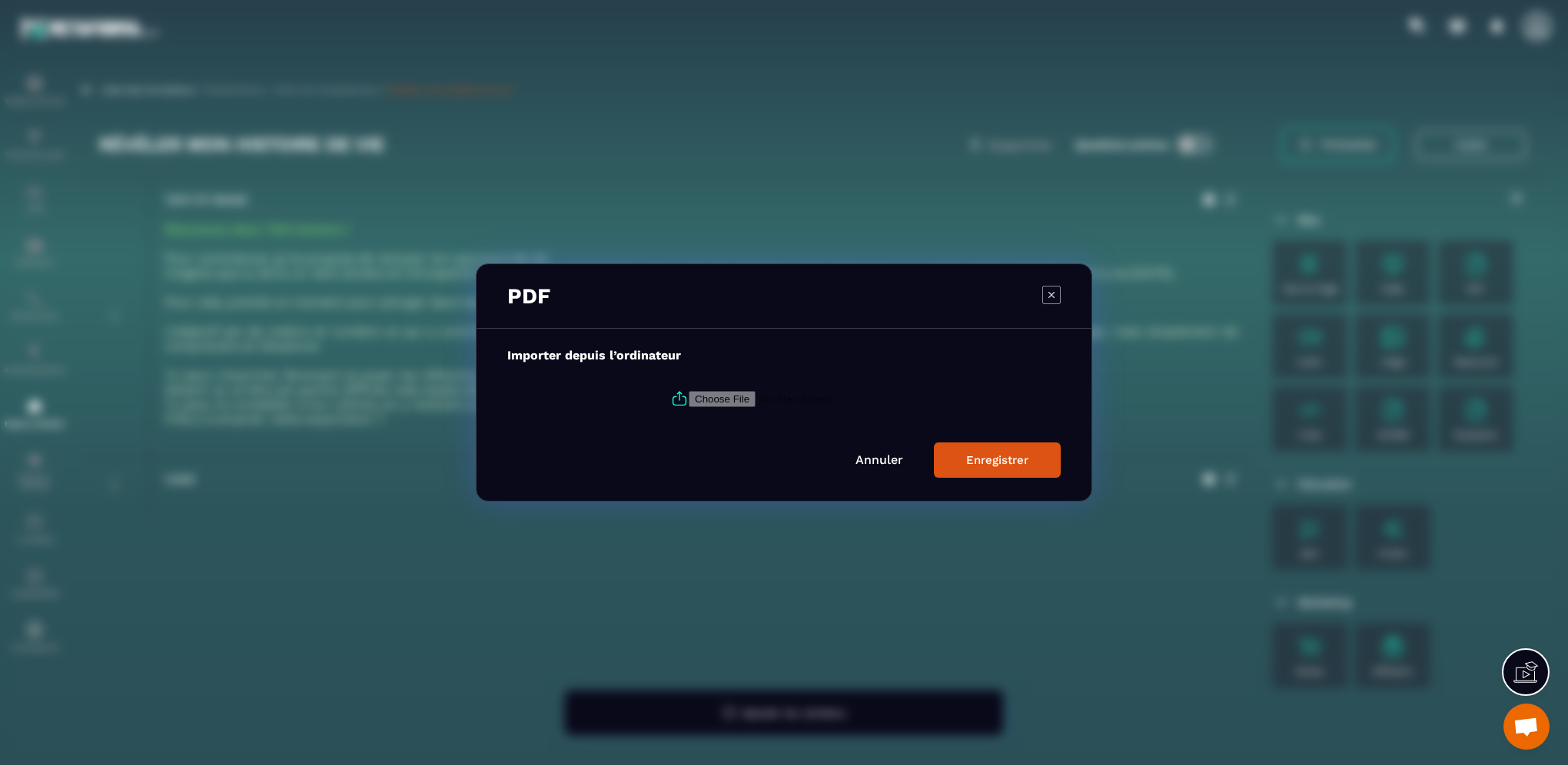
click at [710, 406] on input "Modal window" at bounding box center [793, 399] width 209 height 16
type input "**********"
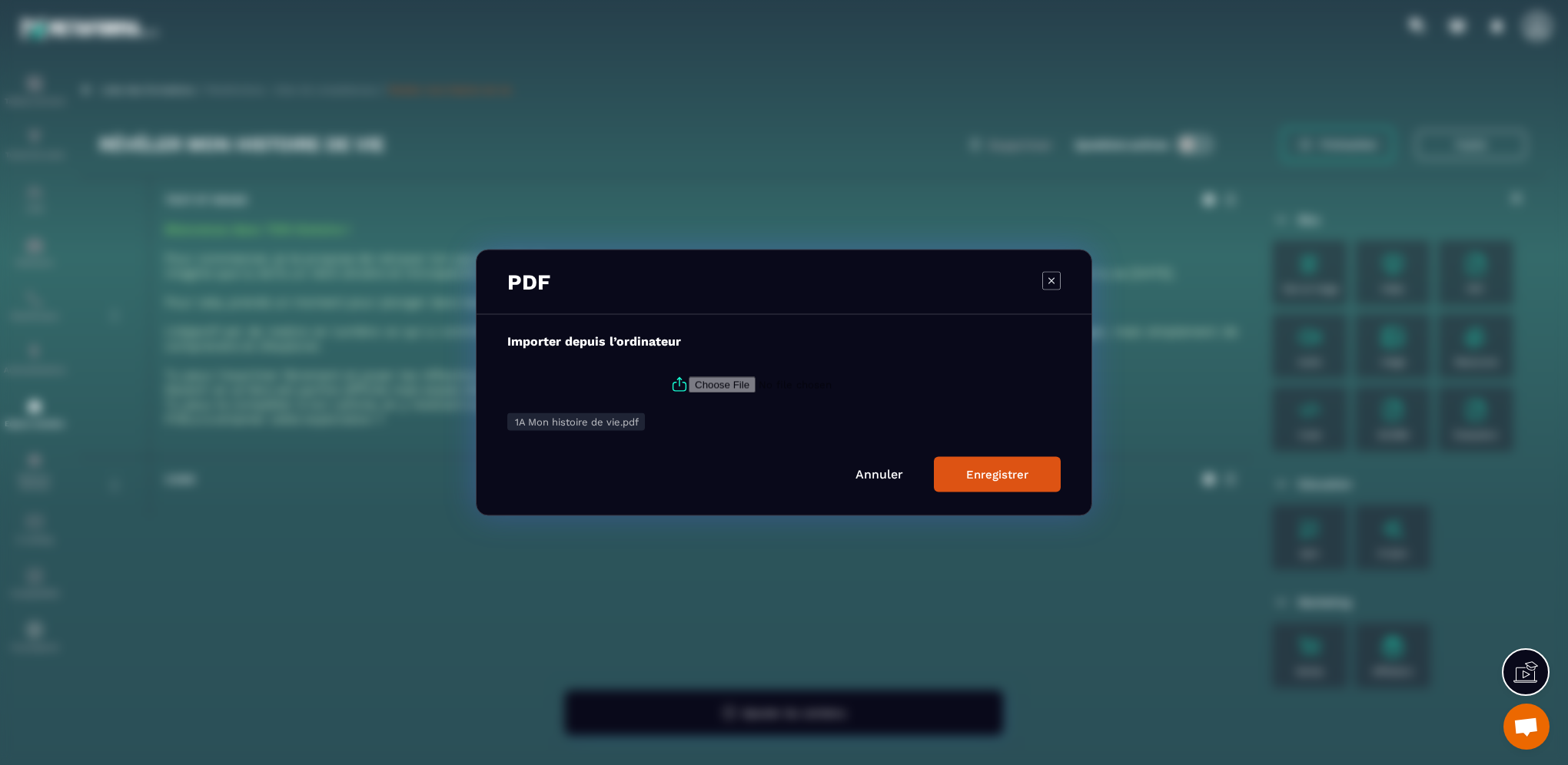
click at [990, 468] on div "Enregistrer" at bounding box center [996, 475] width 62 height 14
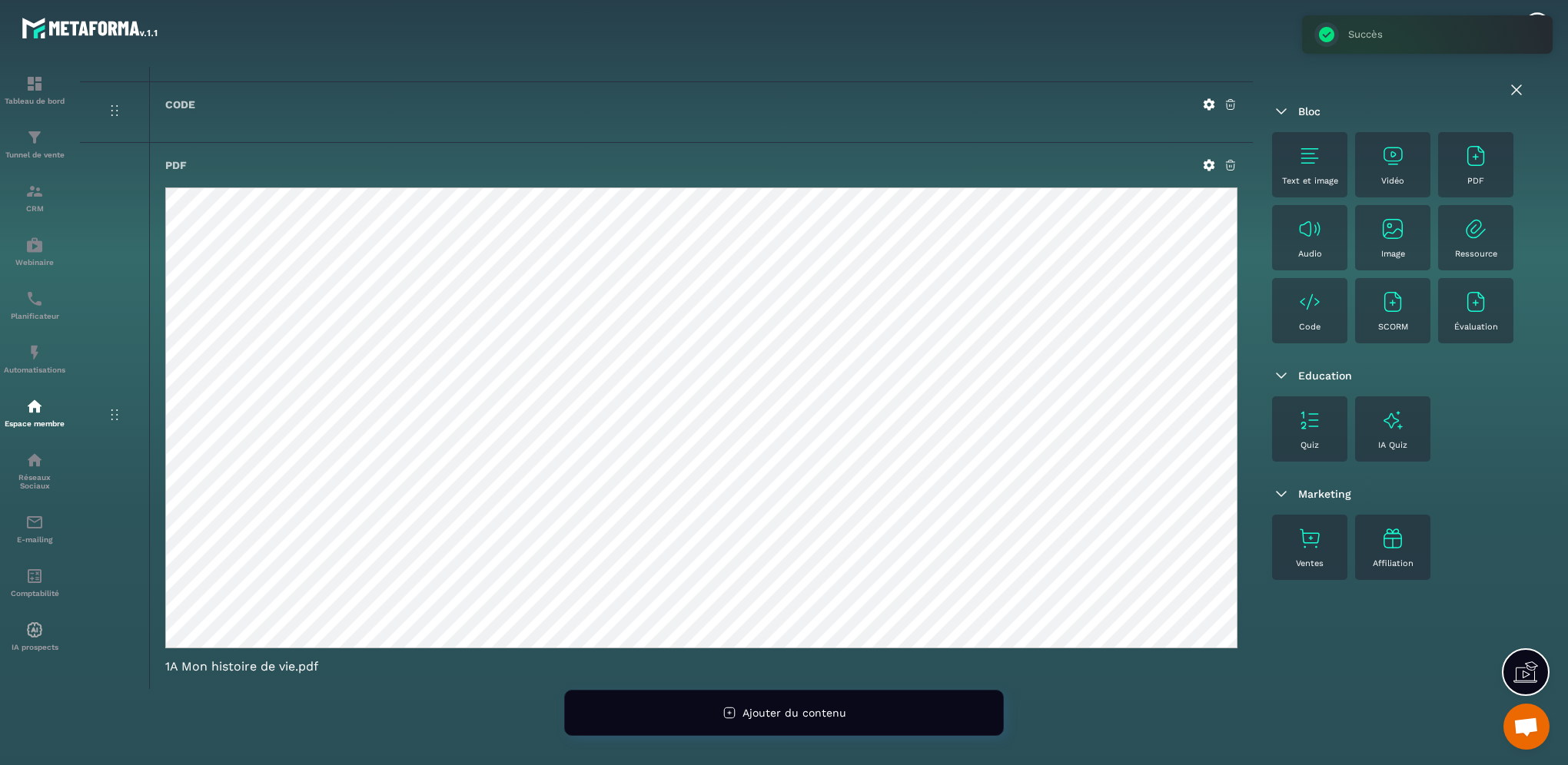
scroll to position [384, 0]
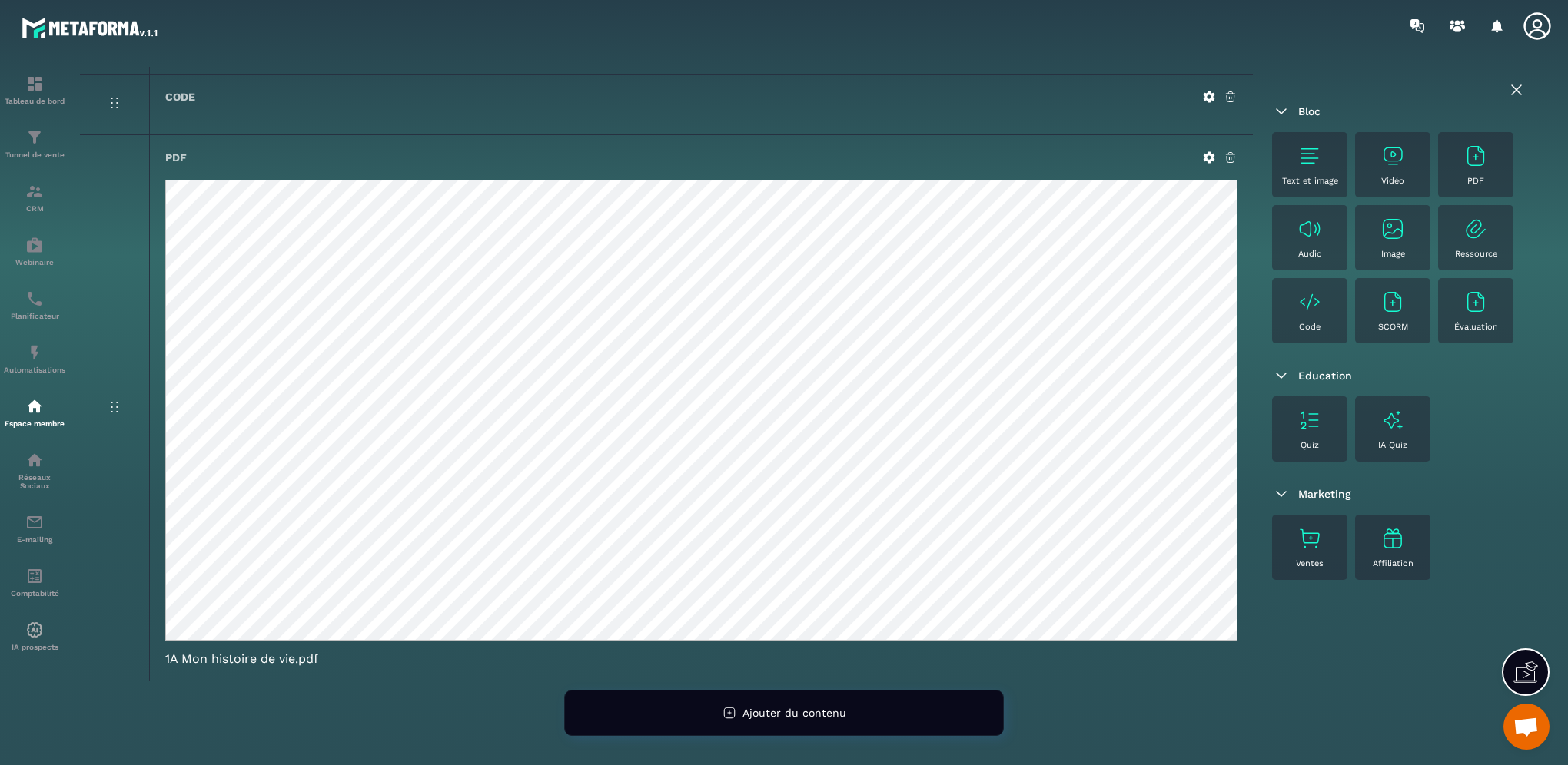
click at [1089, 147] on div "PDF 1A Mon histoire de vie.pdf" at bounding box center [701, 409] width 1104 height 546
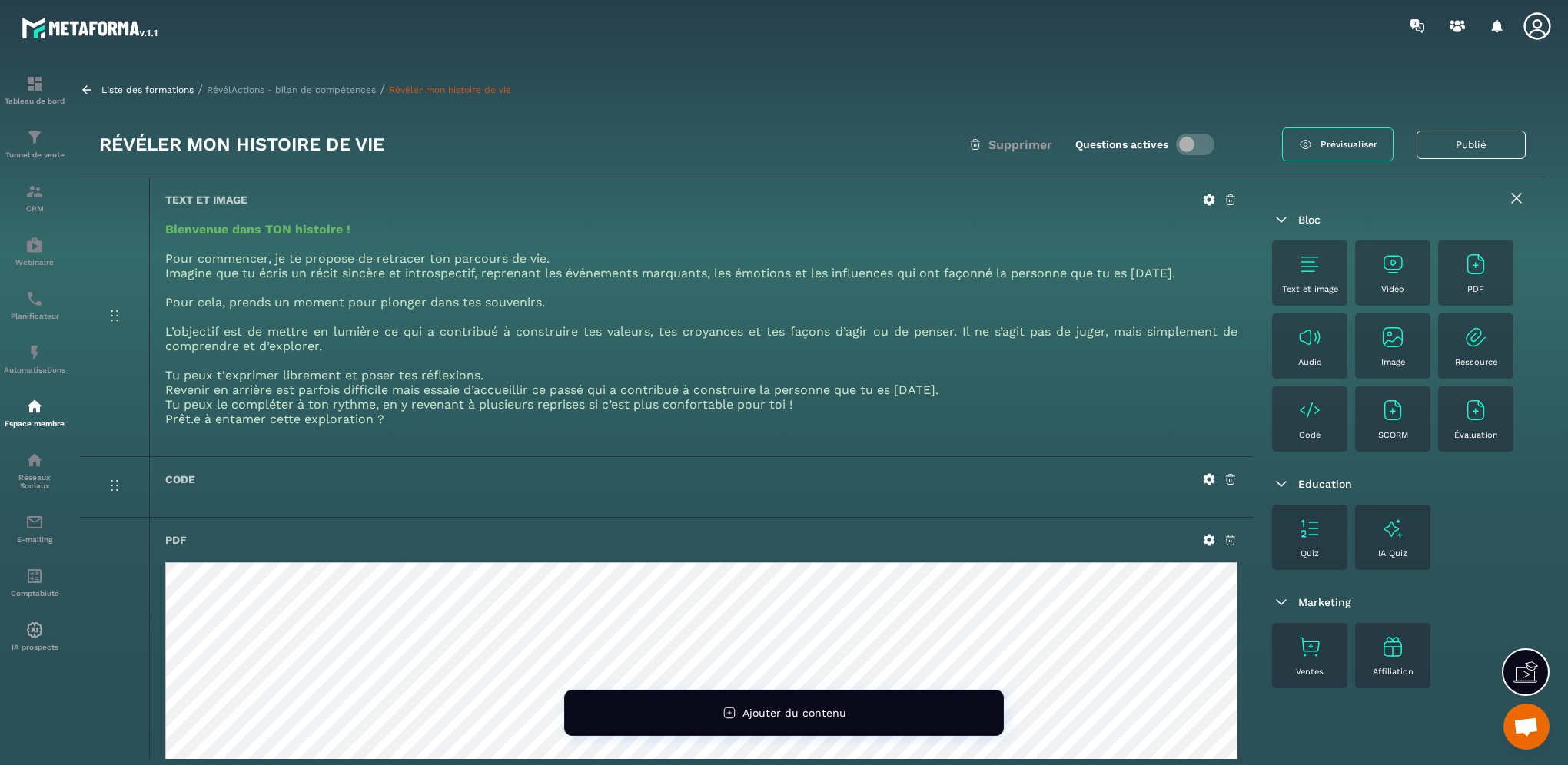
click at [351, 89] on p "RévélActions - bilan de compétences" at bounding box center [291, 90] width 169 height 11
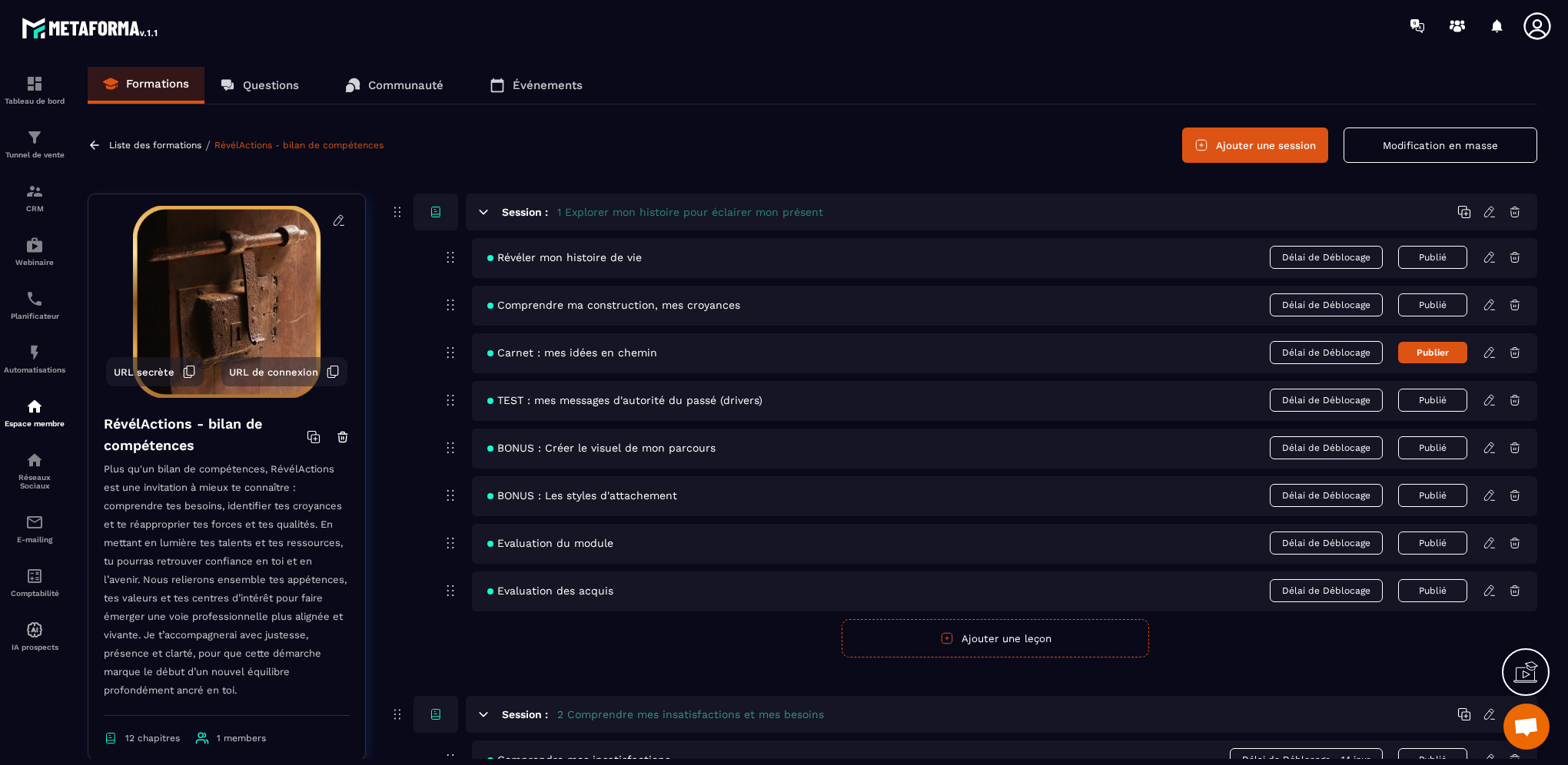
click at [1490, 305] on icon at bounding box center [1489, 304] width 9 height 10
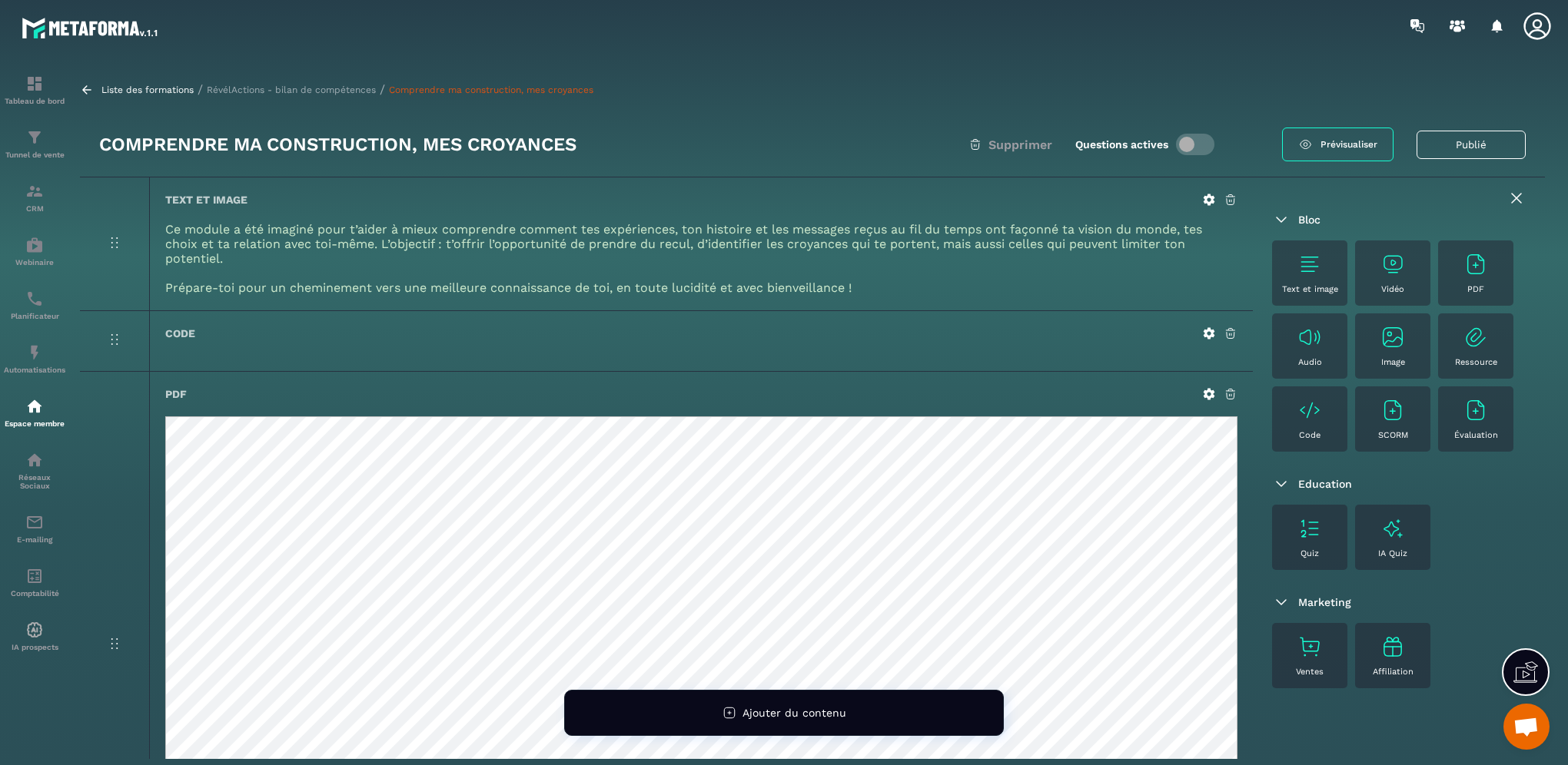
click at [1228, 393] on icon at bounding box center [1230, 394] width 14 height 14
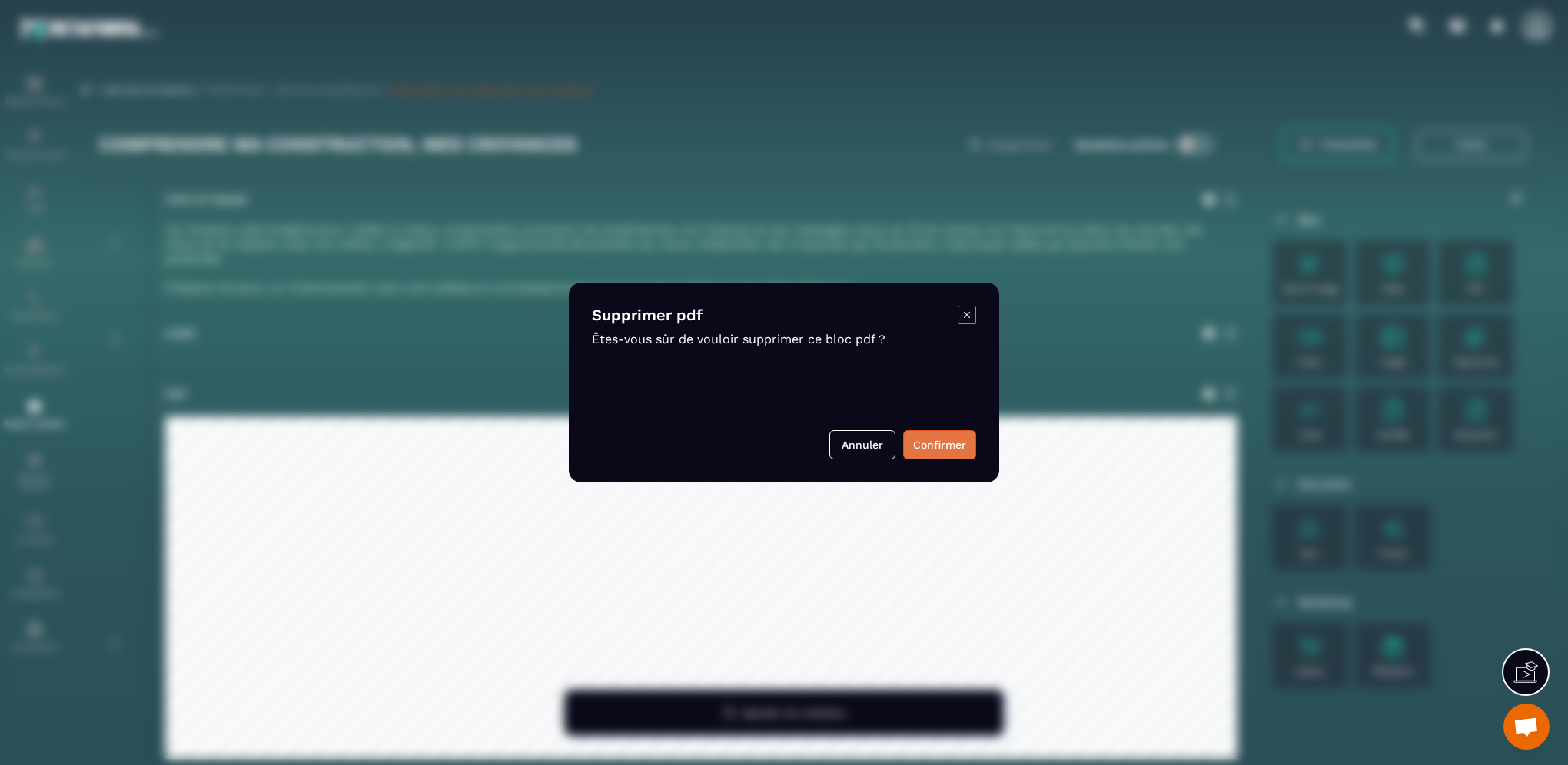
click at [941, 448] on button "Confirmer" at bounding box center [939, 444] width 73 height 29
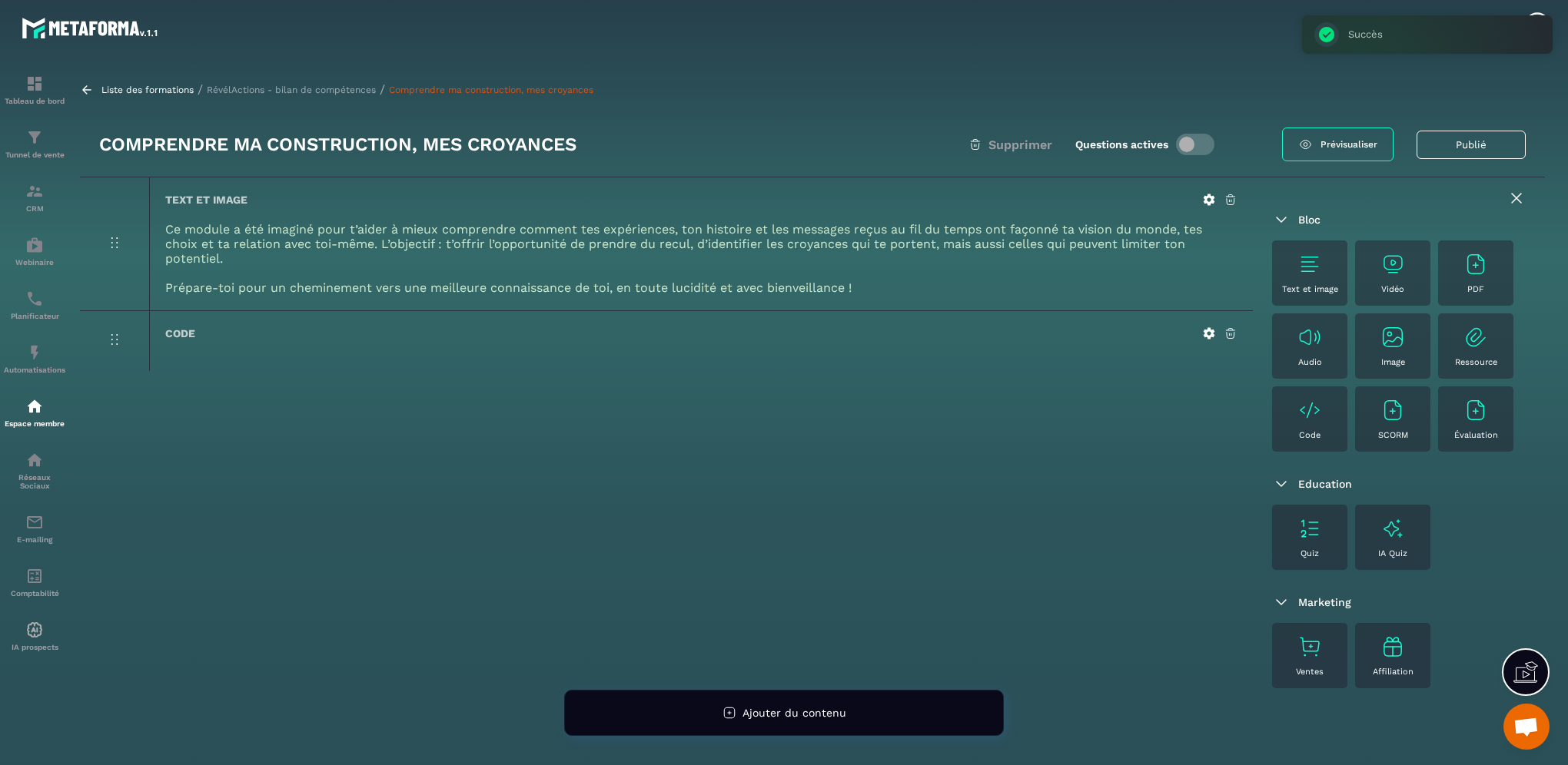
click at [1468, 276] on div "PDF" at bounding box center [1475, 273] width 60 height 43
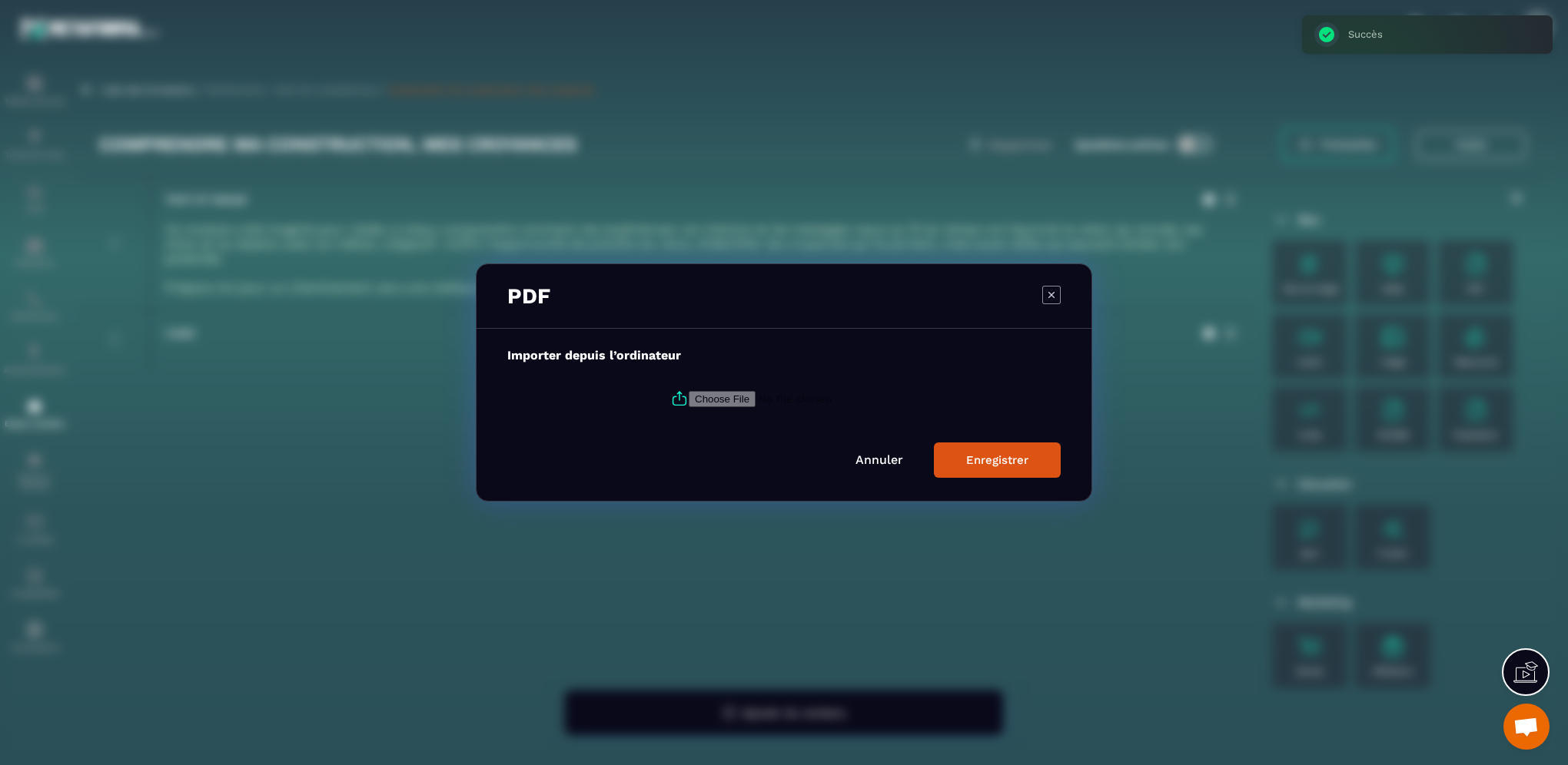
click at [722, 398] on input "Modal window" at bounding box center [793, 399] width 209 height 16
type input "**********"
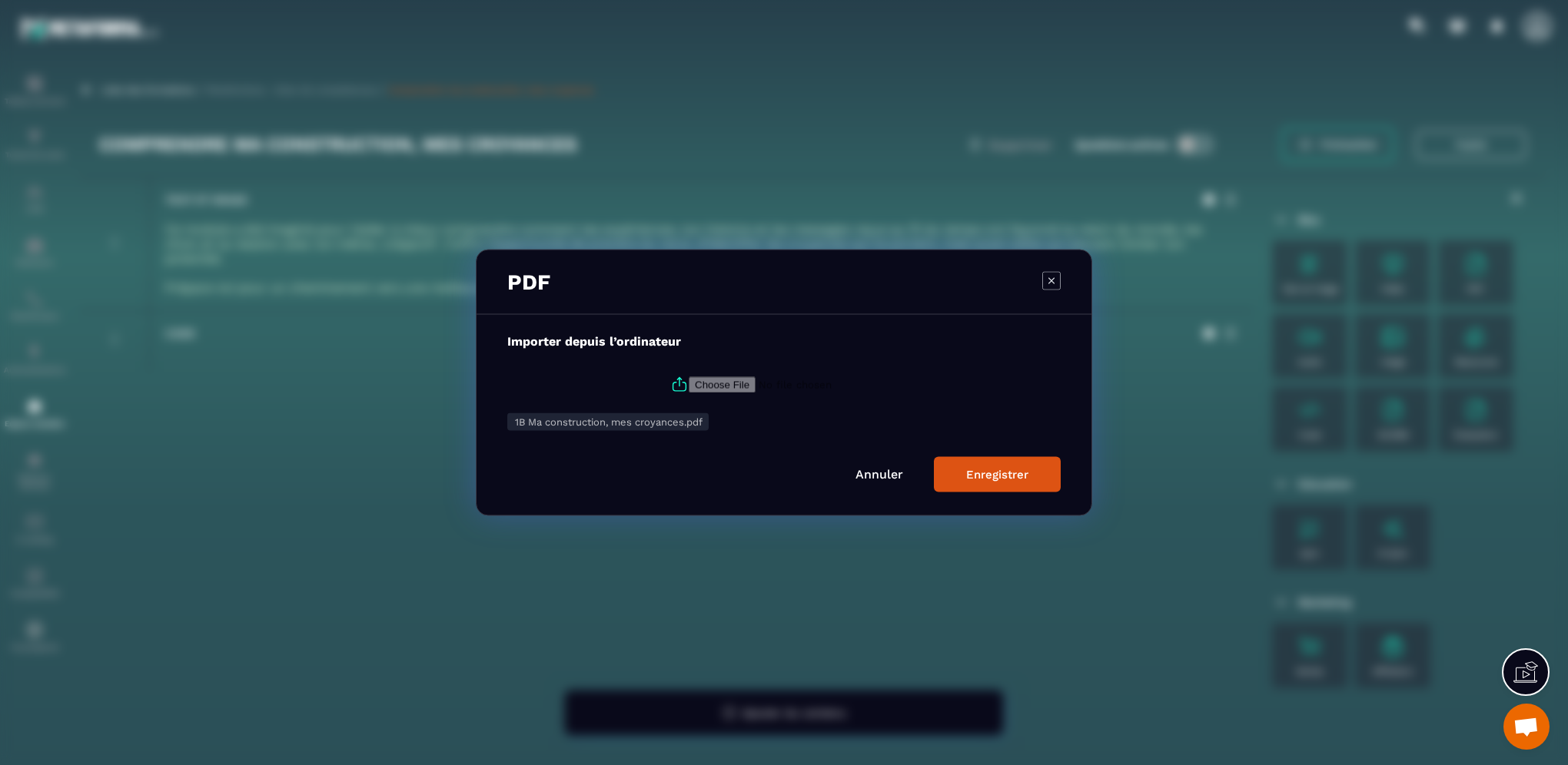
click at [1008, 475] on div "Enregistrer" at bounding box center [996, 475] width 62 height 14
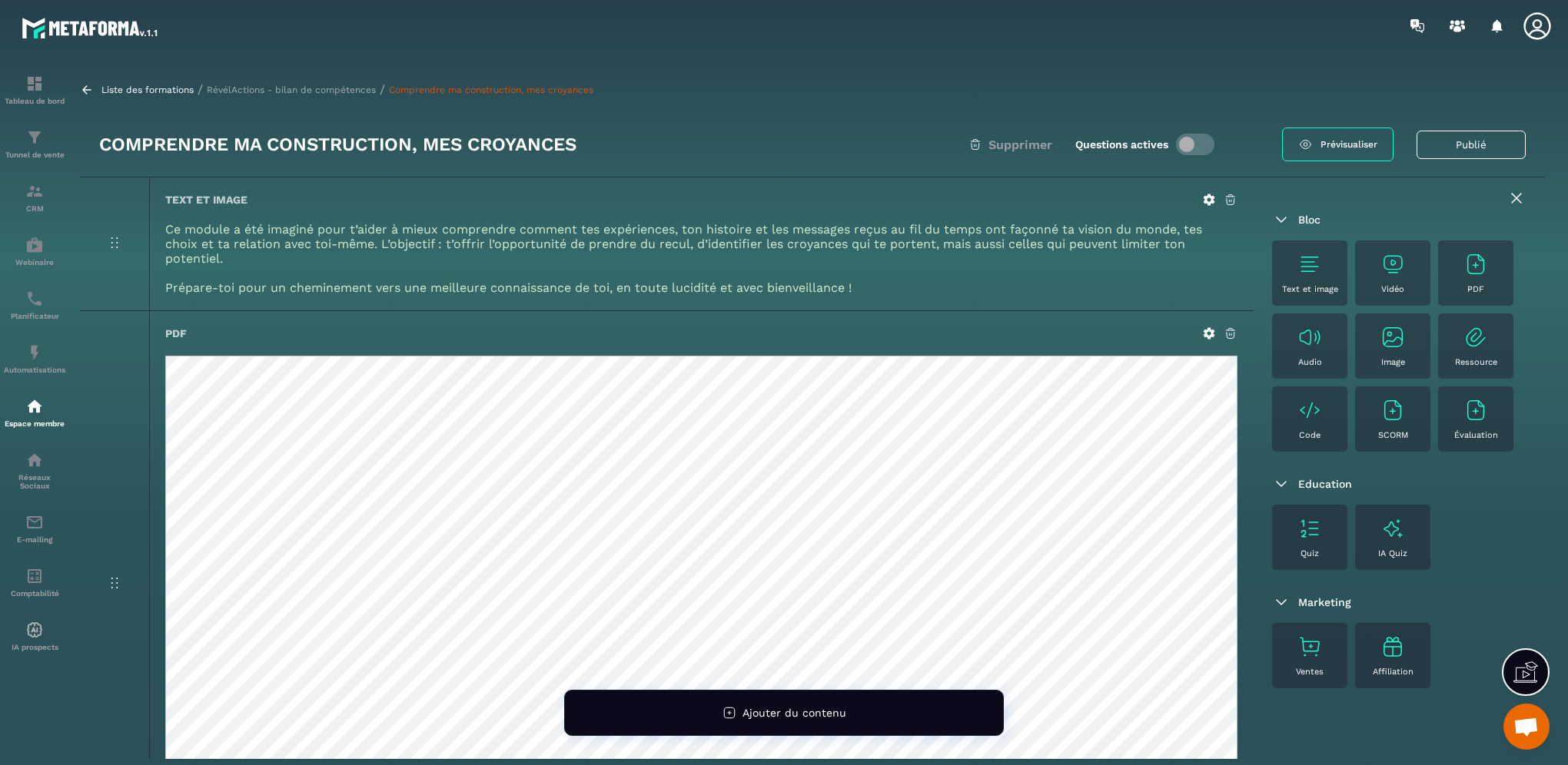
click at [260, 89] on p "RévélActions - bilan de compétences" at bounding box center [291, 90] width 169 height 11
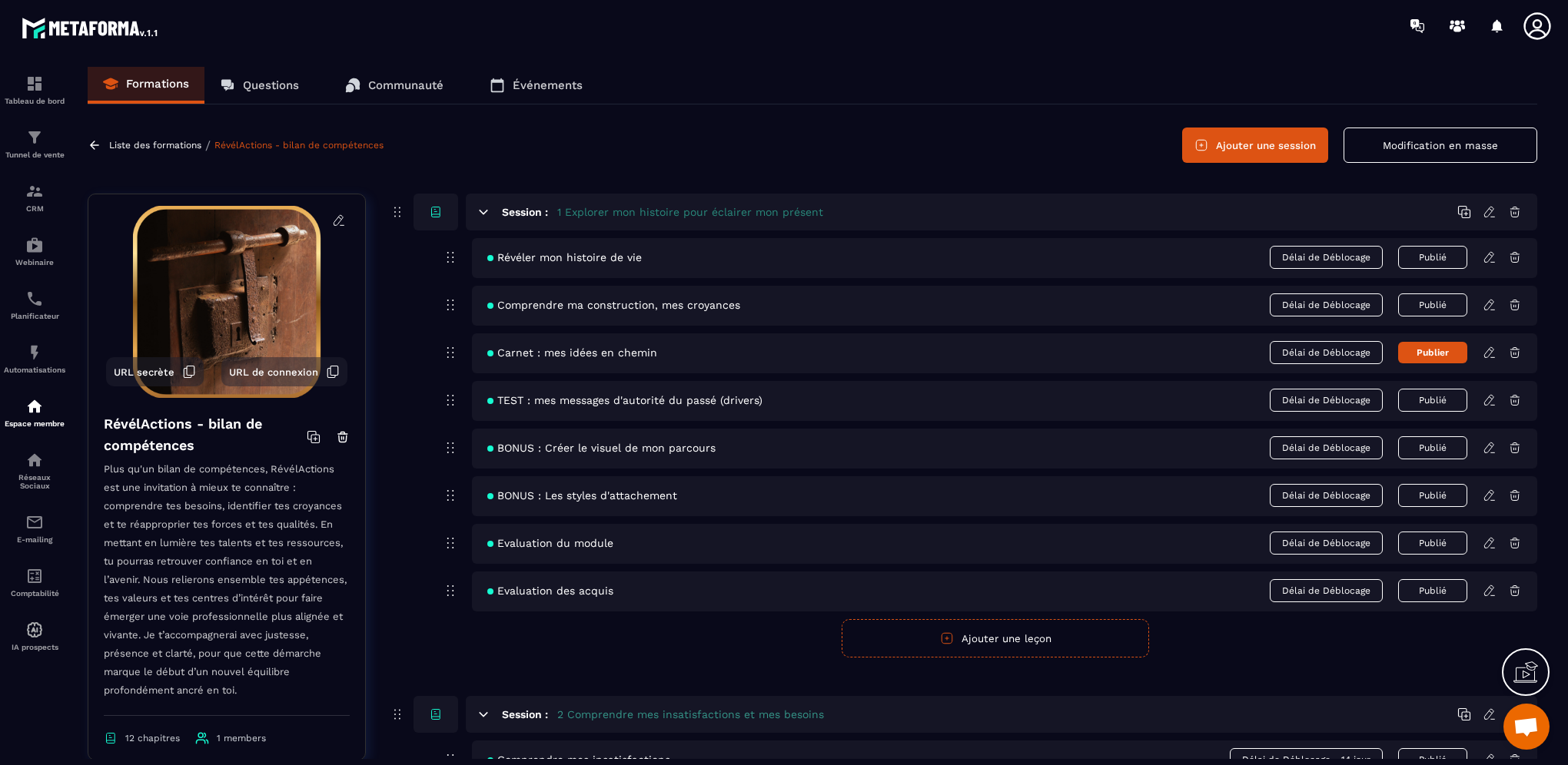
click at [1491, 445] on icon at bounding box center [1490, 448] width 14 height 14
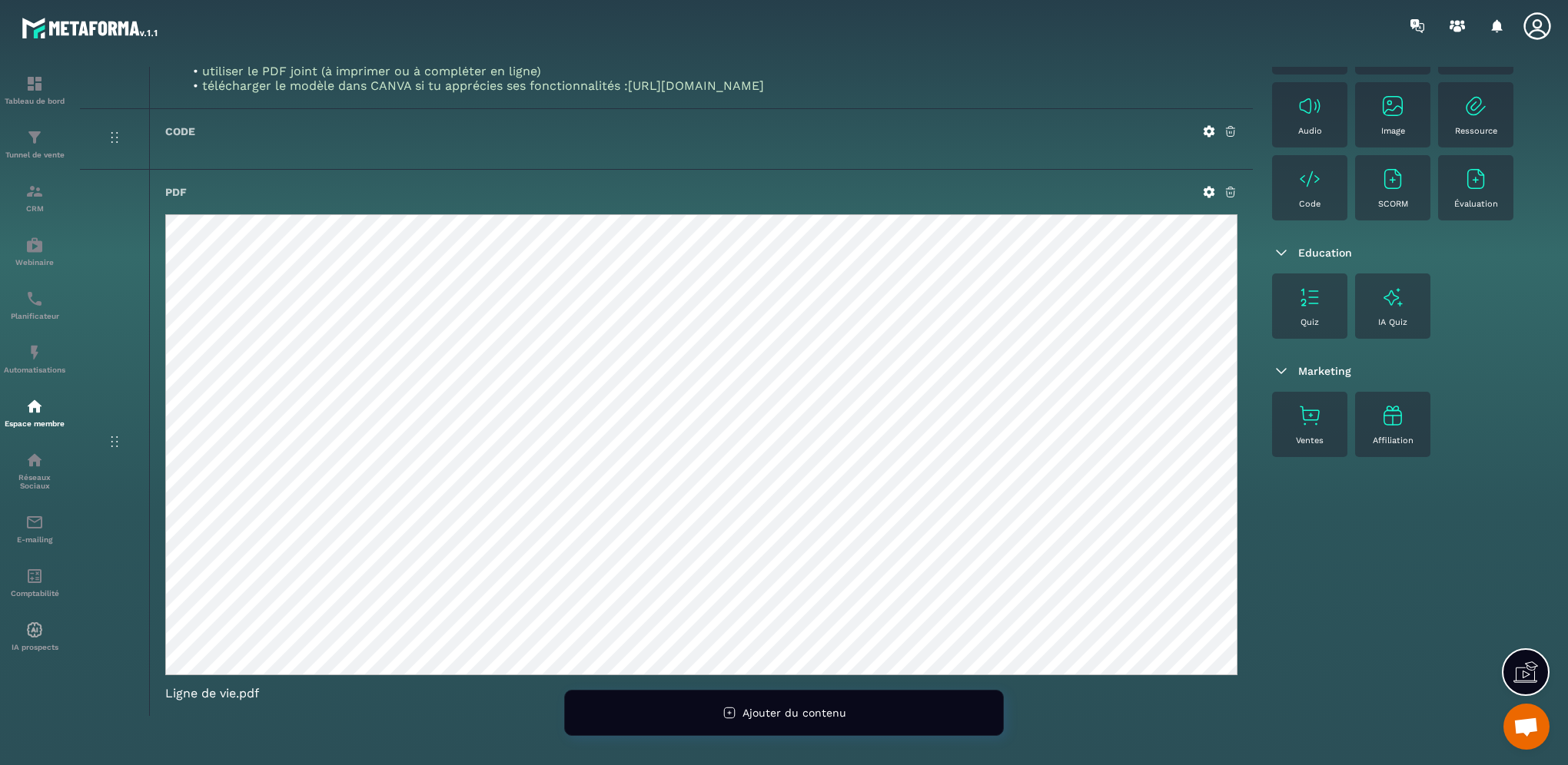
scroll to position [267, 0]
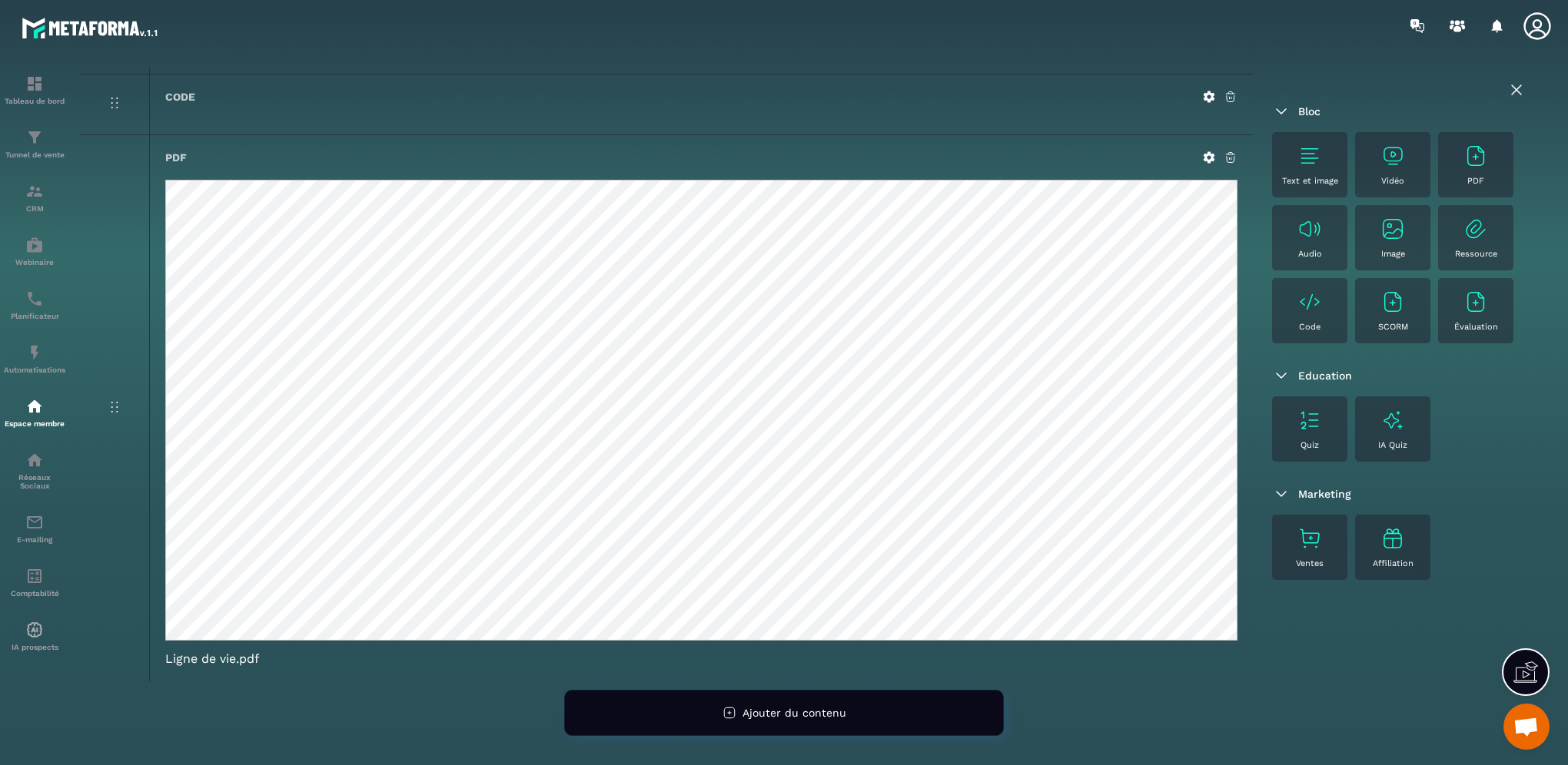
click at [1468, 147] on img at bounding box center [1475, 155] width 25 height 25
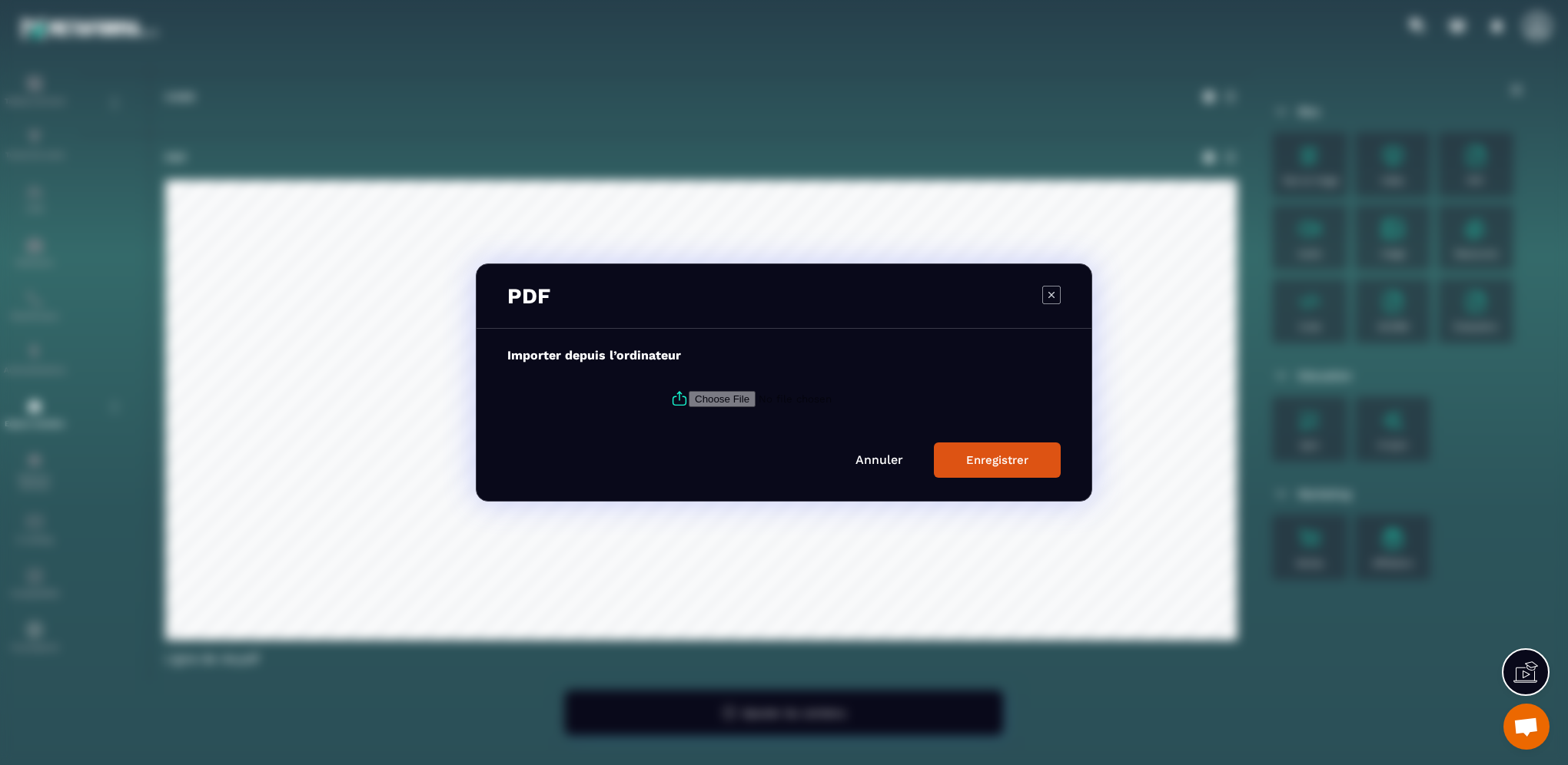
click at [1045, 296] on icon "Modal window" at bounding box center [1052, 295] width 19 height 19
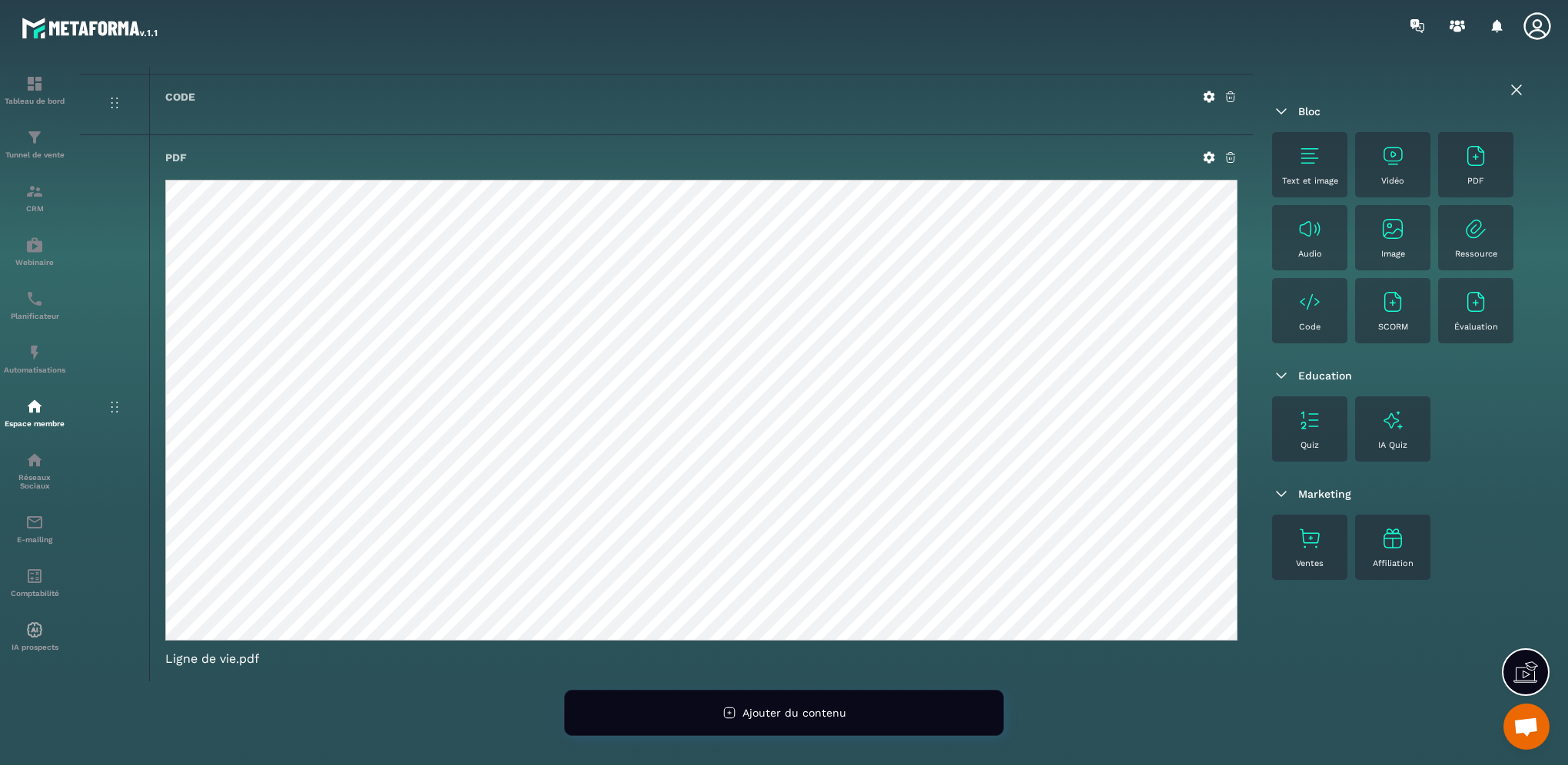
scroll to position [0, 0]
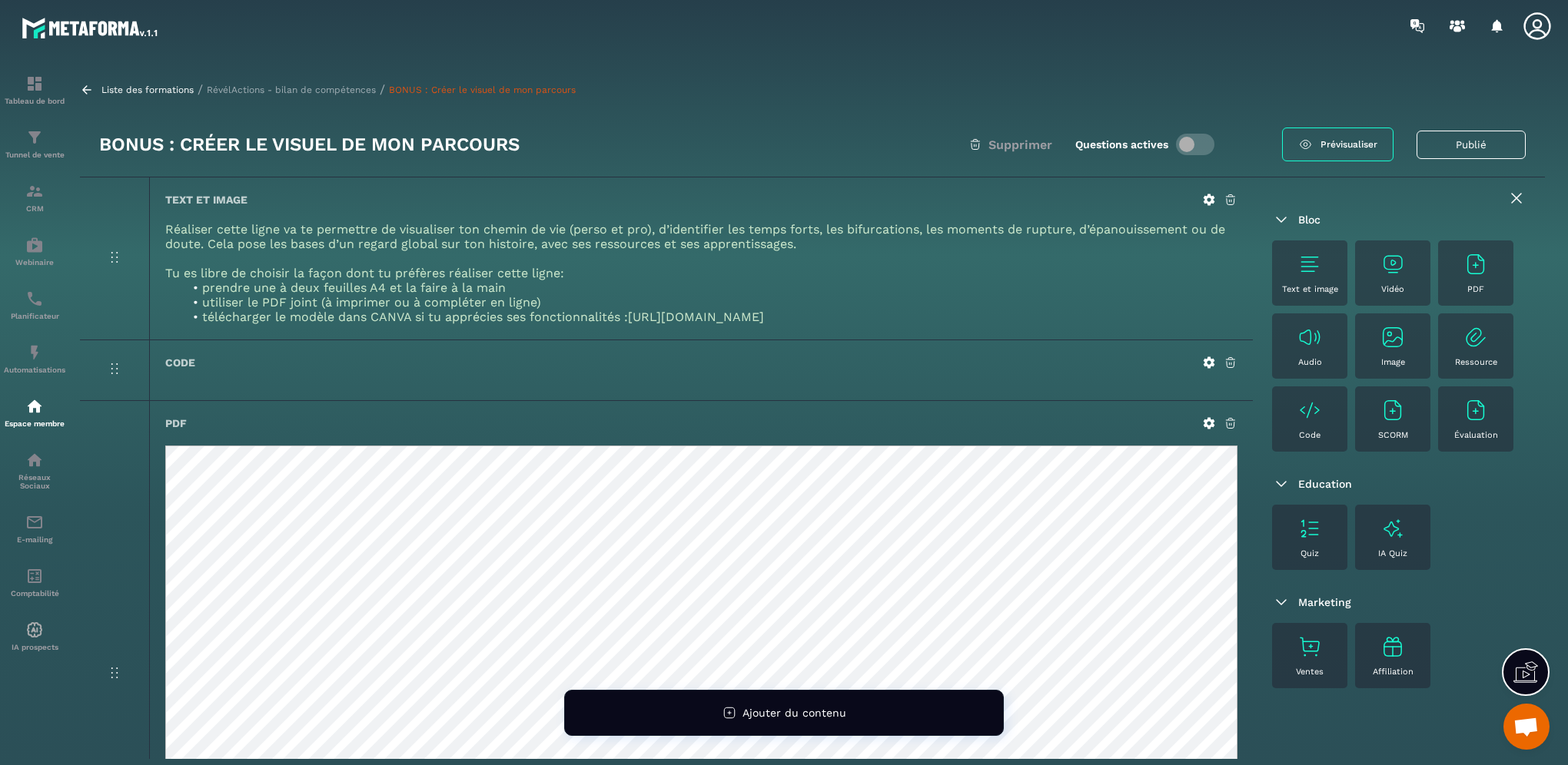
click at [1334, 148] on span "Prévisualiser" at bounding box center [1349, 144] width 57 height 11
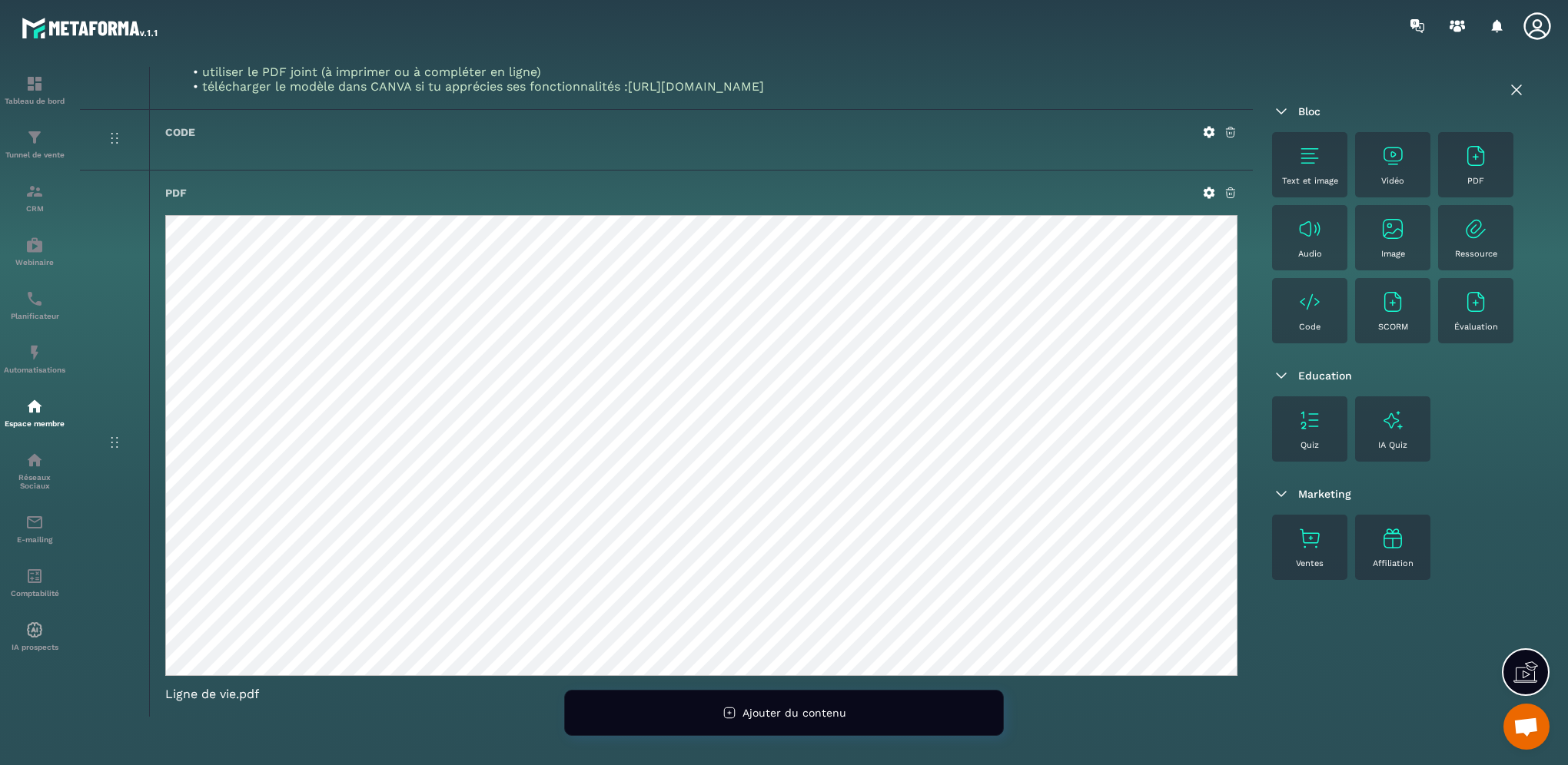
click at [1472, 166] on img at bounding box center [1475, 155] width 25 height 25
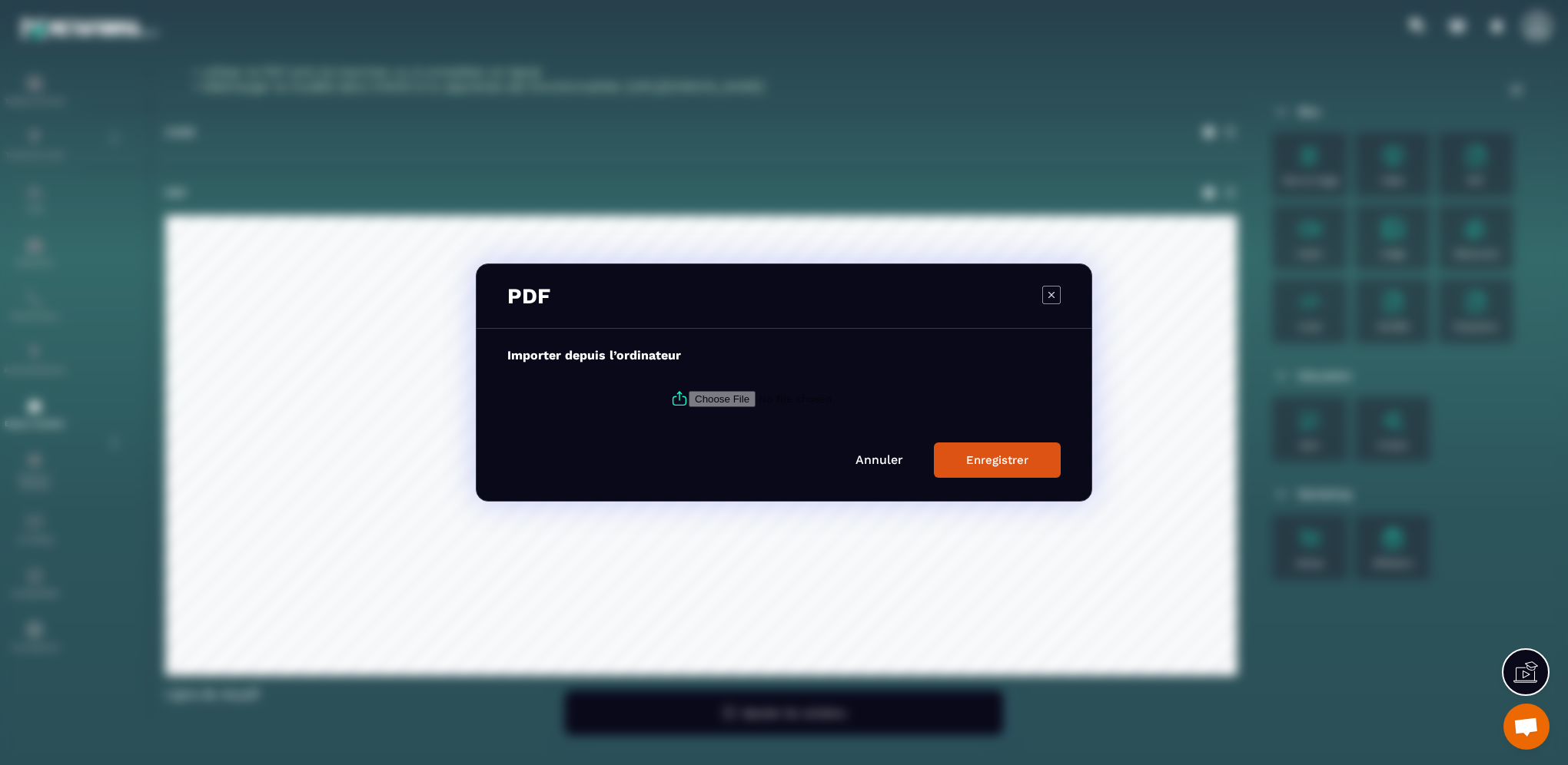
click at [726, 403] on input "Modal window" at bounding box center [793, 399] width 209 height 16
type input "**********"
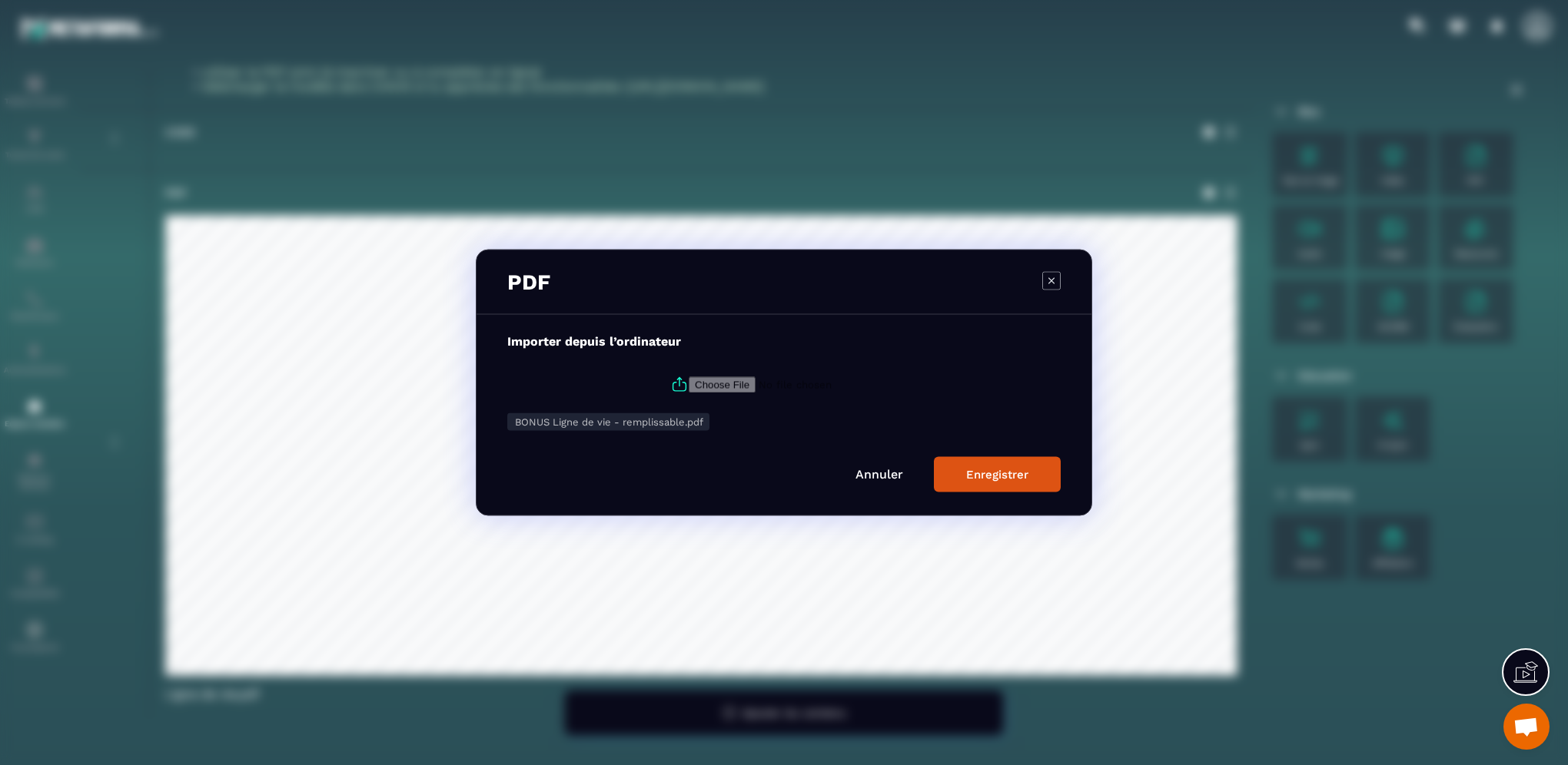
click at [1002, 468] on div "Enregistrer" at bounding box center [996, 475] width 62 height 14
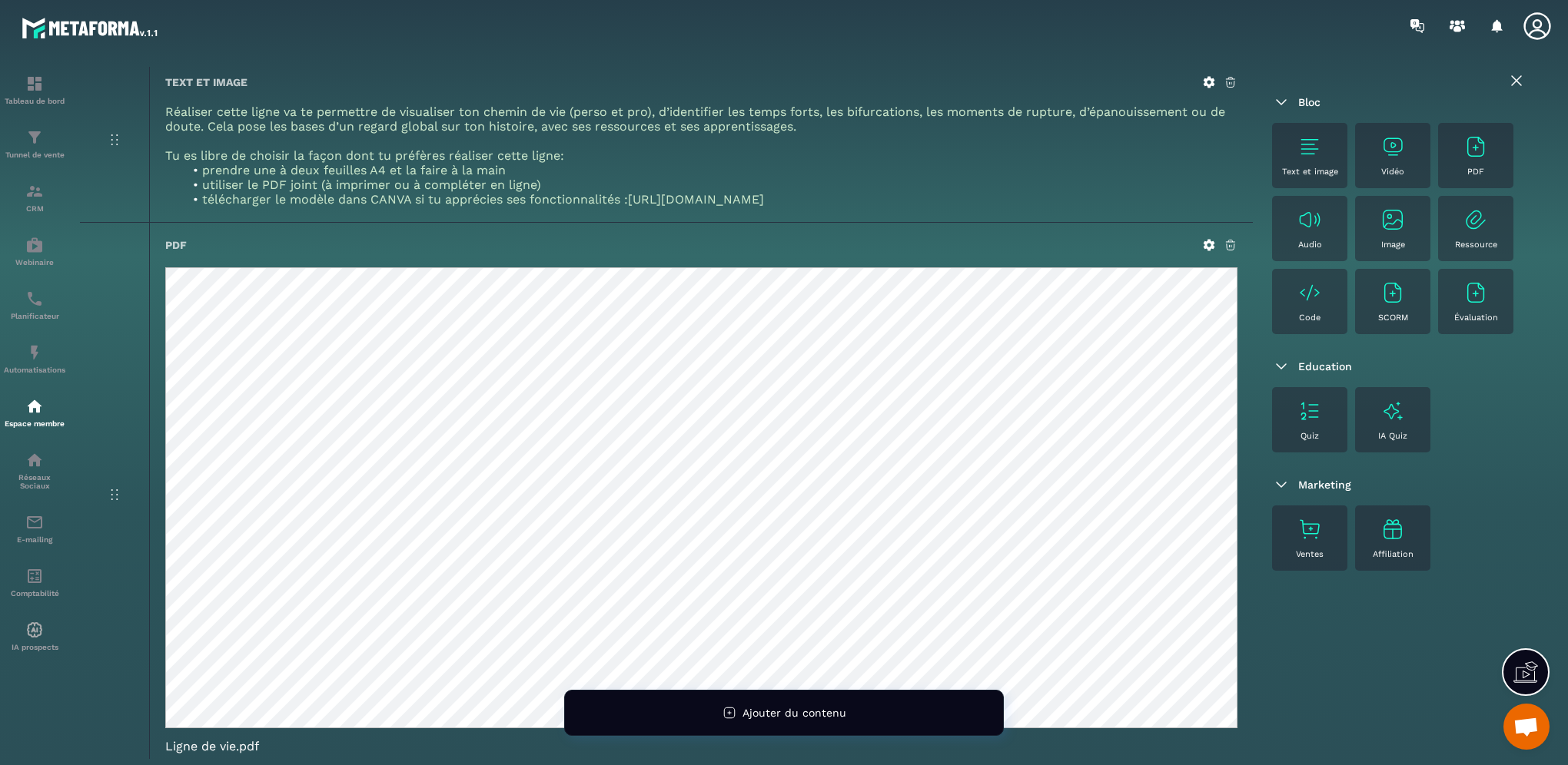
scroll to position [0, 0]
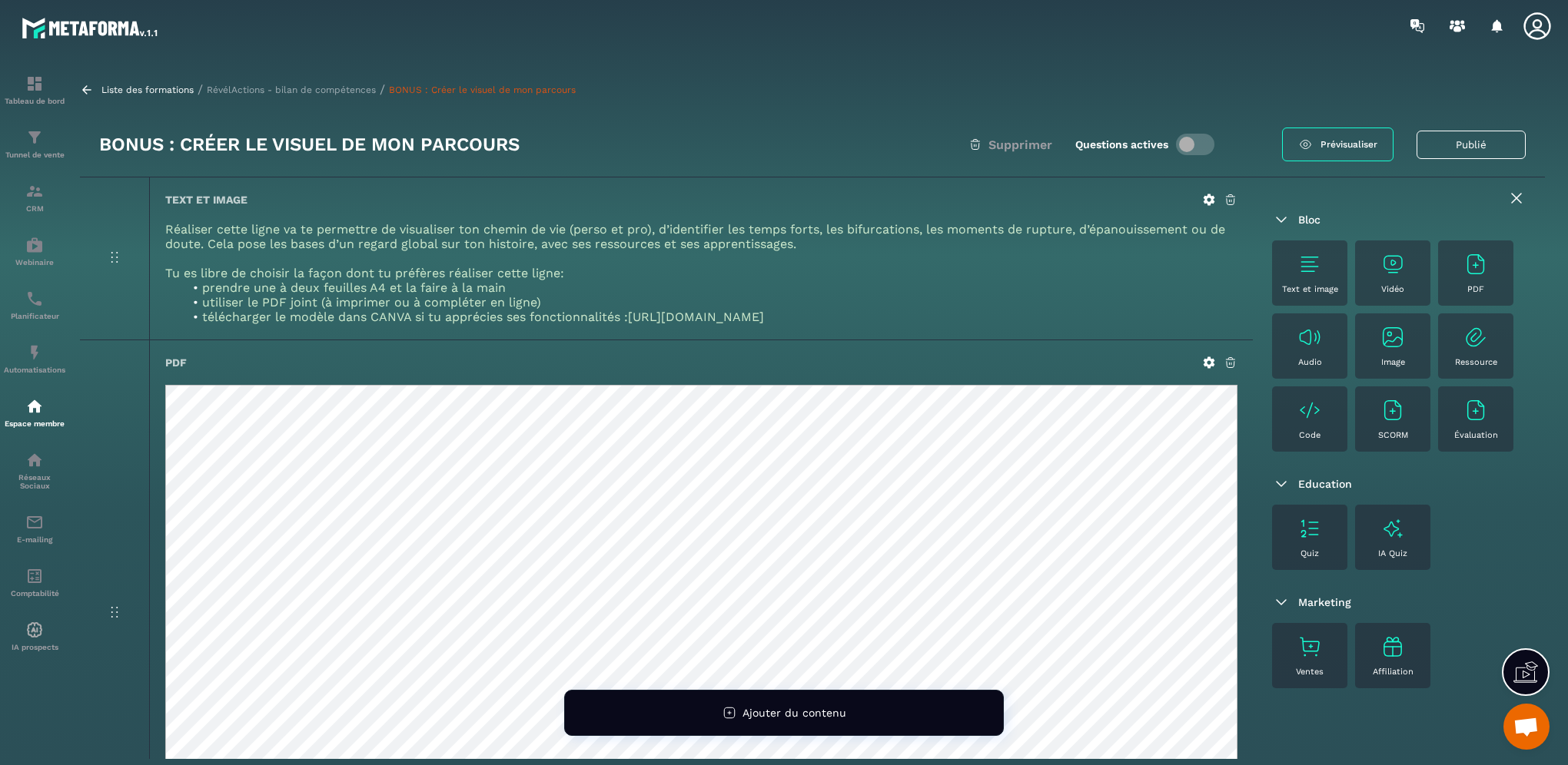
click at [299, 82] on div "Liste des formations / RévélActions - bilan de compétences / BONUS : Créer le v…" at bounding box center [812, 89] width 1465 height 14
click at [278, 84] on p "RévélActions - bilan de compétences" at bounding box center [291, 90] width 169 height 11
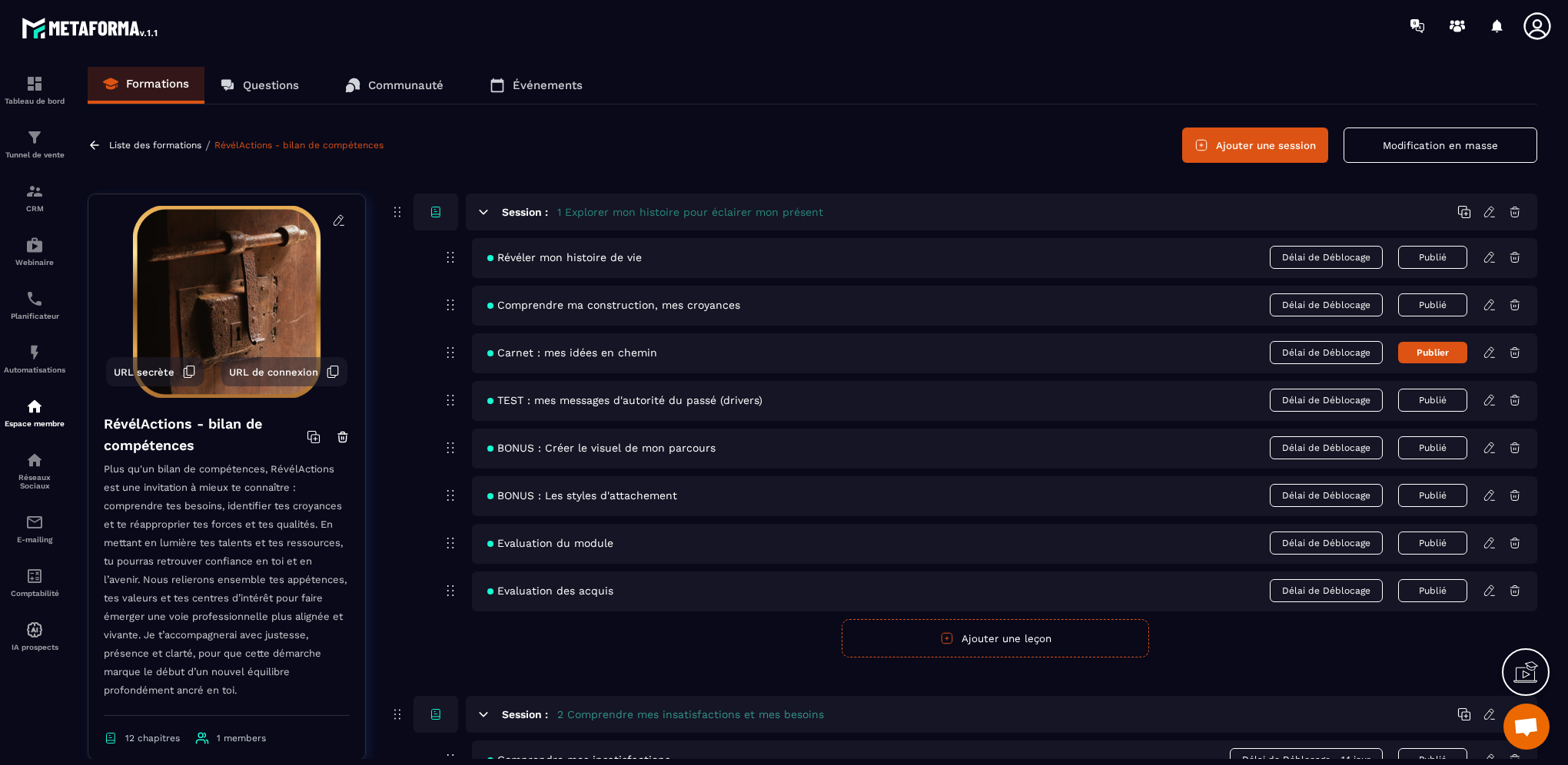
click at [1483, 399] on icon at bounding box center [1490, 400] width 14 height 14
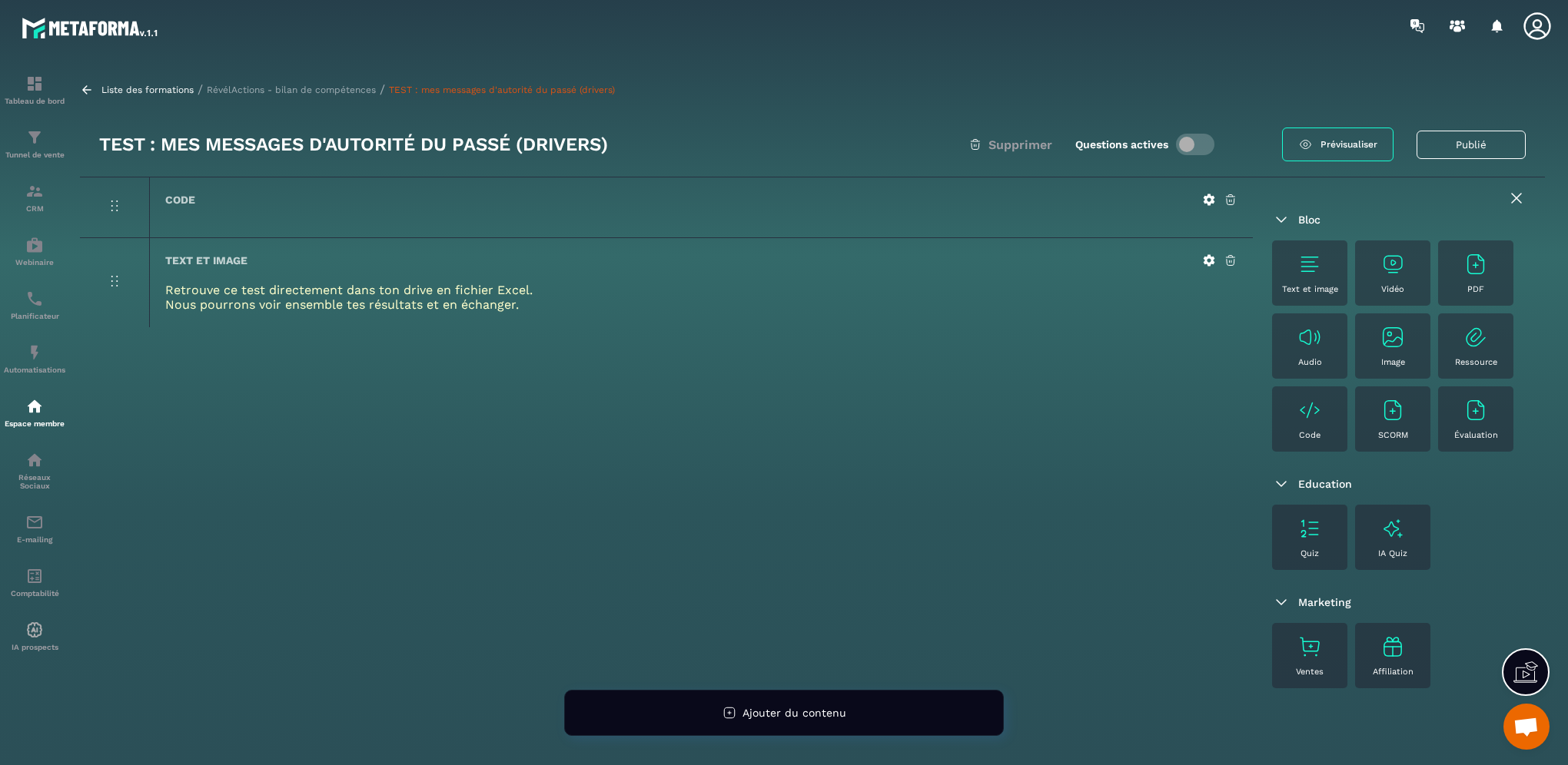
click at [271, 84] on p "RévélActions - bilan de compétences" at bounding box center [291, 90] width 169 height 11
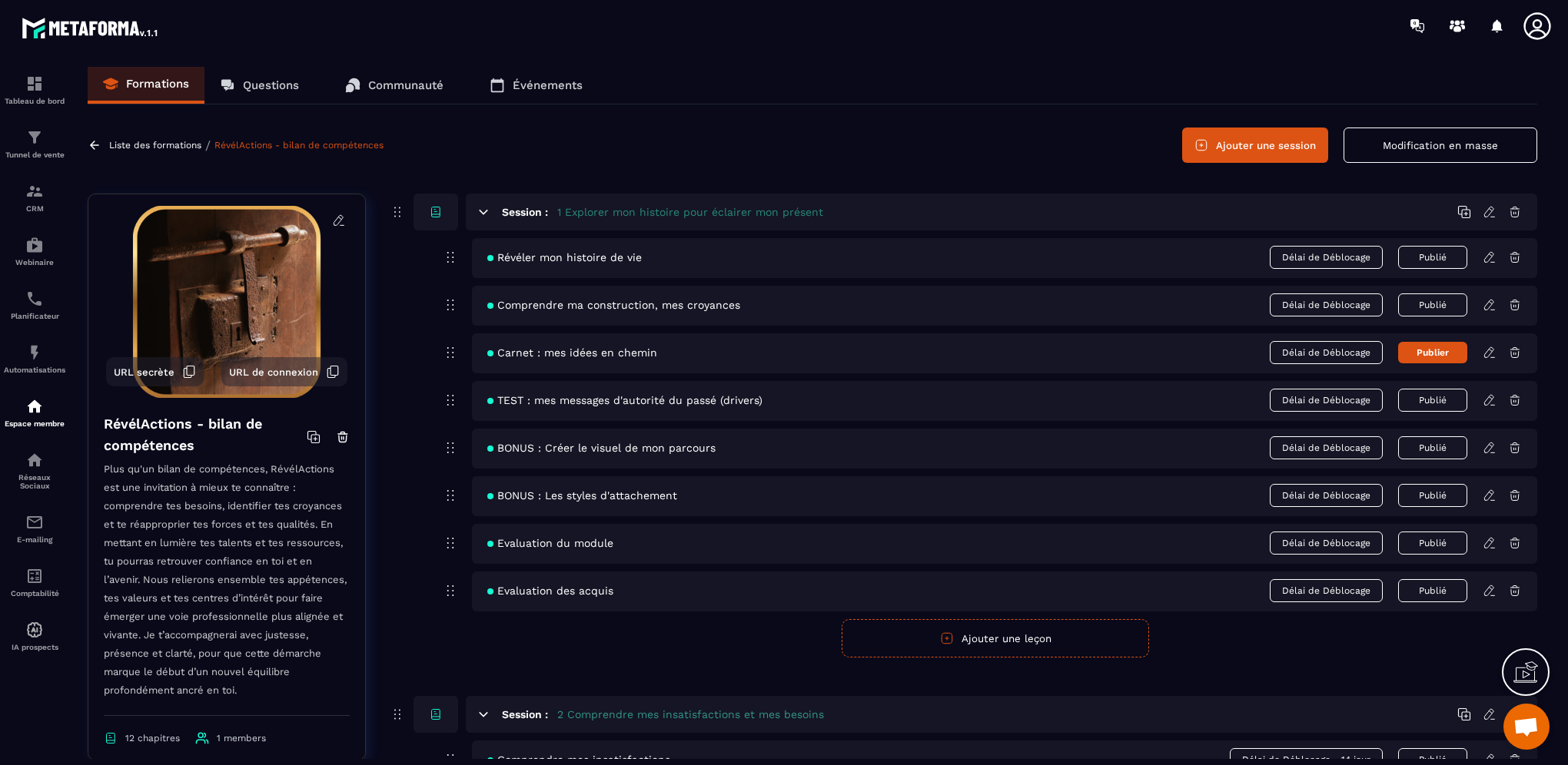
click at [1440, 355] on button "Publier" at bounding box center [1432, 352] width 69 height 21
click at [1486, 353] on icon at bounding box center [1490, 352] width 14 height 14
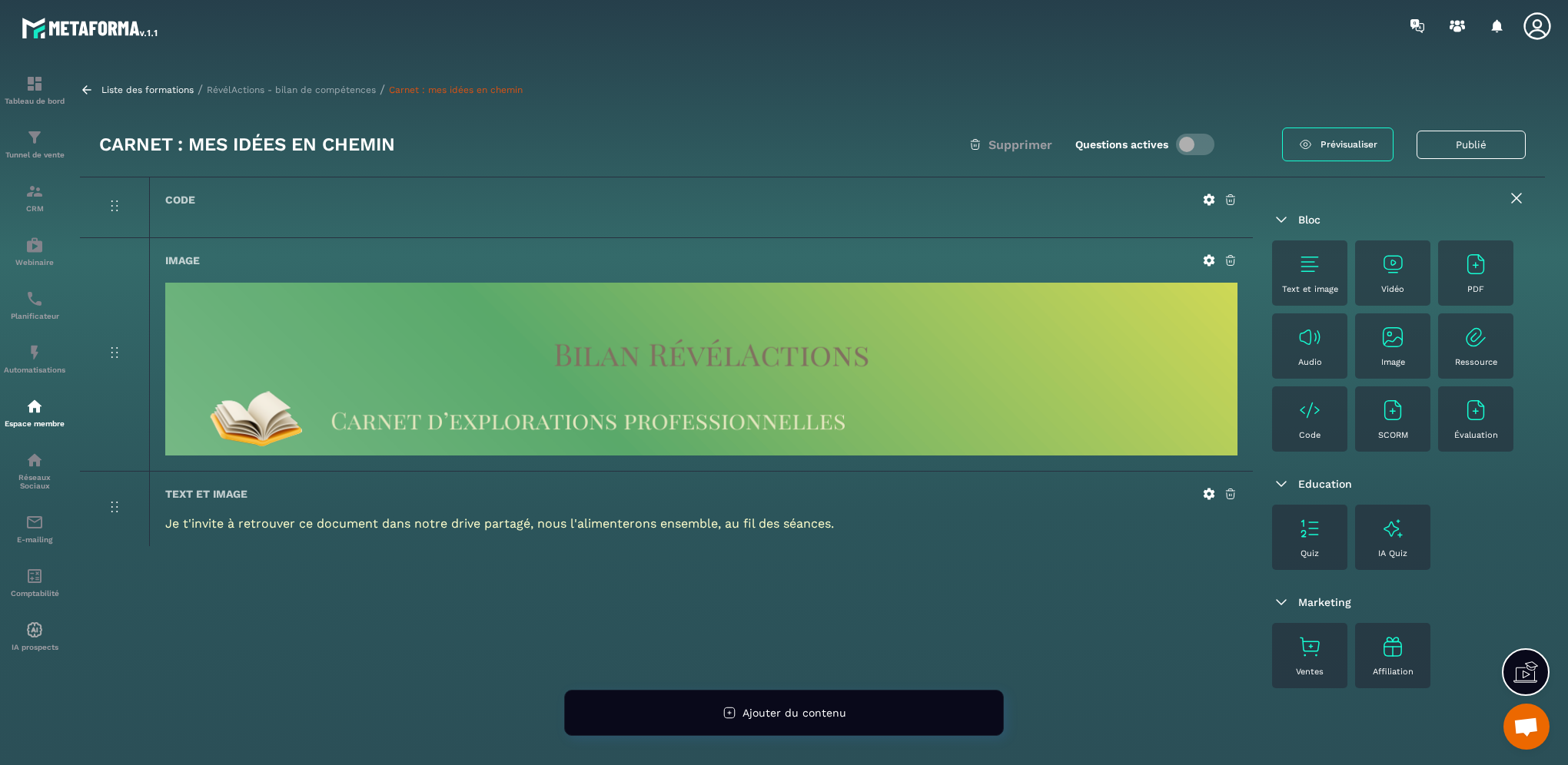
click at [344, 90] on p "RévélActions - bilan de compétences" at bounding box center [291, 90] width 169 height 11
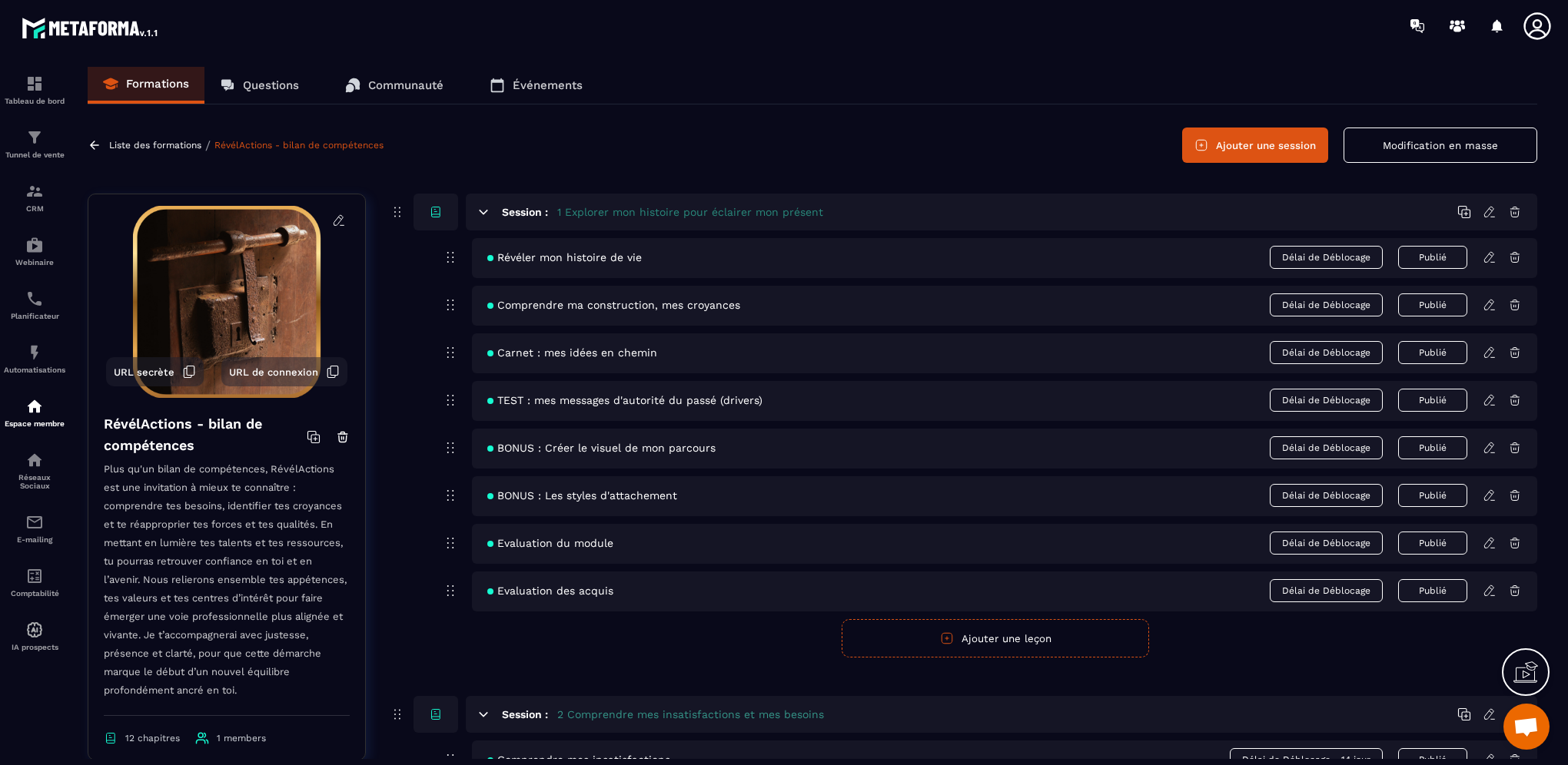
click at [1396, 139] on button "Modification en masse" at bounding box center [1440, 145] width 194 height 35
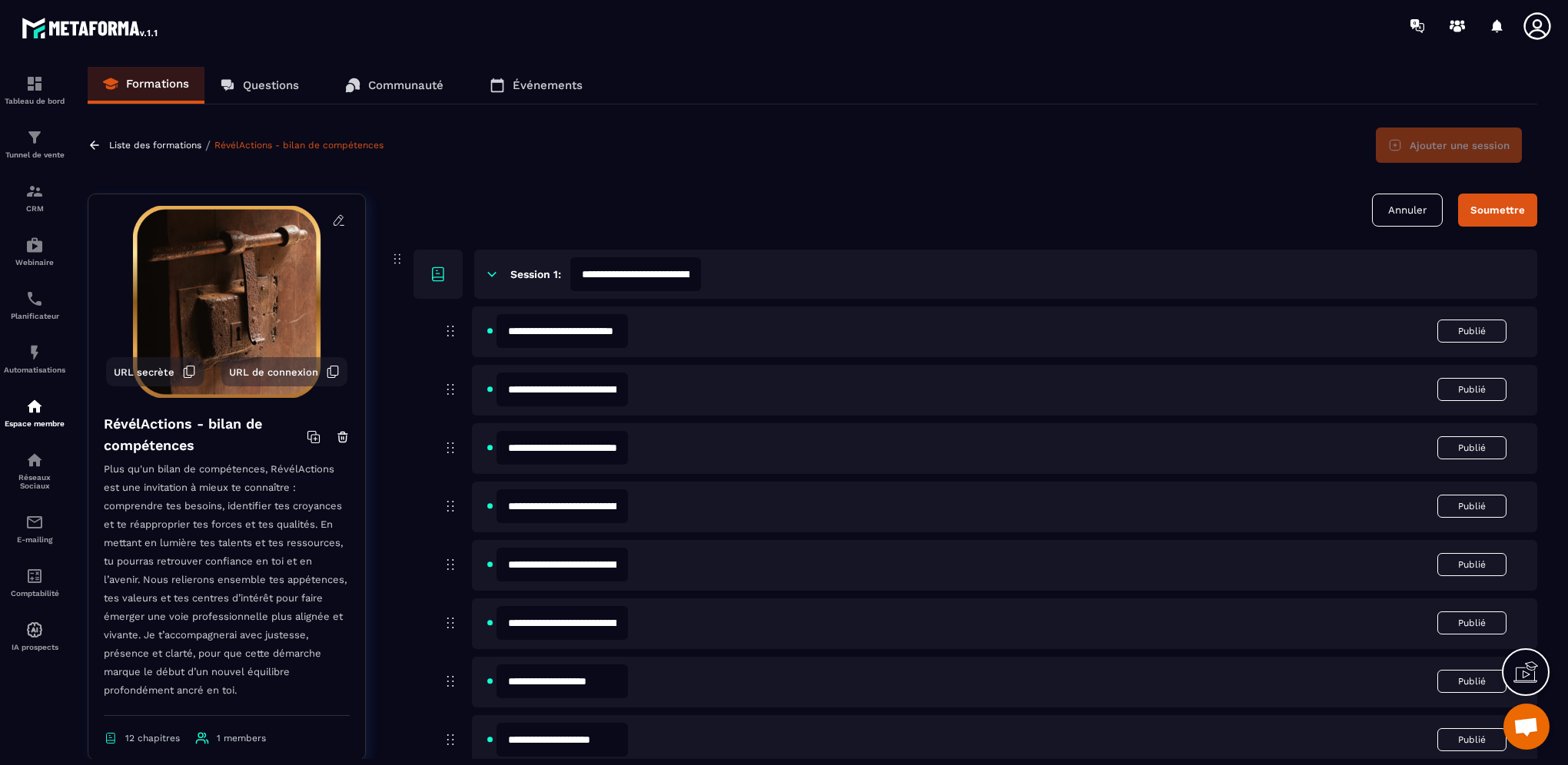
click at [563, 568] on input "**********" at bounding box center [562, 565] width 131 height 34
type input "**********"
click at [561, 624] on input "**********" at bounding box center [562, 623] width 131 height 34
type input "**********"
click at [1510, 217] on button "Soumettre" at bounding box center [1497, 210] width 79 height 33
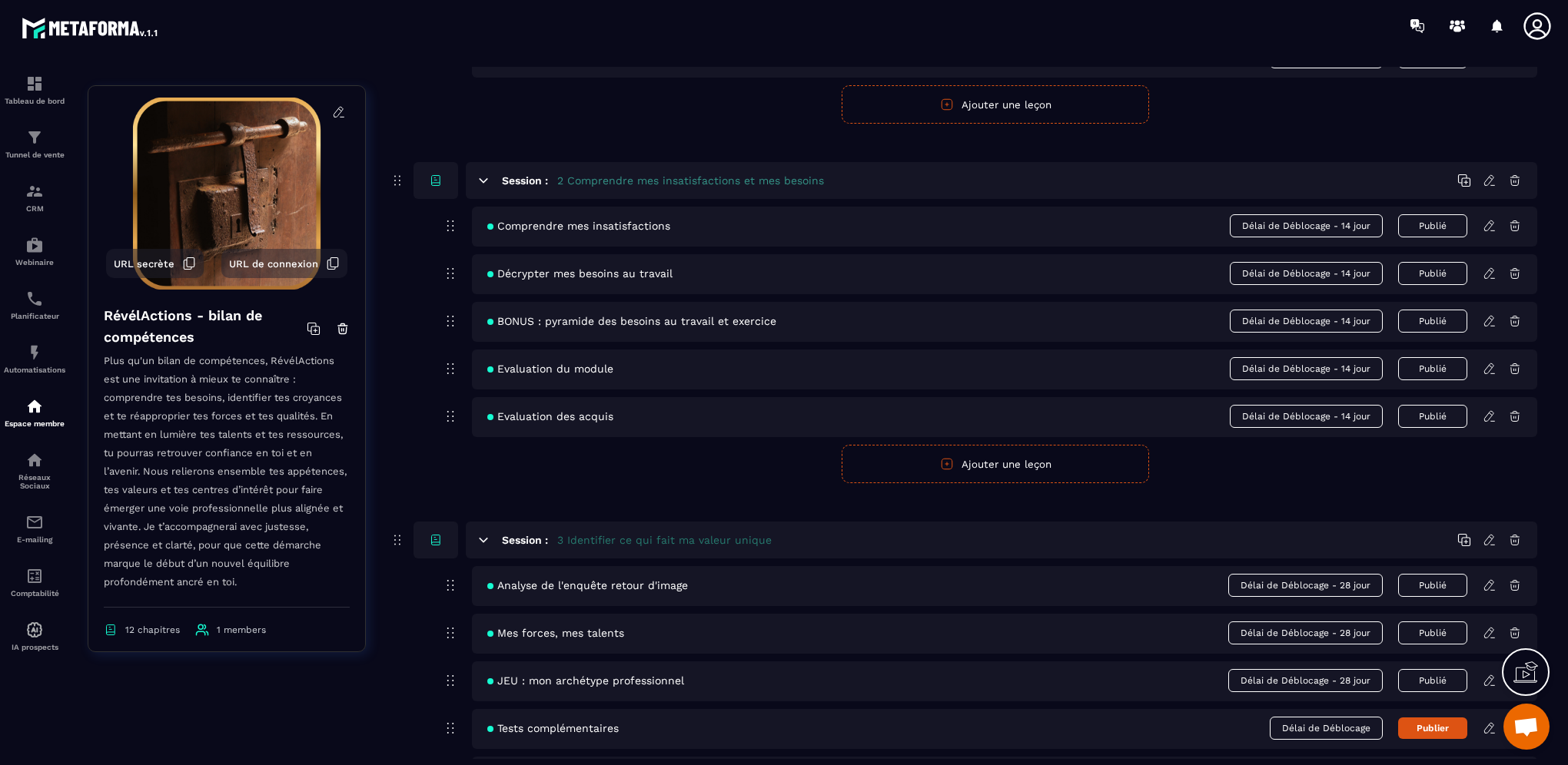
scroll to position [538, 0]
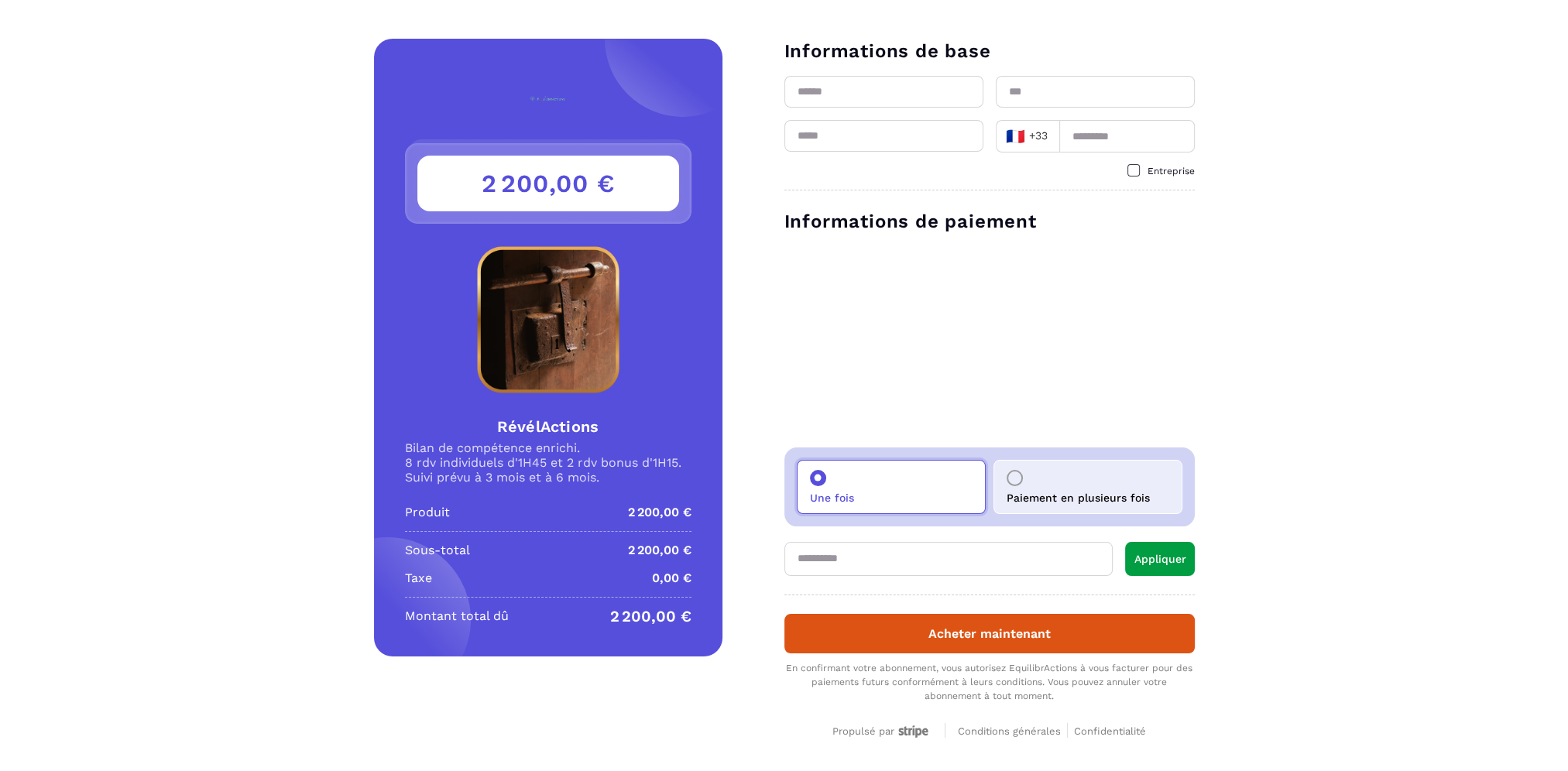
click at [578, 680] on div "Détails RévélActions Prix 2 200,00 € 2 200,00 € RévélActions Bilan de compétenc…" at bounding box center [784, 401] width 1568 height 724
click at [1020, 479] on div at bounding box center [1014, 478] width 16 height 16
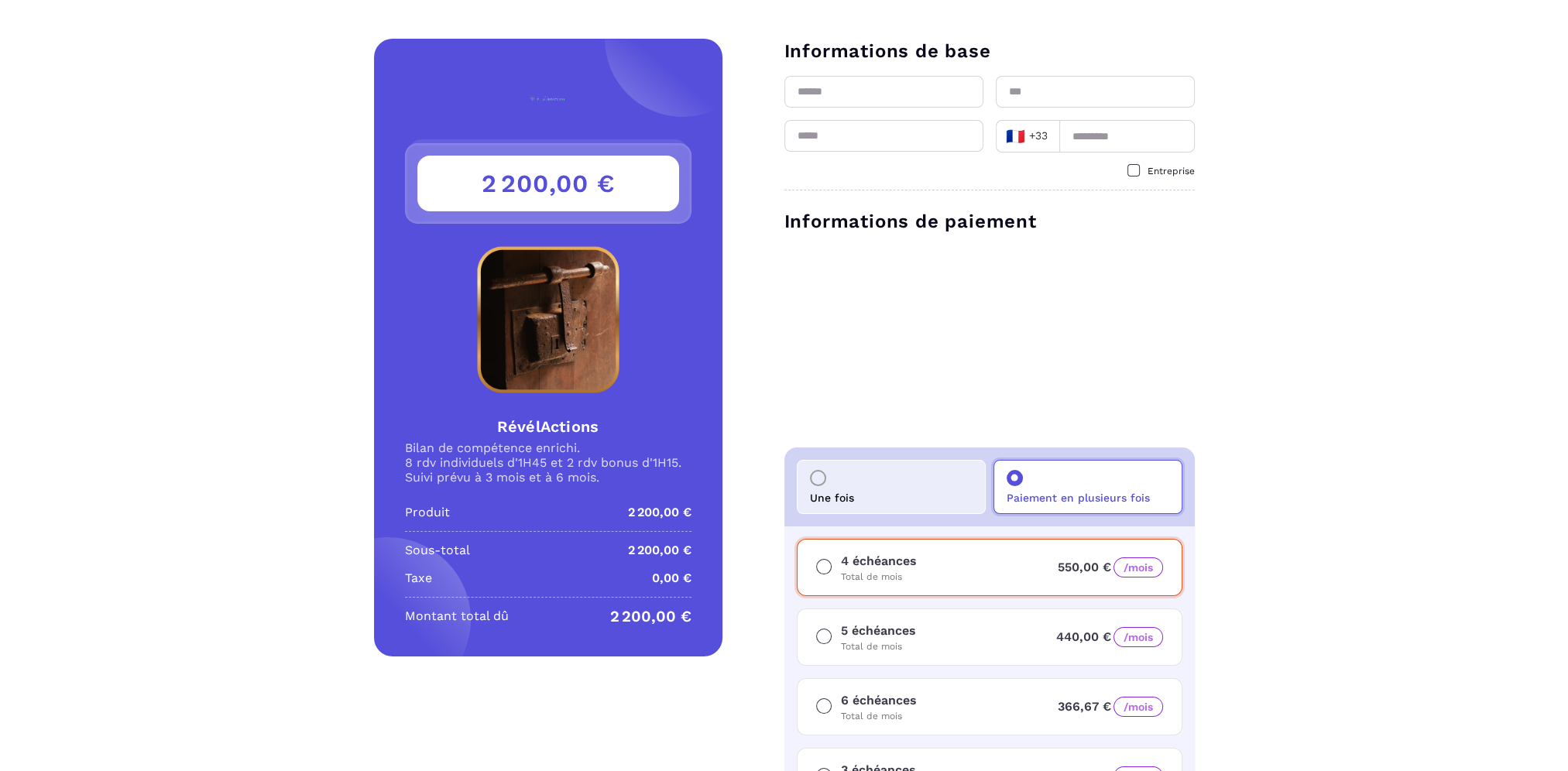
scroll to position [309, 0]
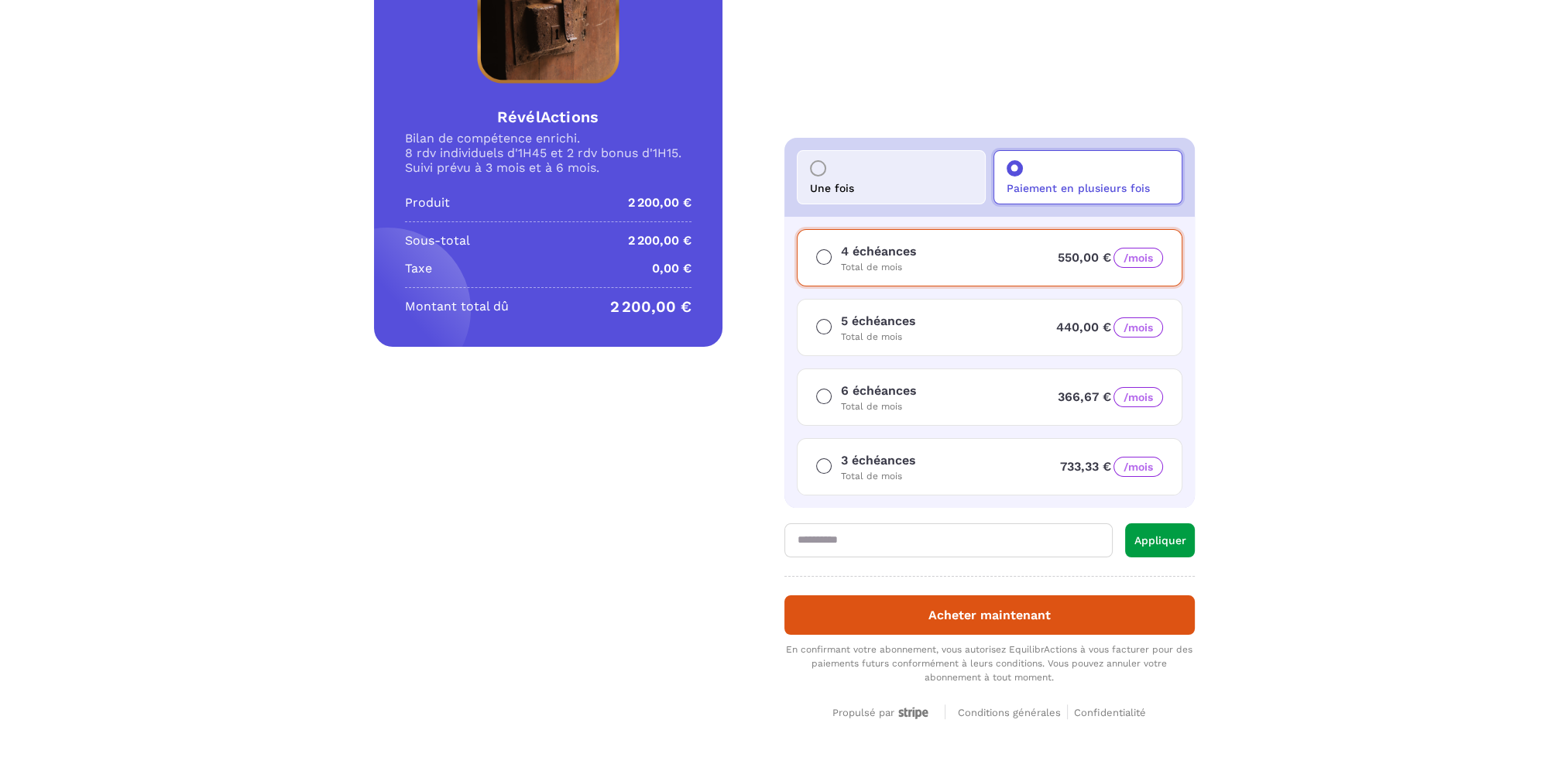
click at [1104, 322] on span "440,00 € /mois" at bounding box center [1110, 327] width 107 height 15
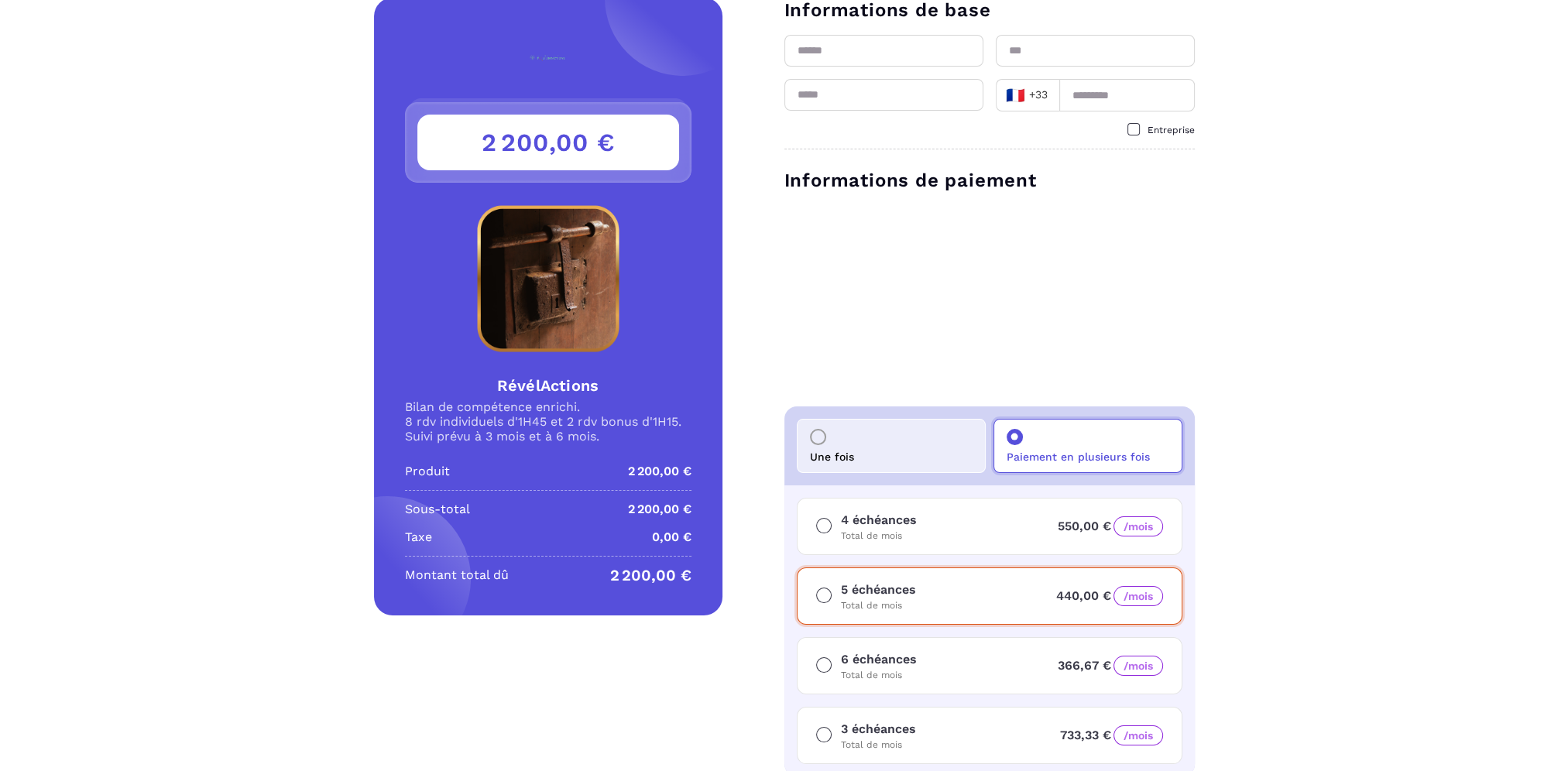
scroll to position [0, 0]
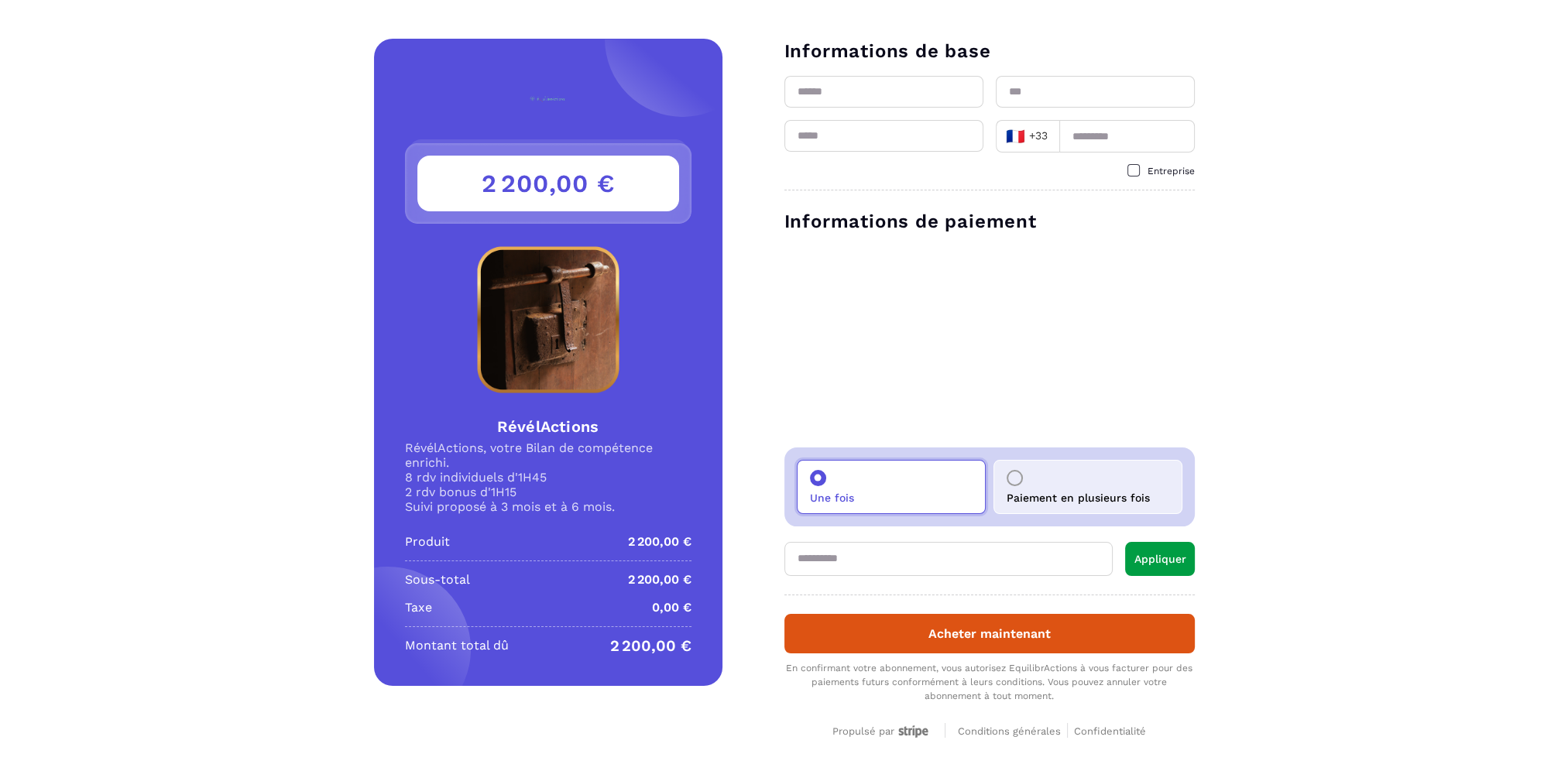
click at [1047, 555] on input "text" at bounding box center [949, 560] width 328 height 34
type input "**********"
click at [1148, 561] on button "Appliquer" at bounding box center [1160, 560] width 70 height 34
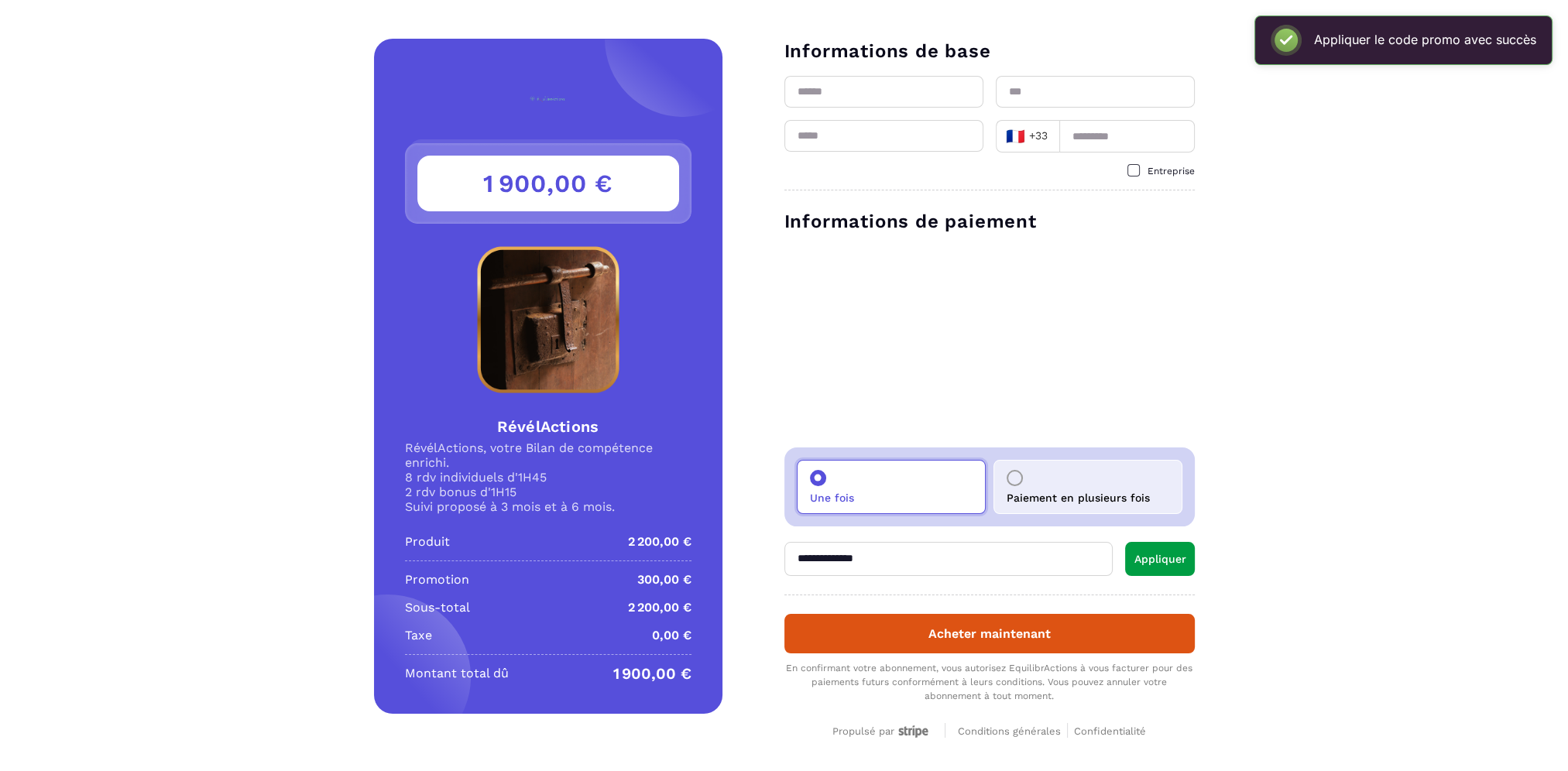
click at [1018, 480] on div at bounding box center [1014, 478] width 16 height 16
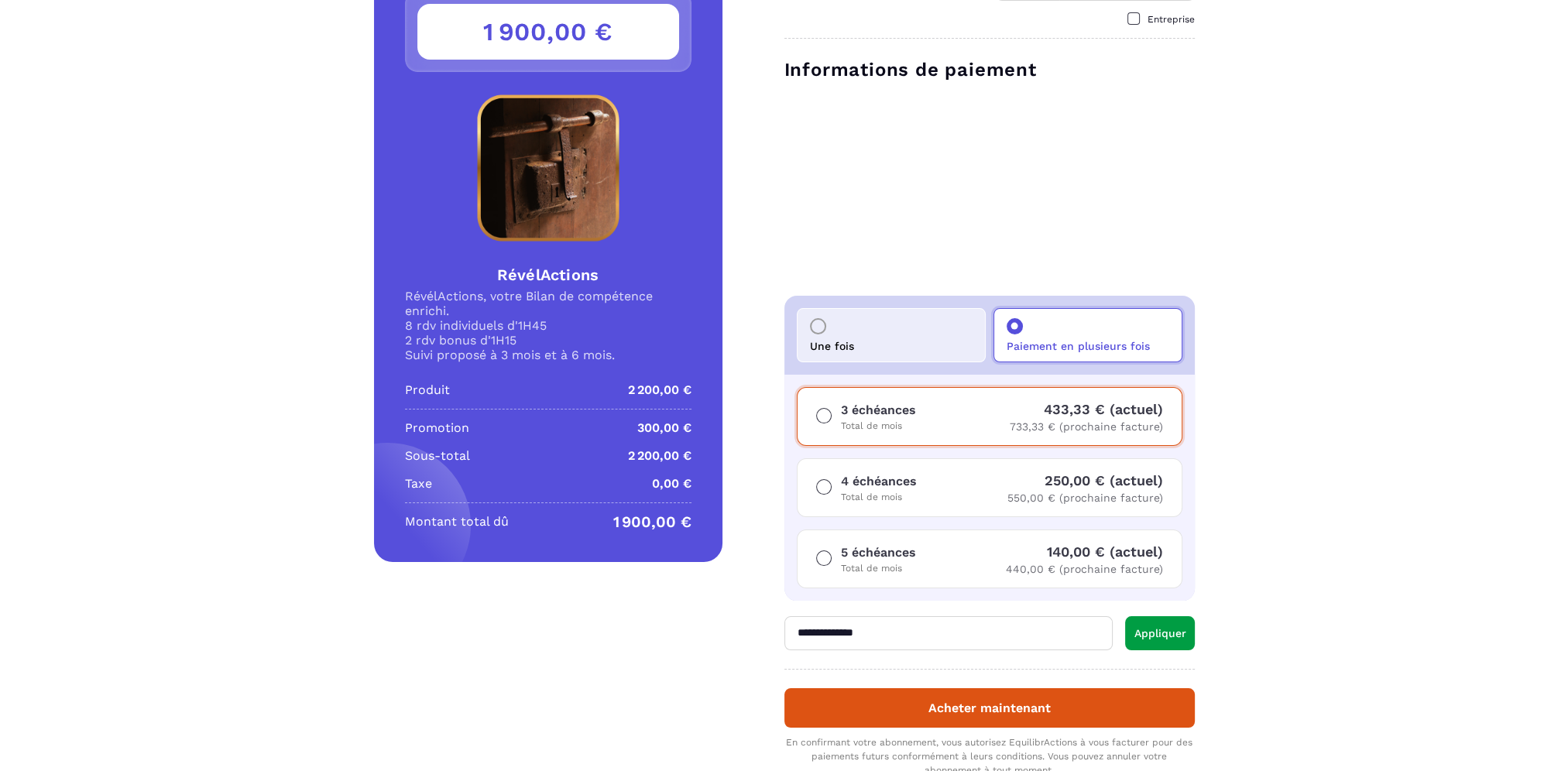
scroll to position [155, 0]
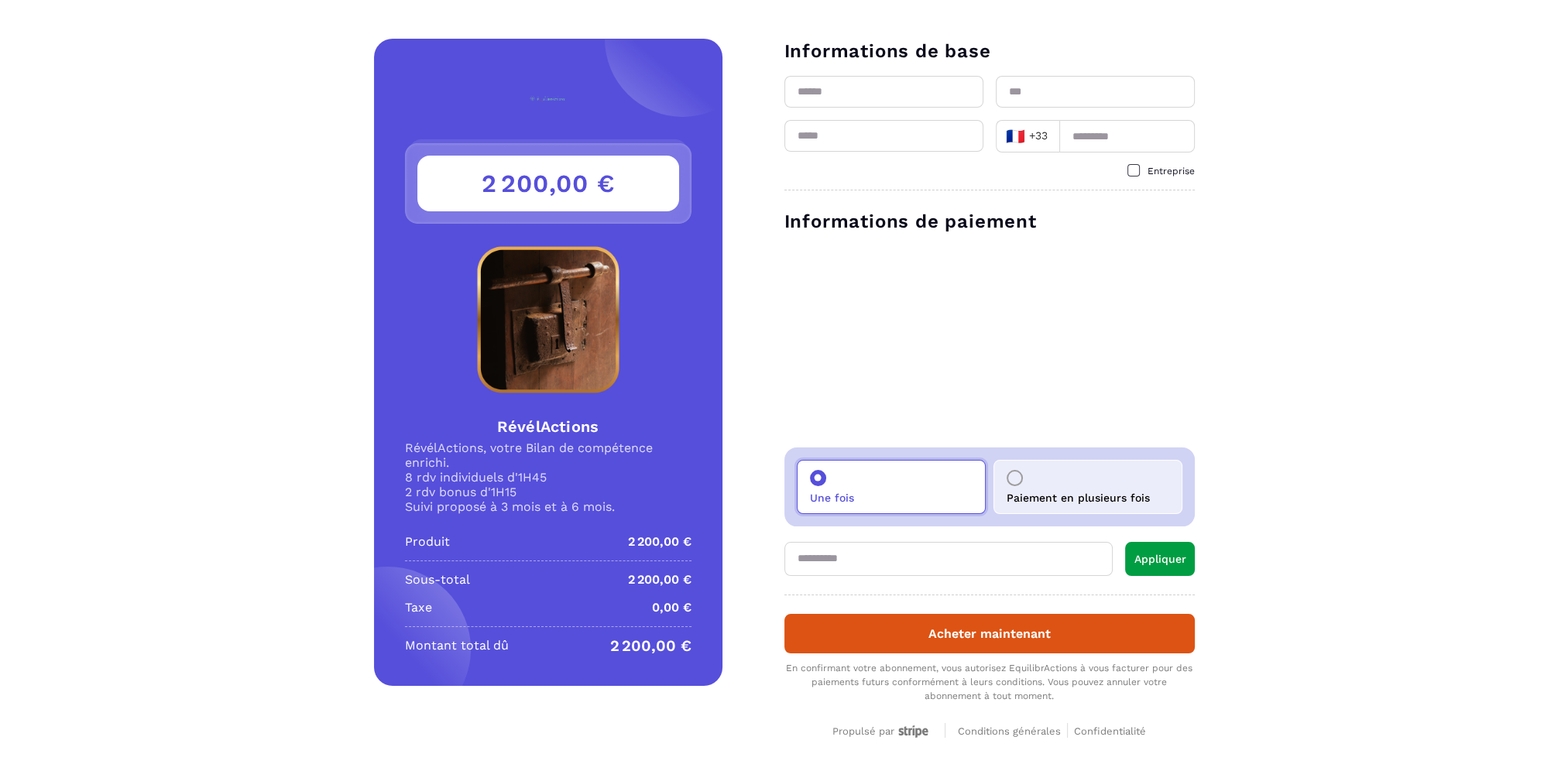
click at [1019, 478] on div at bounding box center [1014, 478] width 16 height 16
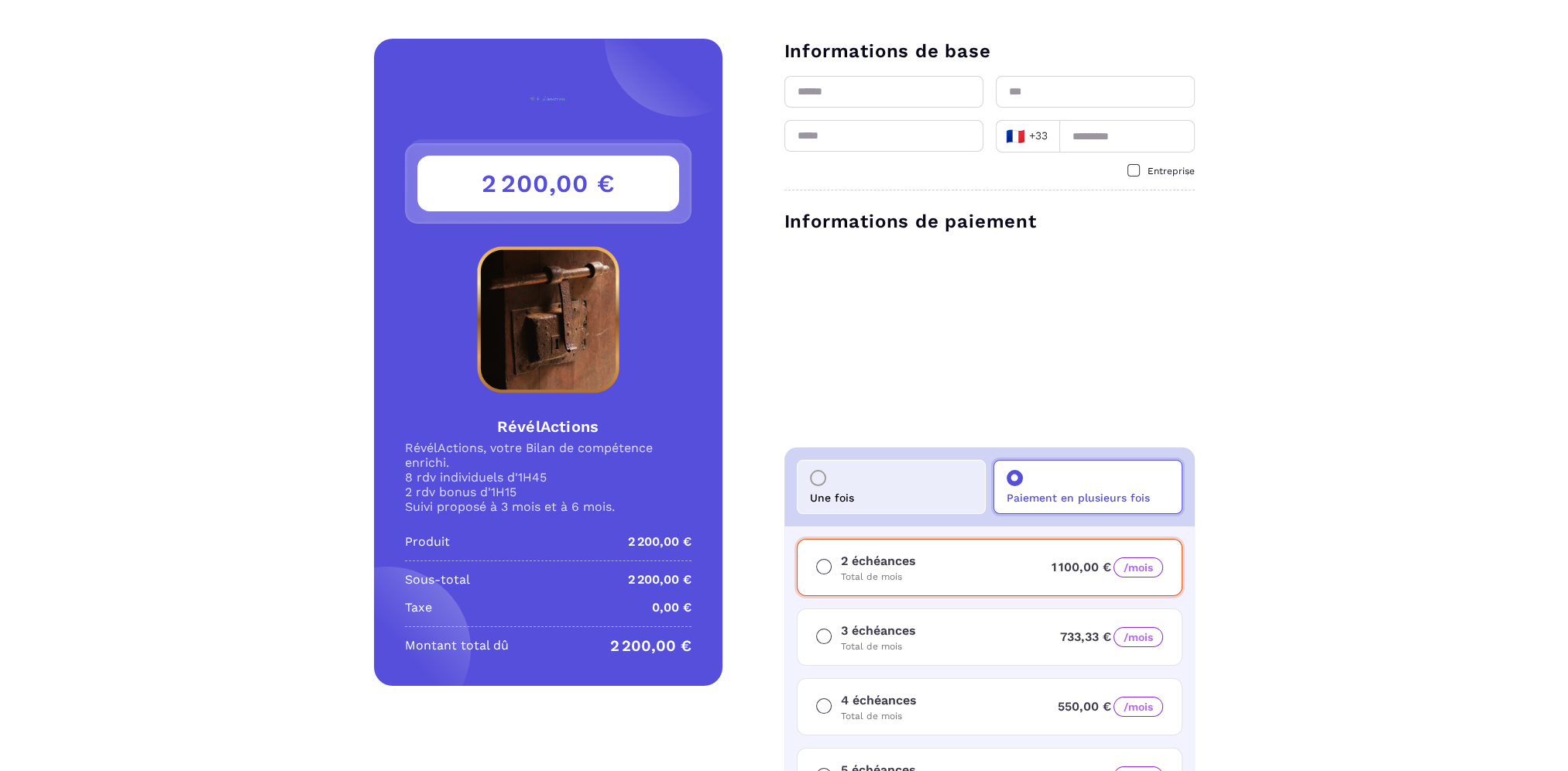
scroll to position [309, 0]
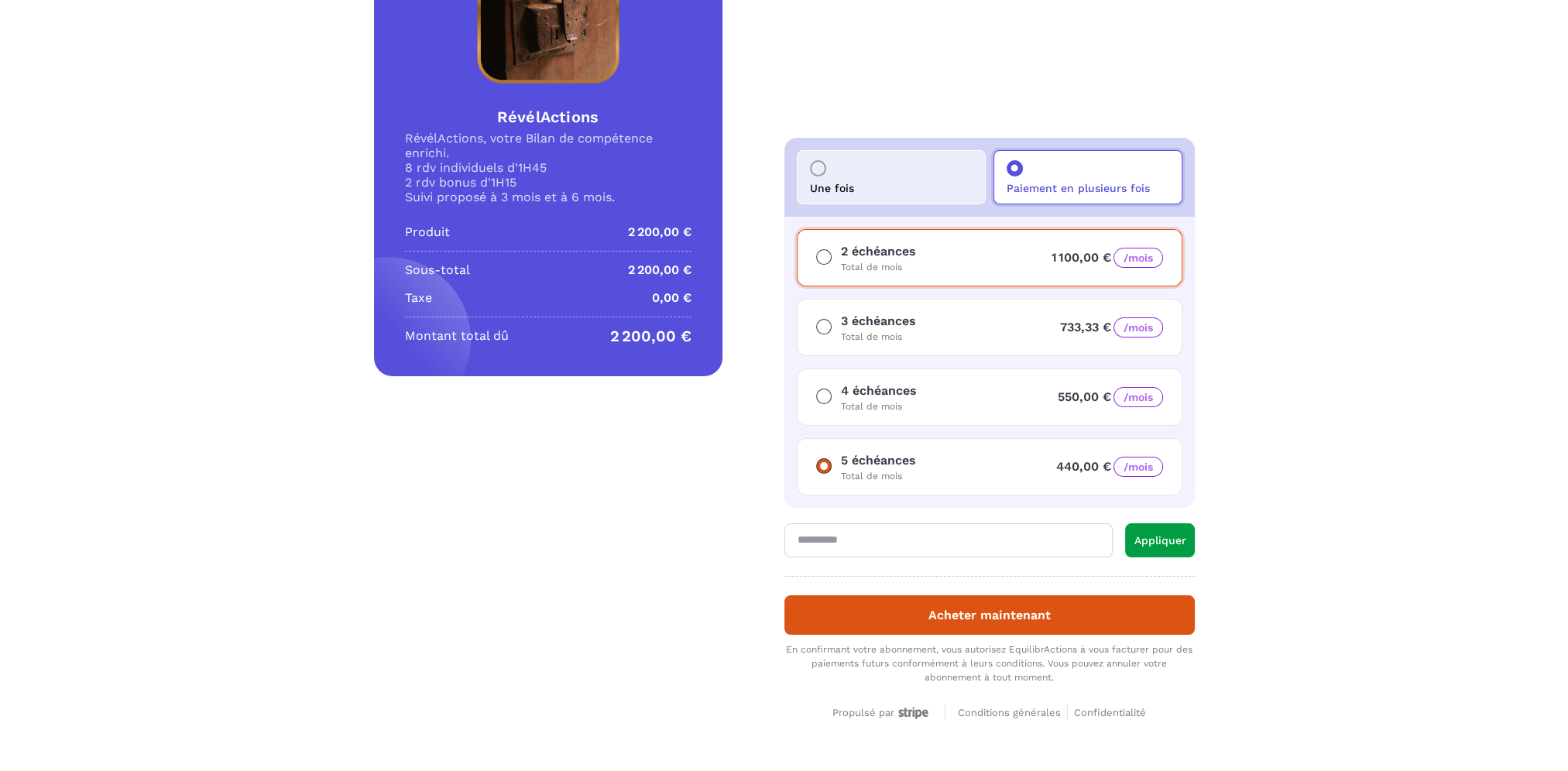
click at [820, 468] on span at bounding box center [824, 466] width 15 height 15
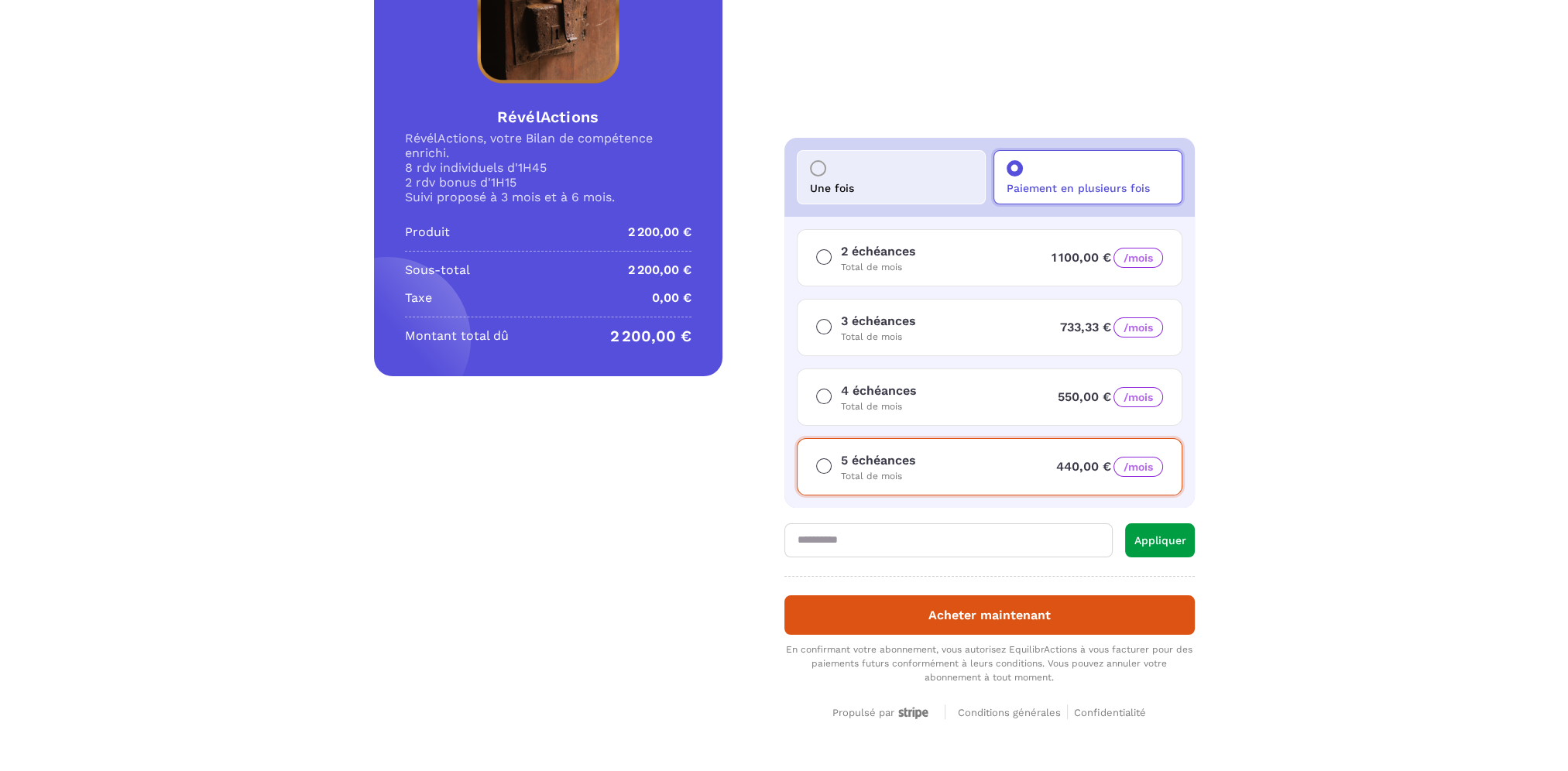
click at [835, 528] on input "text" at bounding box center [949, 541] width 328 height 34
type input "**********"
click at [1146, 542] on button "Appliquer" at bounding box center [1160, 541] width 70 height 34
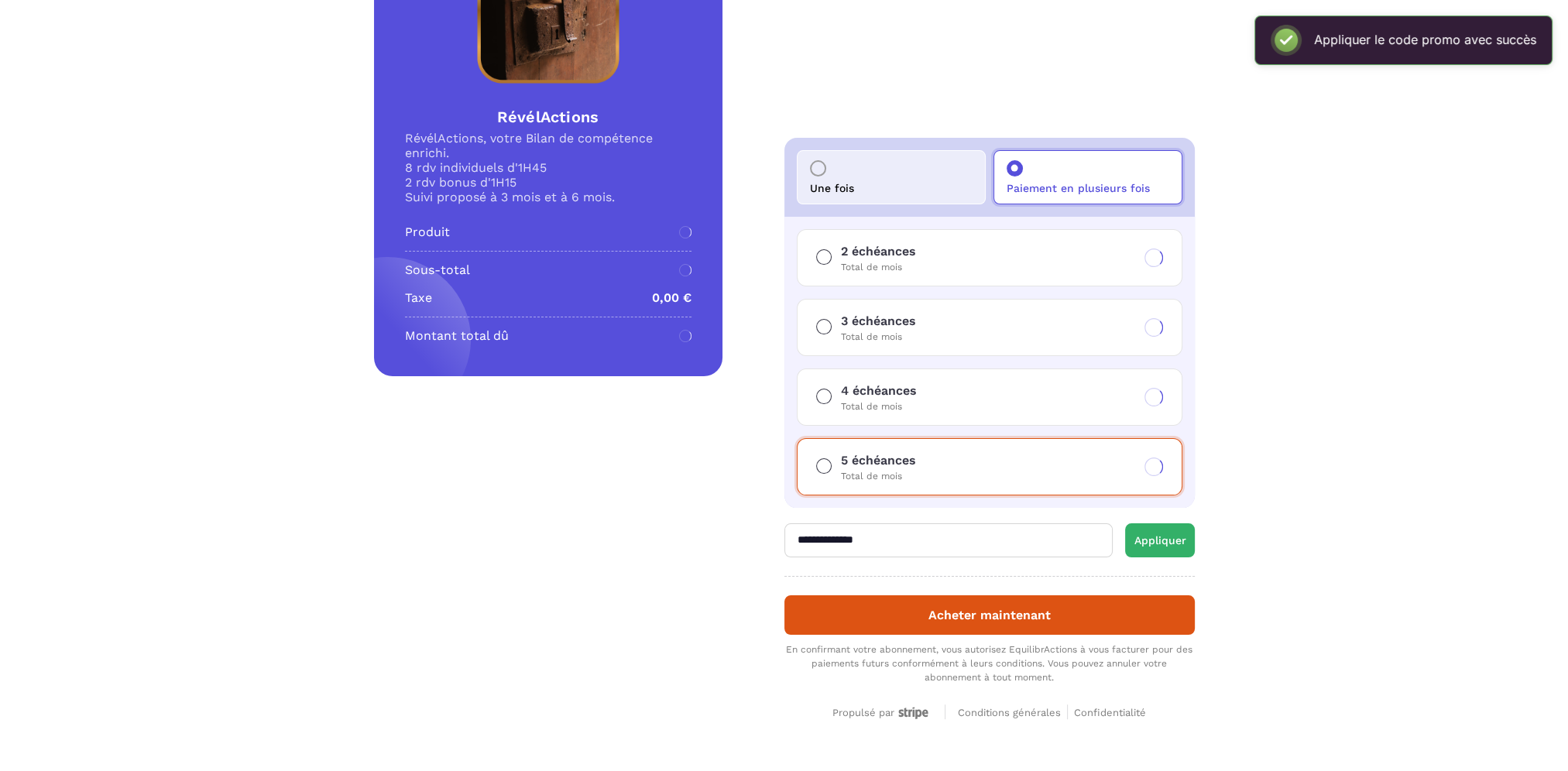
scroll to position [325, 0]
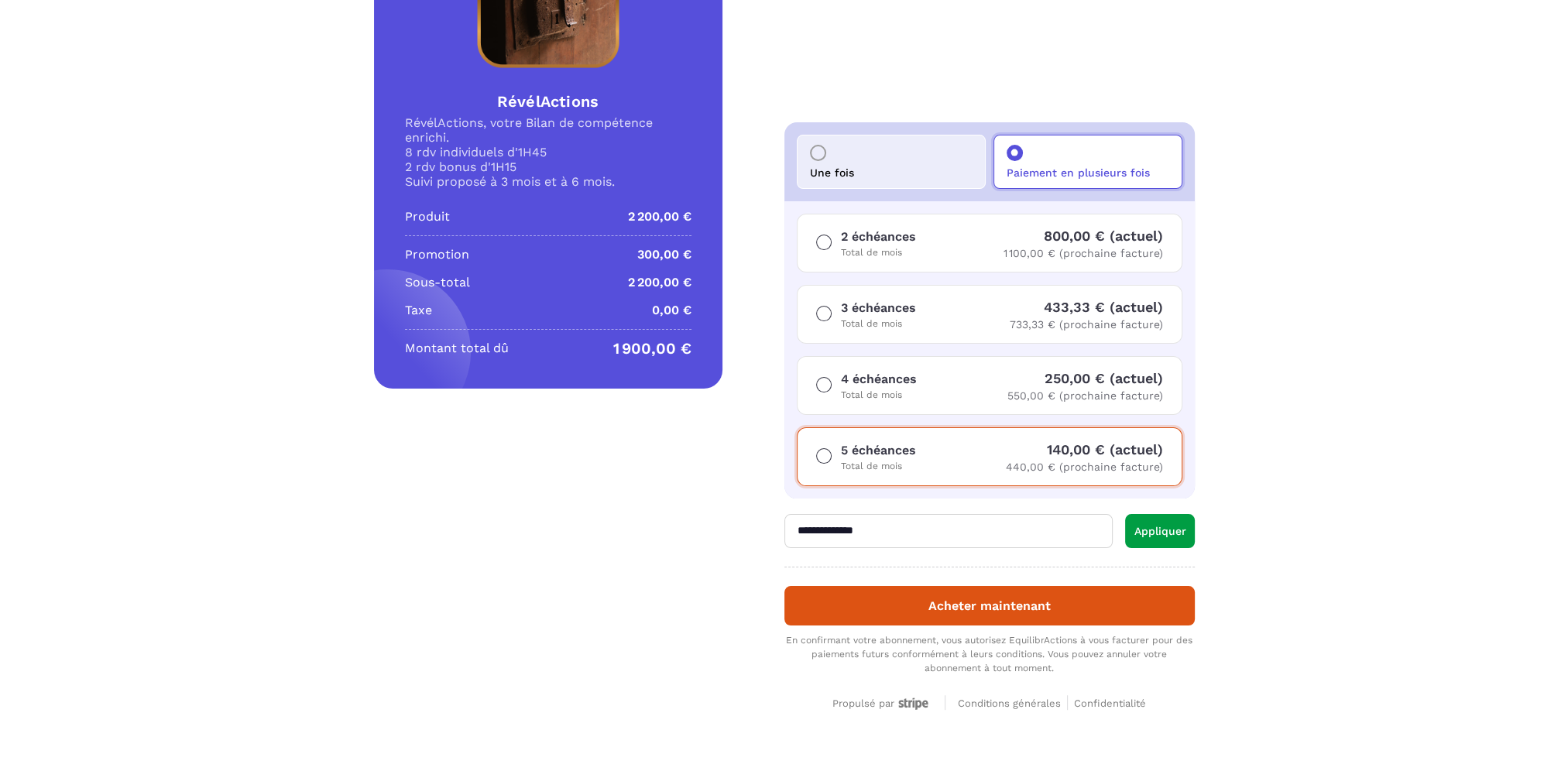
click at [1025, 702] on span "Conditions générales" at bounding box center [1009, 704] width 103 height 12
